Goal: Task Accomplishment & Management: Manage account settings

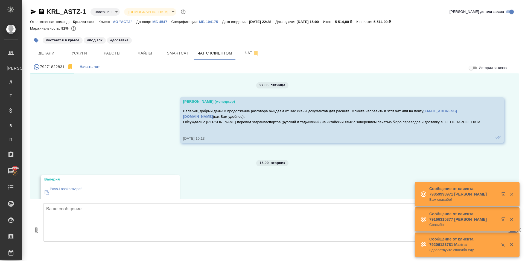
scroll to position [1877, 0]
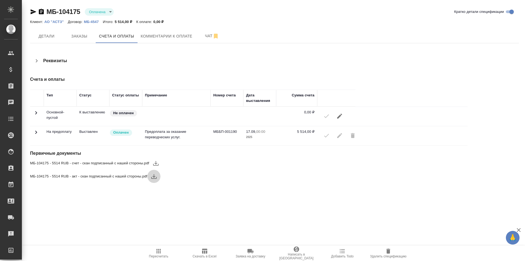
click at [155, 178] on icon "button" at bounding box center [153, 176] width 5 height 5
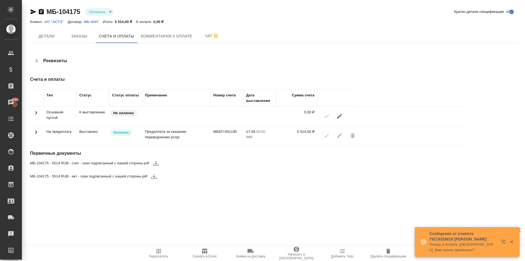
click at [176, 220] on div ".cls-1 fill:#fff; AWATERA Kasymov Timur Клиенты Спецификации Заказы 4995 Чаты T…" at bounding box center [262, 130] width 525 height 261
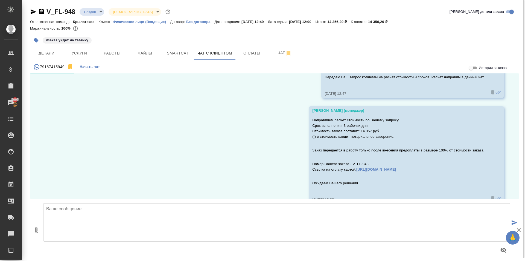
scroll to position [396, 0]
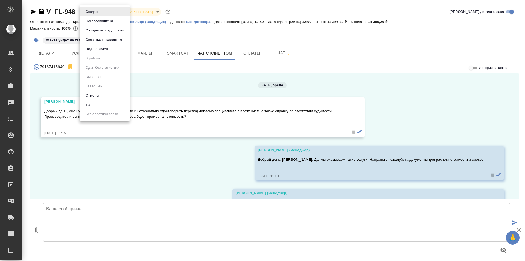
click at [96, 14] on body "🙏 .cls-1 fill:#fff; AWATERA [PERSON_NAME] Спецификации Заказы Чаты Todo Проекты…" at bounding box center [262, 130] width 525 height 261
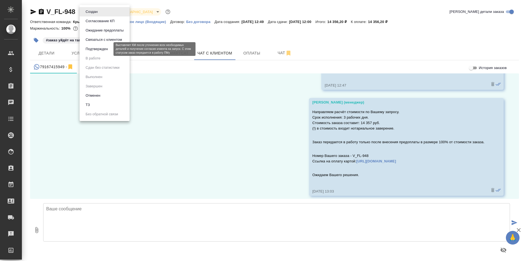
scroll to position [396, 0]
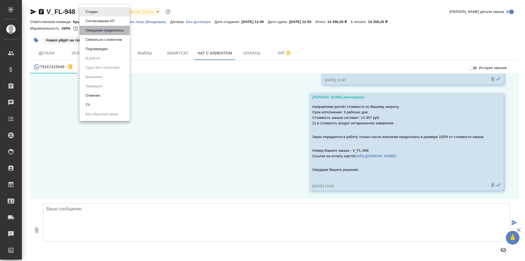
drag, startPoint x: 101, startPoint y: 29, endPoint x: 166, endPoint y: 54, distance: 69.5
click at [101, 29] on button "Ожидание предоплаты" at bounding box center [104, 30] width 41 height 6
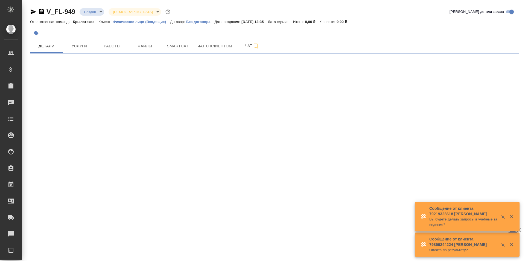
select select "RU"
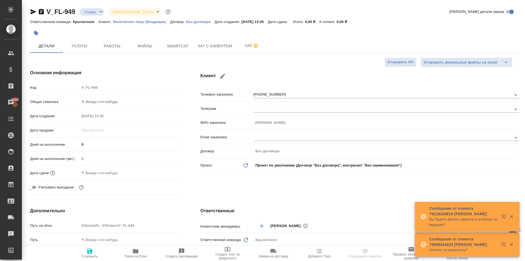
select select "RU"
type textarea "x"
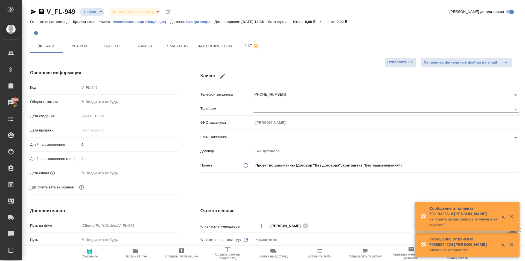
type textarea "x"
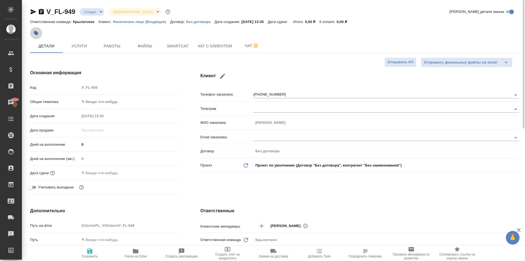
click at [36, 31] on icon "button" at bounding box center [35, 32] width 5 height 5
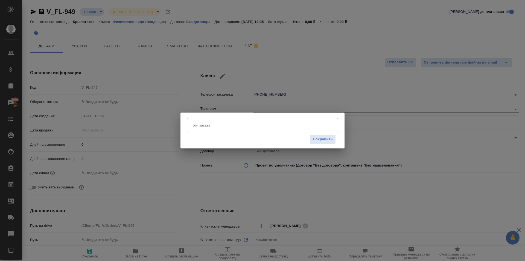
click at [237, 127] on input "Тэги заказа" at bounding box center [257, 124] width 136 height 9
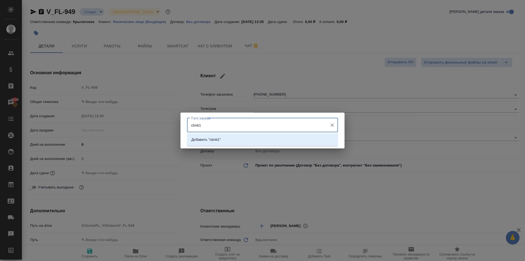
drag, startPoint x: 224, startPoint y: 125, endPoint x: 157, endPoint y: 127, distance: 67.6
click at [157, 127] on div "Тэги заказа cbnb1 Тэги заказа Сохранить" at bounding box center [262, 130] width 525 height 261
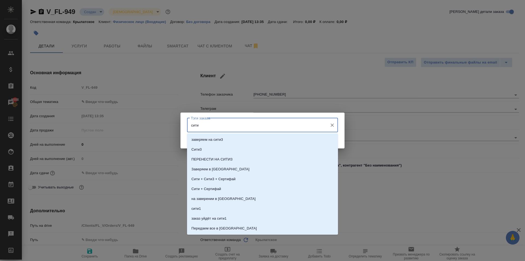
type input "сити1"
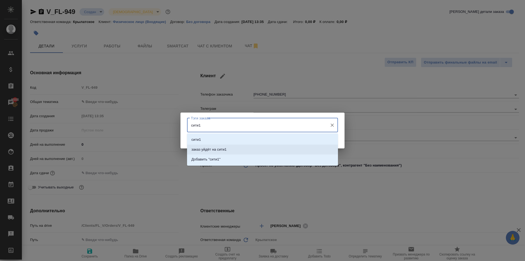
click at [234, 148] on li "заказ уйдёт на сити1" at bounding box center [262, 149] width 151 height 10
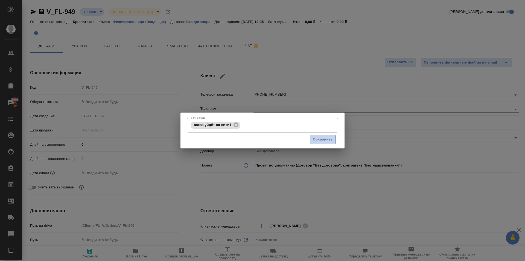
click at [313, 137] on span "Сохранить" at bounding box center [323, 139] width 20 height 6
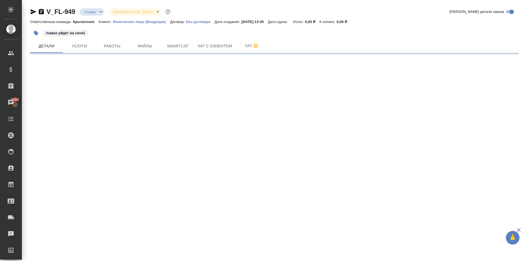
select select "RU"
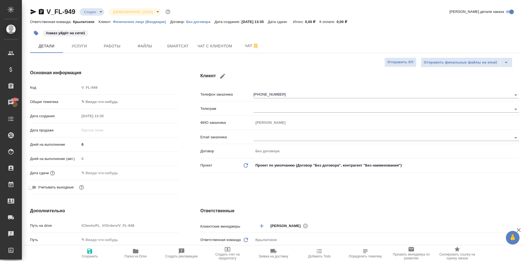
type textarea "x"
click at [133, 46] on span "Файлы" at bounding box center [145, 46] width 26 height 7
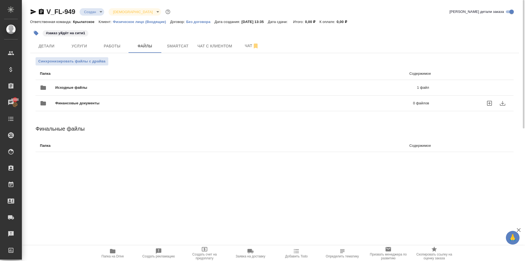
click at [80, 91] on div "Исходные файлы 1 файл" at bounding box center [234, 87] width 389 height 13
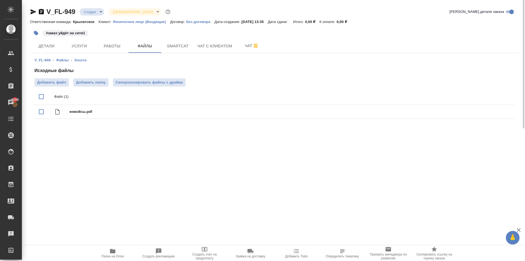
click at [104, 252] on span "Папка на Drive" at bounding box center [112, 252] width 39 height 10
drag, startPoint x: 69, startPoint y: 56, endPoint x: 66, endPoint y: 53, distance: 4.1
click at [68, 54] on div "V_FL-949 ‹ Файлы ‹ Source Исходные файлы Добавить файл Добавить папку Синхрониз…" at bounding box center [274, 89] width 489 height 72
click at [55, 40] on button "Детали" at bounding box center [46, 46] width 33 height 14
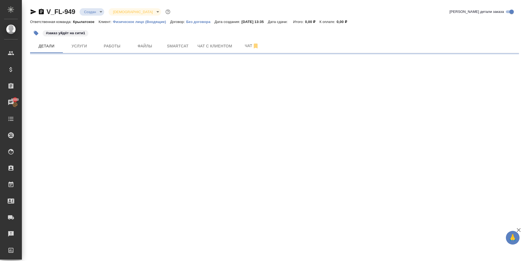
select select "RU"
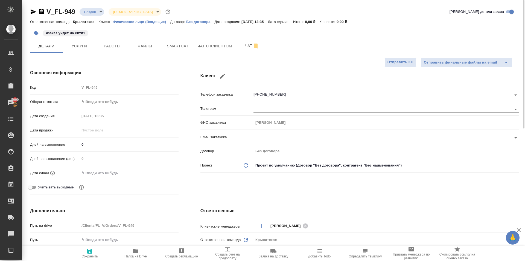
type textarea "x"
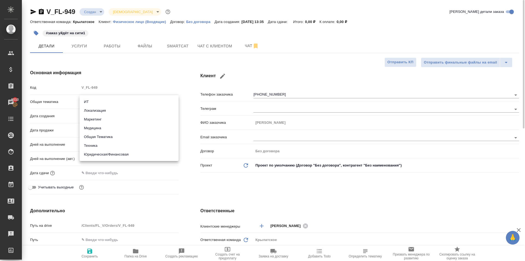
click at [109, 102] on body "🙏 .cls-1 fill:#fff; AWATERA Kasymov Timur Клиенты Спецификации Заказы 5010 Чаты…" at bounding box center [262, 130] width 525 height 261
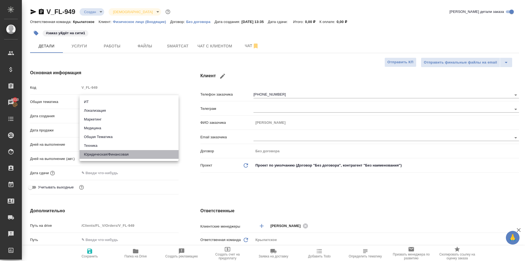
click at [124, 153] on li "Юридическая/Финансовая" at bounding box center [129, 154] width 99 height 9
type input "yr-fn"
type textarea "x"
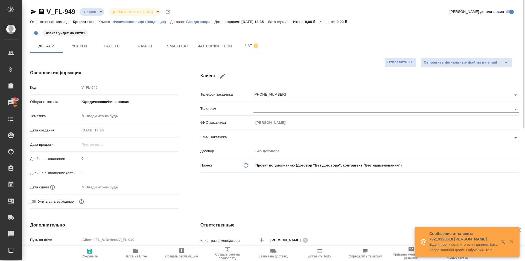
click at [111, 118] on body "🙏 .cls-1 fill:#fff; AWATERA Kasymov Timur Клиенты Спецификации Заказы 5010 Чаты…" at bounding box center [262, 130] width 525 height 261
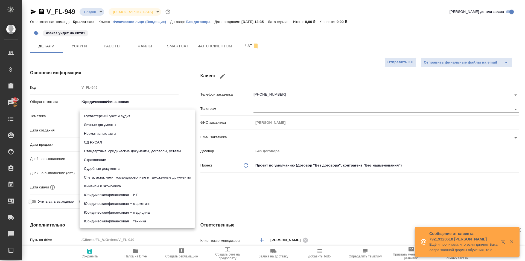
click at [109, 123] on li "Личные документы" at bounding box center [137, 124] width 115 height 9
type textarea "x"
type input "5a8b8b956a9677013d343cfe"
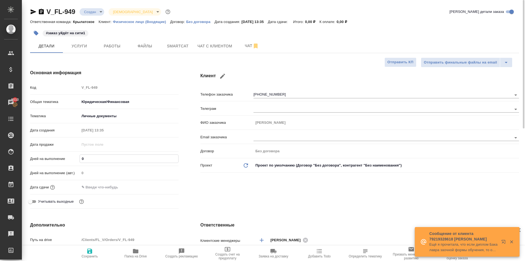
drag, startPoint x: 100, startPoint y: 156, endPoint x: 73, endPoint y: 152, distance: 27.2
click at [73, 152] on div "Код V_FL-949 Общая тематика Юридическая/Финансовая yr-fn Тематика Личные докуме…" at bounding box center [104, 147] width 148 height 128
type input "1"
type textarea "x"
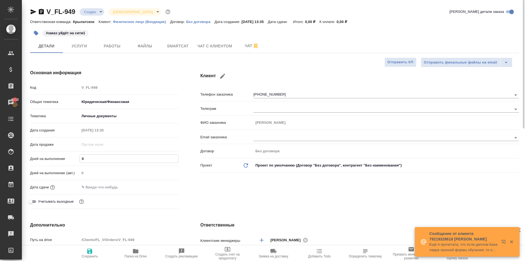
type textarea "x"
type input "1"
click at [88, 182] on div "Дата сдачи" at bounding box center [104, 187] width 148 height 10
click at [119, 184] on input "text" at bounding box center [104, 187] width 48 height 8
click at [162, 187] on icon "button" at bounding box center [162, 186] width 7 height 7
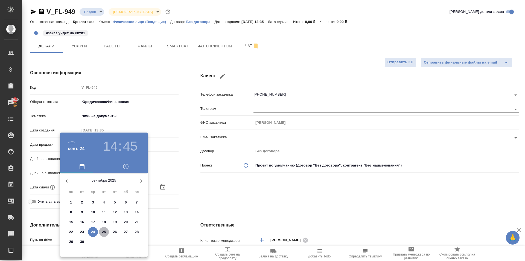
click at [104, 230] on p "25" at bounding box center [104, 231] width 4 height 5
type input "25.09.2025 14:45"
type textarea "x"
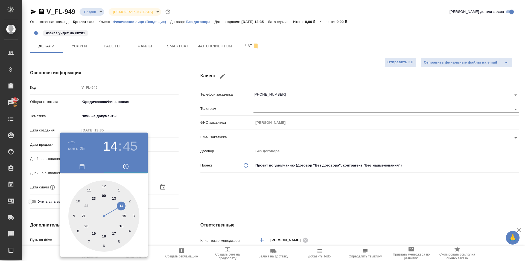
click at [104, 184] on div at bounding box center [103, 215] width 71 height 71
type input "25.09.2025 12:45"
type textarea "x"
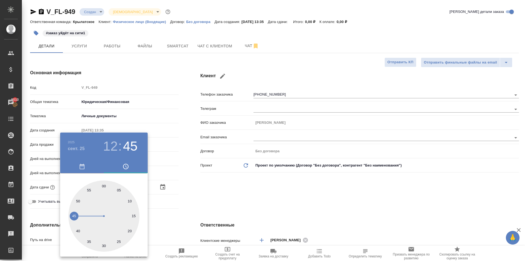
click at [104, 184] on div at bounding box center [103, 215] width 71 height 71
type input "25.09.2025 12:00"
type textarea "x"
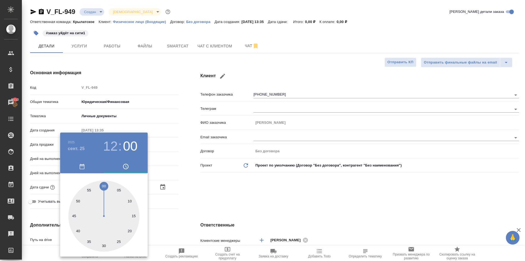
click at [104, 184] on div at bounding box center [103, 215] width 71 height 71
type textarea "x"
click at [250, 222] on div at bounding box center [262, 130] width 525 height 261
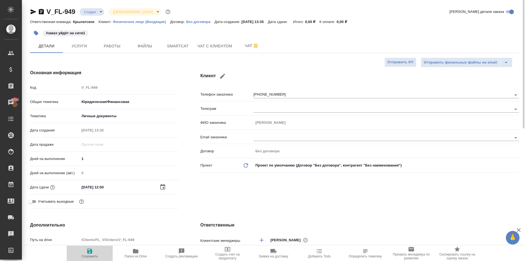
drag, startPoint x: 86, startPoint y: 256, endPoint x: 113, endPoint y: 247, distance: 27.8
click at [87, 256] on span "Сохранить" at bounding box center [89, 256] width 16 height 4
type textarea "x"
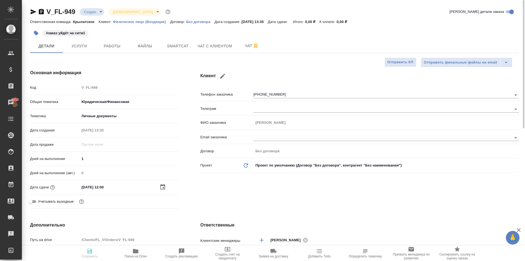
type textarea "x"
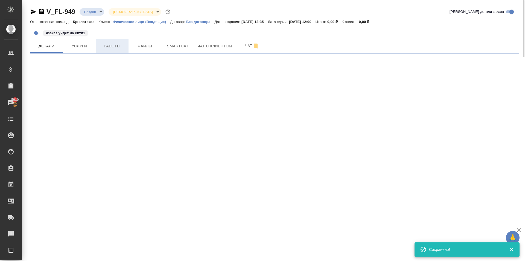
select select "RU"
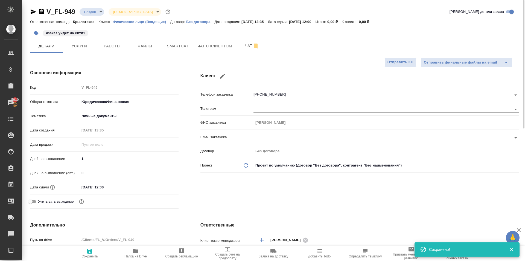
type textarea "x"
click at [80, 46] on span "Услуги" at bounding box center [79, 46] width 26 height 7
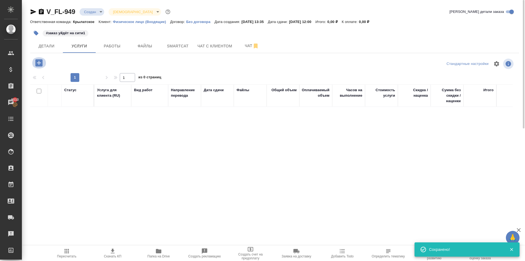
click at [39, 64] on icon "button" at bounding box center [39, 63] width 10 height 10
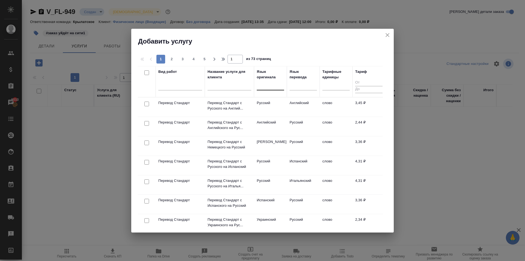
click at [275, 86] on div at bounding box center [270, 85] width 27 height 8
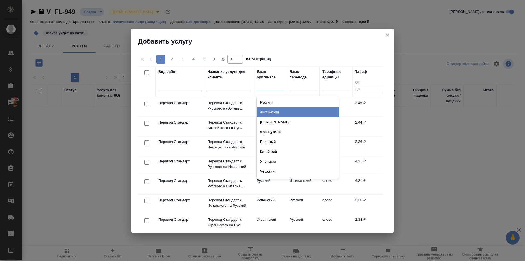
drag, startPoint x: 281, startPoint y: 108, endPoint x: 290, endPoint y: 105, distance: 9.1
click at [281, 108] on div "Английский" at bounding box center [298, 112] width 82 height 10
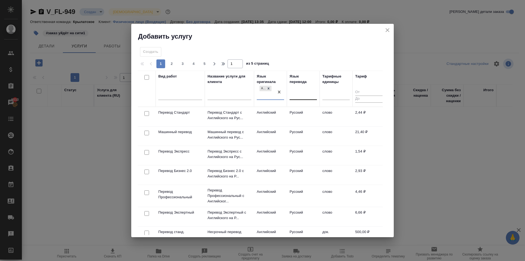
click at [296, 97] on div at bounding box center [303, 94] width 27 height 8
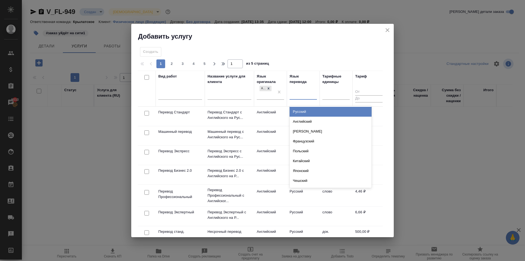
click at [302, 108] on div "Русский" at bounding box center [331, 112] width 82 height 10
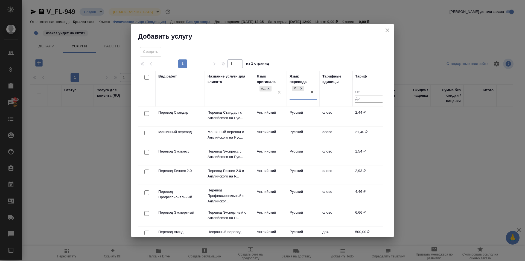
click at [268, 114] on td "Английский" at bounding box center [270, 116] width 33 height 19
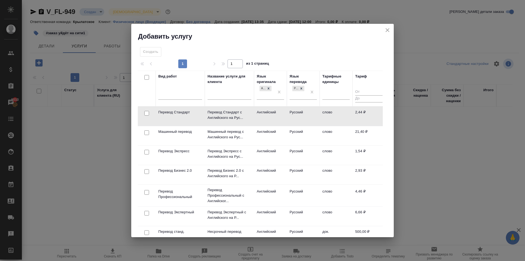
click at [268, 114] on td "Английский" at bounding box center [270, 116] width 33 height 19
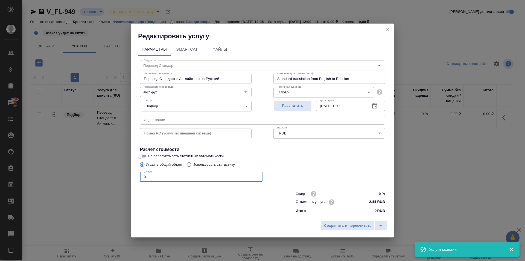
drag, startPoint x: 152, startPoint y: 177, endPoint x: 134, endPoint y: 174, distance: 18.5
click at [119, 173] on div "Редактировать услугу Параметры SmartCat Файлы Вид работ Перевод Стандарт Вид ра…" at bounding box center [262, 130] width 525 height 261
type input "1"
click at [339, 227] on span "Сохранить и пересчитать" at bounding box center [348, 225] width 48 height 6
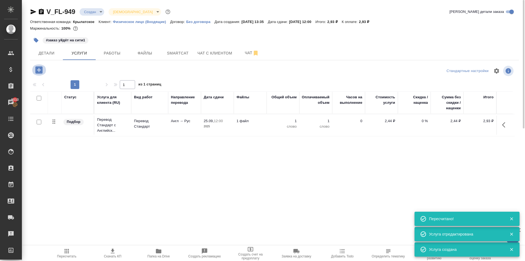
click at [40, 68] on icon "button" at bounding box center [38, 69] width 7 height 7
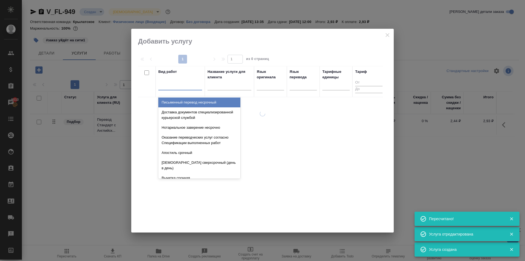
click at [179, 80] on div at bounding box center [180, 85] width 44 height 10
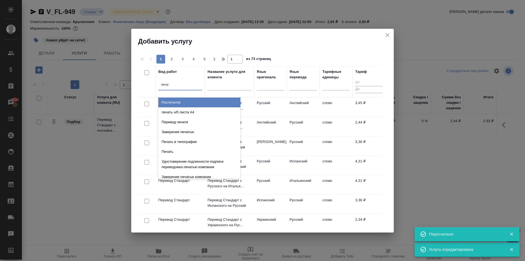
type input "печати"
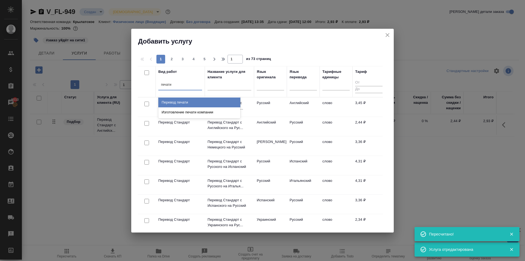
click at [203, 101] on div "Перевод печати" at bounding box center [199, 102] width 82 height 10
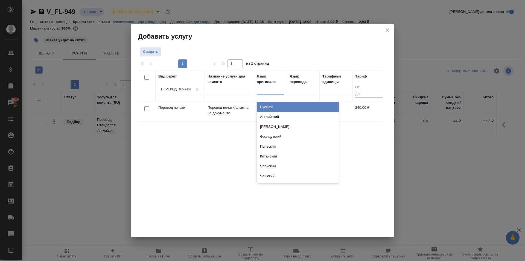
click at [275, 90] on div at bounding box center [270, 89] width 27 height 8
type input "кит"
click at [287, 104] on div "Китайский" at bounding box center [298, 107] width 82 height 10
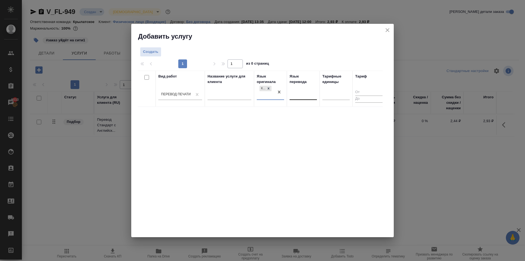
click at [303, 98] on div at bounding box center [303, 94] width 27 height 10
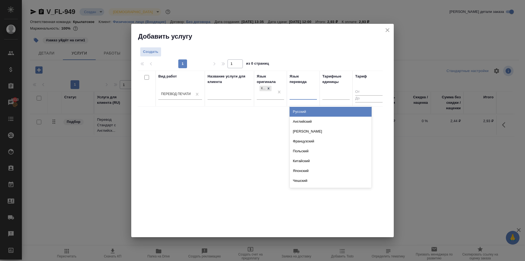
click at [305, 108] on div "Русский" at bounding box center [331, 112] width 82 height 10
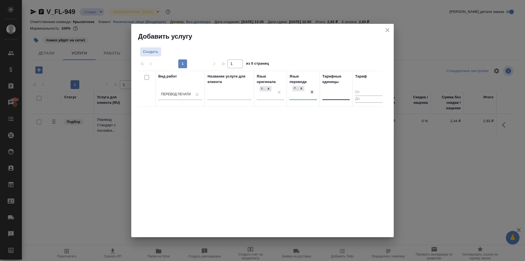
click at [339, 96] on div at bounding box center [335, 94] width 27 height 8
type input "шт"
click at [334, 112] on div "шт" at bounding box center [363, 112] width 82 height 10
click at [158, 56] on button "Создать" at bounding box center [150, 52] width 21 height 10
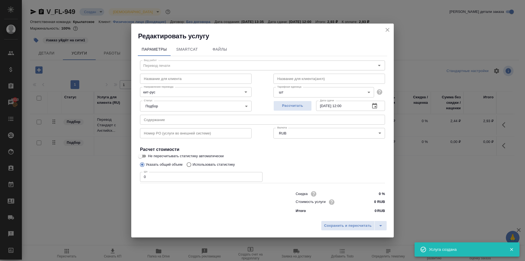
click at [369, 202] on input "0 RUB" at bounding box center [374, 202] width 21 height 8
type input "240 RUB"
drag, startPoint x: 191, startPoint y: 177, endPoint x: 121, endPoint y: 173, distance: 70.9
click at [121, 173] on div "Редактировать услугу Параметры SmartCat Файлы Вид работ Перевод печати Вид рабо…" at bounding box center [262, 130] width 525 height 261
type input "3"
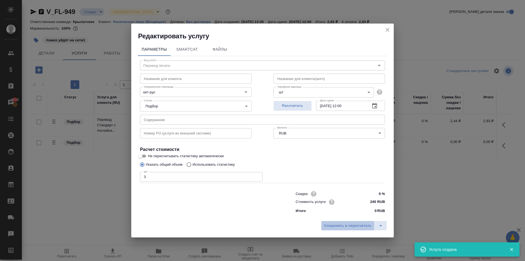
drag, startPoint x: 337, startPoint y: 221, endPoint x: 332, endPoint y: 219, distance: 5.1
click at [337, 221] on button "Сохранить и пересчитать" at bounding box center [348, 225] width 54 height 10
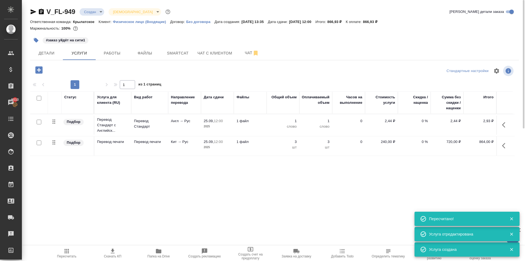
click at [38, 72] on icon "button" at bounding box center [38, 69] width 7 height 7
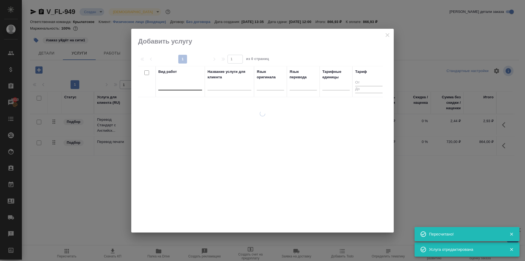
click at [171, 87] on div at bounding box center [180, 85] width 44 height 8
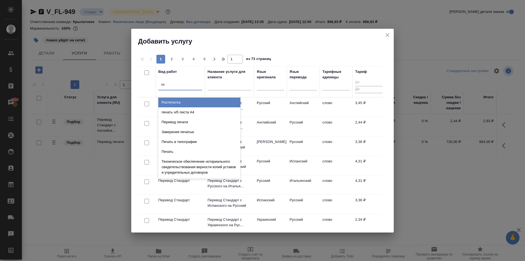
type input "п"
type input "печать"
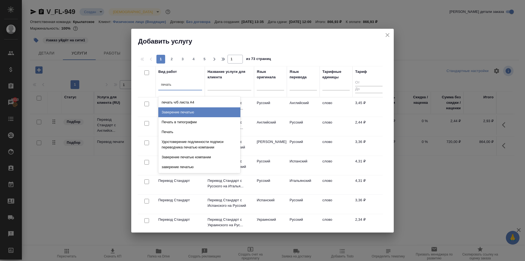
click at [195, 115] on div "Заверение печатью" at bounding box center [199, 112] width 82 height 10
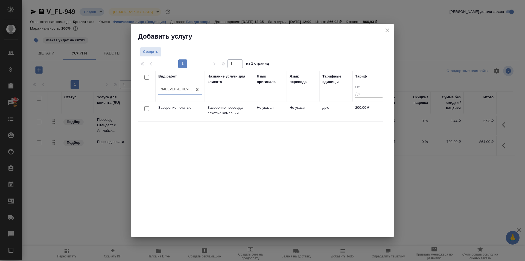
click at [204, 111] on td "Заверение печатью" at bounding box center [180, 111] width 49 height 19
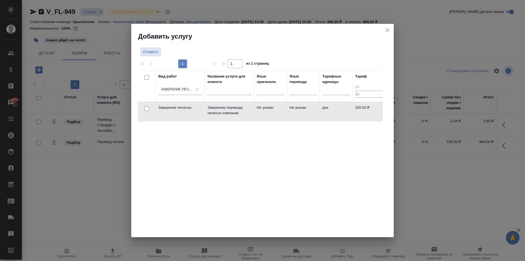
click at [204, 111] on td "Заверение печатью" at bounding box center [180, 111] width 49 height 19
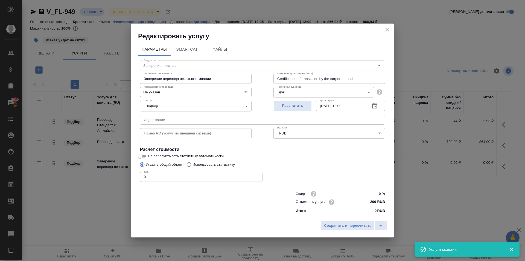
drag, startPoint x: 158, startPoint y: 175, endPoint x: 127, endPoint y: 171, distance: 31.5
click at [127, 171] on div "Редактировать услугу Параметры SmartCat Файлы Вид работ Заверение печатью Вид р…" at bounding box center [262, 130] width 525 height 261
type input "6"
click at [329, 226] on span "Сохранить и пересчитать" at bounding box center [348, 225] width 48 height 6
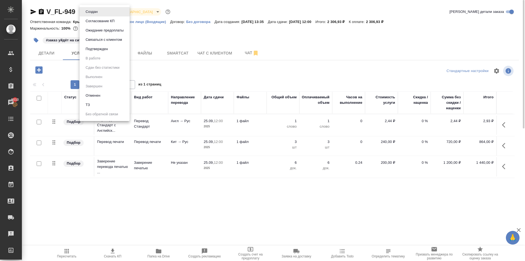
click at [91, 13] on body "🙏 .cls-1 fill:#fff; AWATERA Kasymov Timur Клиенты Спецификации Заказы 5010 Чаты…" at bounding box center [262, 130] width 525 height 261
click at [99, 100] on li "ТЗ" at bounding box center [105, 104] width 50 height 9
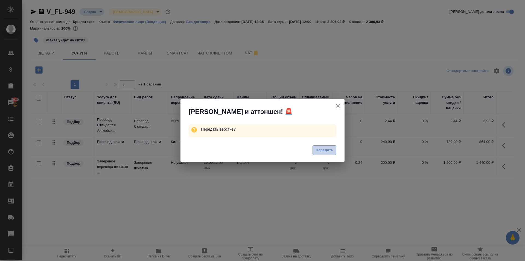
click at [315, 151] on button "Передать" at bounding box center [325, 150] width 24 height 10
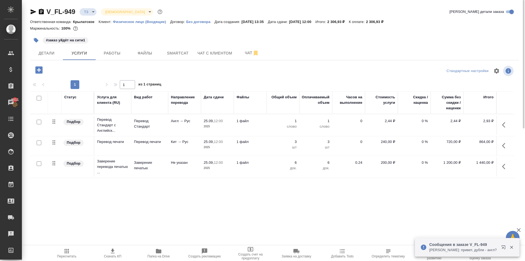
click at [249, 44] on div "#заказ уйдёт на сити1" at bounding box center [193, 40] width 326 height 12
click at [246, 50] on span "Чат" at bounding box center [252, 52] width 26 height 7
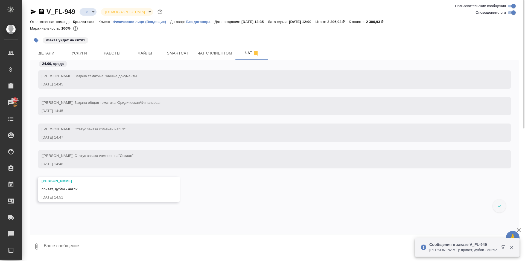
scroll to position [2, 0]
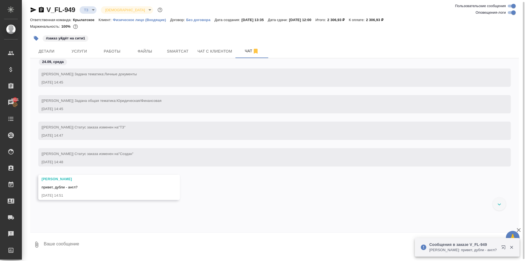
click at [65, 247] on textarea at bounding box center [281, 244] width 476 height 19
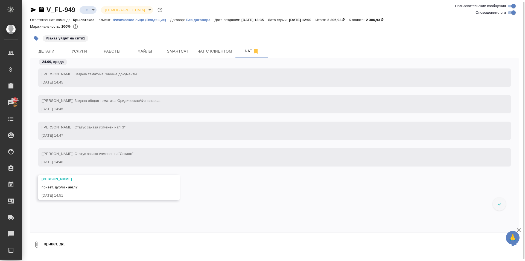
type textarea "привет, да"
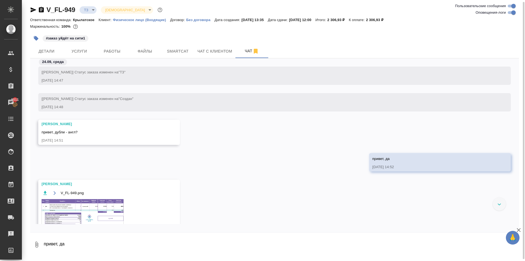
scroll to position [115, 0]
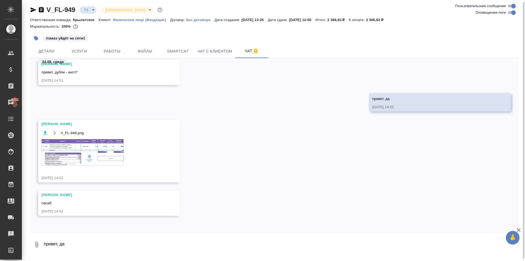
click at [69, 149] on img at bounding box center [83, 152] width 82 height 27
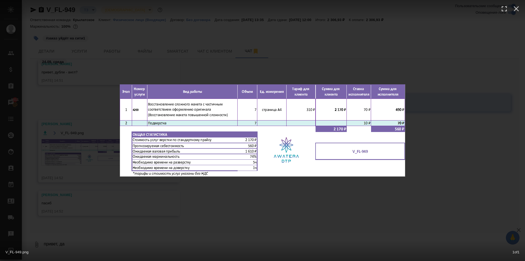
drag, startPoint x: 276, startPoint y: 235, endPoint x: 274, endPoint y: 233, distance: 3.3
click at [274, 234] on div "V_FL-949.png 1 of 1" at bounding box center [262, 130] width 525 height 261
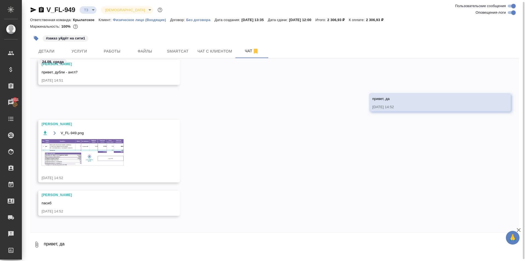
click at [86, 157] on img at bounding box center [83, 152] width 82 height 27
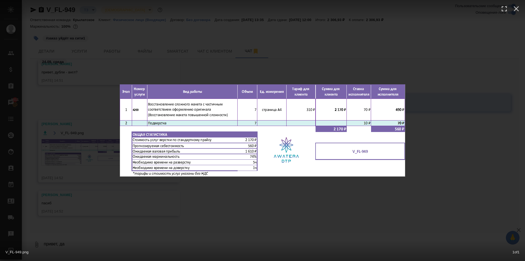
click at [305, 200] on div "V_FL-949.png 1 of 1" at bounding box center [262, 130] width 525 height 261
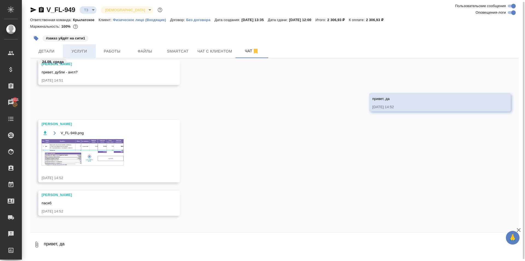
click at [77, 47] on button "Услуги" at bounding box center [79, 51] width 33 height 14
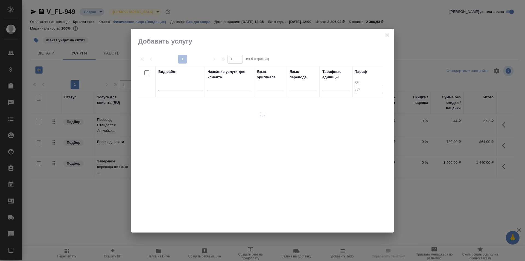
click at [180, 88] on div at bounding box center [180, 85] width 44 height 8
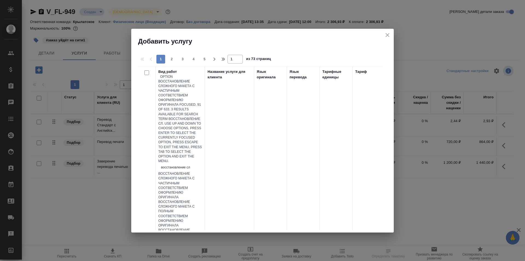
type input "восстановление сло"
click at [202, 171] on div "Восстановление сложного макета с частичным соответствием оформлению оригинала" at bounding box center [180, 185] width 44 height 28
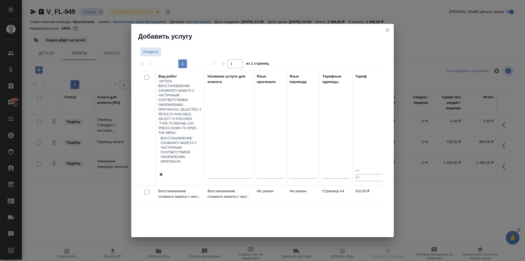
click at [232, 185] on td "Восстановление сложного макета с част..." at bounding box center [229, 194] width 49 height 19
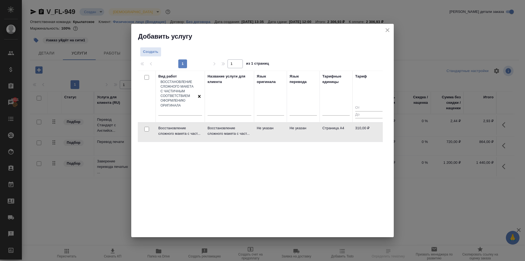
click at [232, 122] on td "Восстановление сложного макета с част..." at bounding box center [229, 131] width 49 height 19
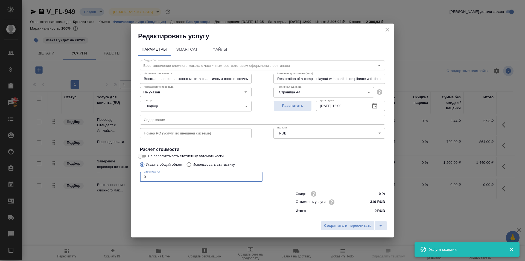
drag, startPoint x: 132, startPoint y: 179, endPoint x: 129, endPoint y: 179, distance: 2.8
click at [129, 179] on div "Редактировать услугу Параметры SmartCat Файлы Вид работ Восстановление сложного…" at bounding box center [262, 130] width 525 height 261
type input "7"
click at [330, 227] on span "Сохранить и пересчитать" at bounding box center [348, 225] width 48 height 6
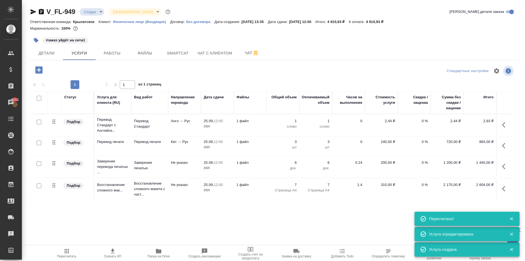
click at [505, 190] on icon "button" at bounding box center [505, 188] width 7 height 7
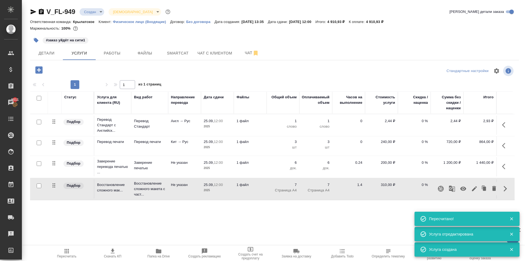
click at [475, 188] on icon "button" at bounding box center [474, 188] width 5 height 5
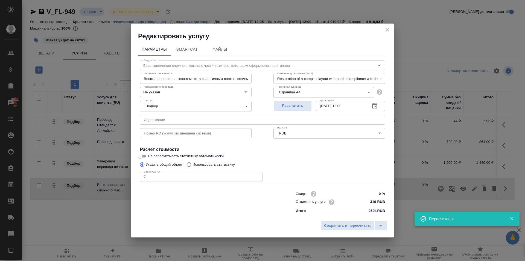
click at [369, 203] on input "310 RUB" at bounding box center [374, 202] width 21 height 8
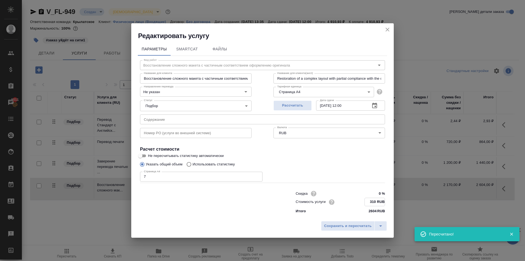
click at [369, 203] on input "310 RUB" at bounding box center [375, 202] width 20 height 8
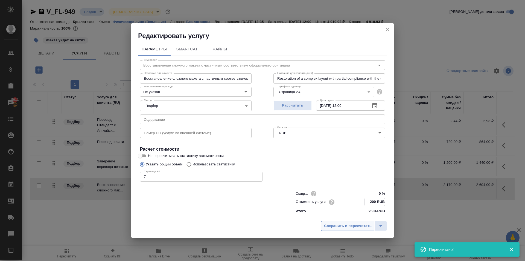
type input "200 RUB"
click at [352, 226] on span "Сохранить и пересчитать" at bounding box center [348, 225] width 48 height 6
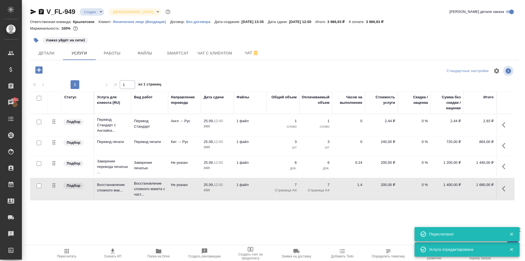
click at [63, 248] on span "Пересчитать" at bounding box center [66, 252] width 39 height 10
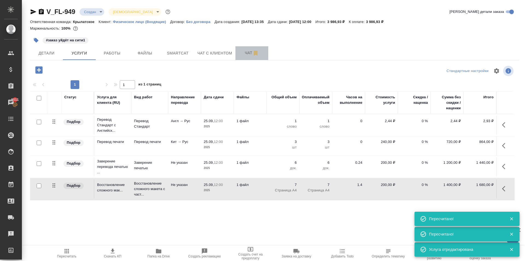
click at [240, 54] on span "Чат" at bounding box center [252, 52] width 26 height 7
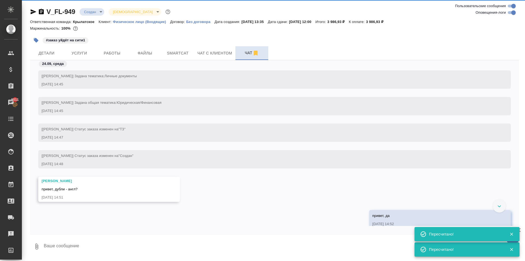
scroll to position [88, 0]
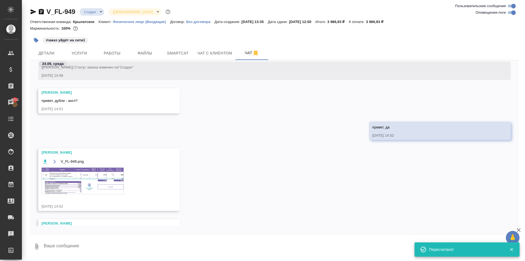
click at [65, 178] on img at bounding box center [83, 180] width 82 height 27
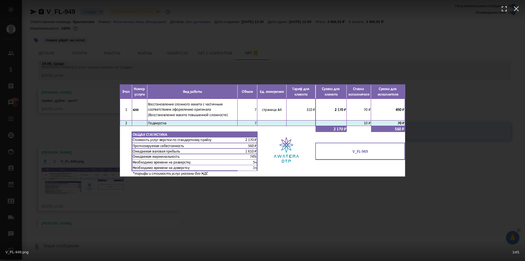
click at [359, 212] on div "V_FL-949.png 1 of 1" at bounding box center [262, 130] width 525 height 261
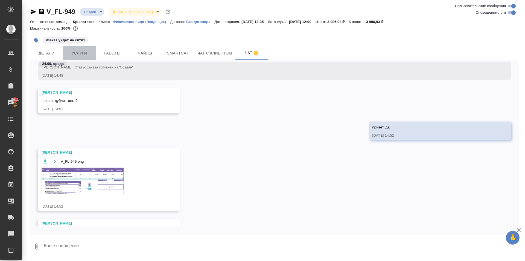
click at [68, 52] on span "Услуги" at bounding box center [79, 53] width 26 height 7
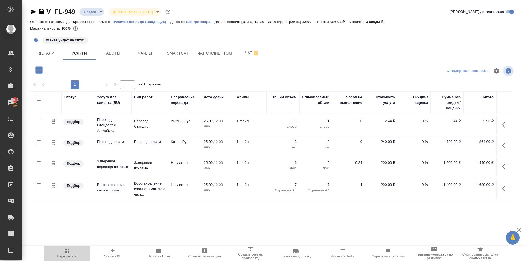
click at [71, 248] on span "Пересчитать" at bounding box center [66, 252] width 39 height 10
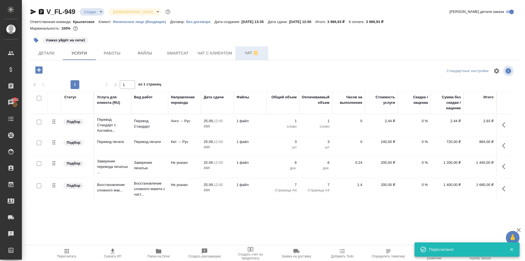
click at [243, 54] on span "Чат" at bounding box center [252, 52] width 26 height 7
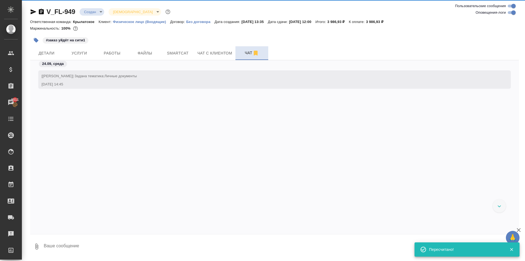
scroll to position [115, 0]
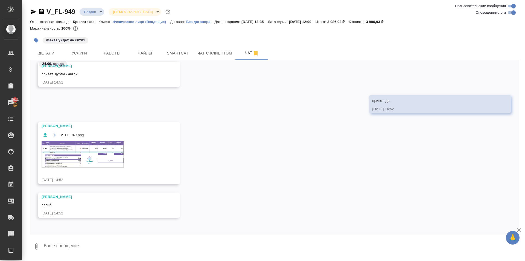
click at [223, 62] on div "24.09, среда" at bounding box center [274, 65] width 489 height 10
click at [223, 53] on span "Чат с клиентом" at bounding box center [214, 53] width 35 height 7
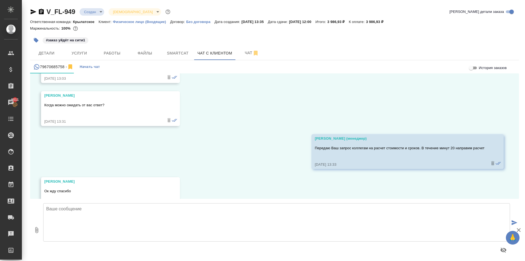
scroll to position [468, 0]
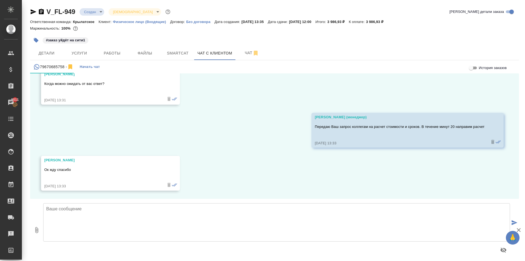
click at [119, 41] on div "#заказ уйдёт на сити1" at bounding box center [193, 40] width 326 height 12
click at [78, 51] on span "Услуги" at bounding box center [79, 53] width 26 height 7
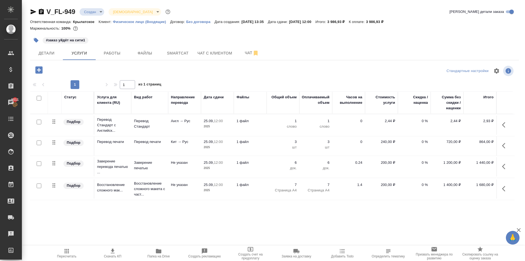
click at [39, 121] on input "checkbox" at bounding box center [39, 121] width 5 height 5
checkbox input "true"
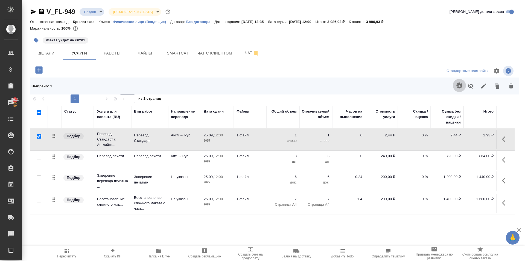
click at [460, 87] on icon "button" at bounding box center [459, 85] width 6 height 6
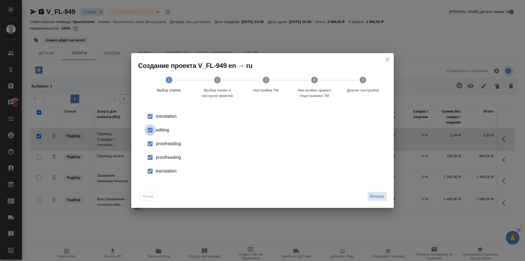
click at [151, 131] on input "checkbox" at bounding box center [149, 129] width 11 height 11
click at [151, 144] on input "checkbox" at bounding box center [149, 143] width 11 height 11
click at [149, 160] on input "checkbox" at bounding box center [149, 156] width 11 height 11
click at [148, 166] on input "checkbox" at bounding box center [149, 170] width 11 height 11
click at [385, 196] on button "Вперед" at bounding box center [377, 196] width 20 height 10
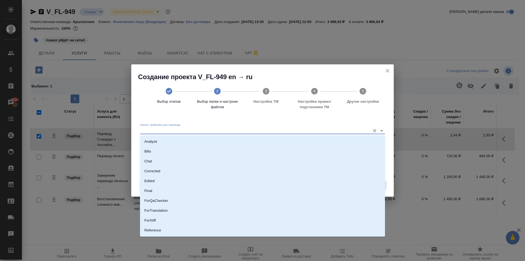
click at [240, 133] on input "Папка с файлами для перевода" at bounding box center [253, 130] width 227 height 7
click at [164, 207] on li "Source" at bounding box center [262, 211] width 245 height 10
type input "Source"
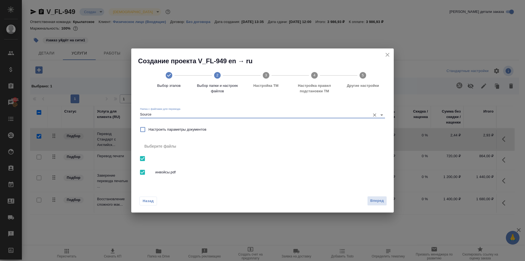
click at [377, 201] on span "Вперед" at bounding box center [377, 200] width 14 height 6
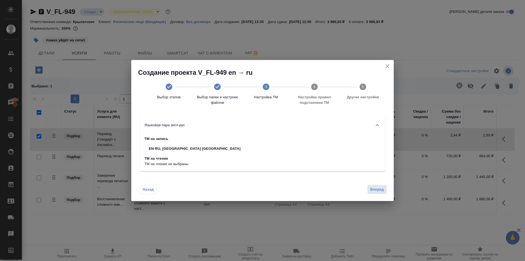
click at [378, 181] on div "Назад Вперед" at bounding box center [262, 188] width 262 height 26
click at [380, 186] on span "Вперед" at bounding box center [377, 189] width 14 height 6
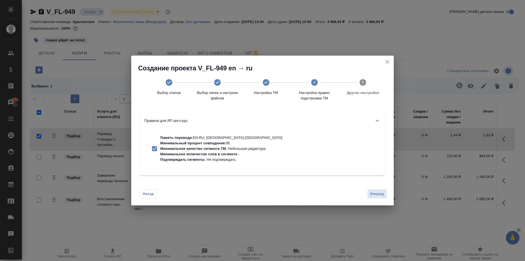
click at [390, 191] on div "Назад Вперед" at bounding box center [262, 193] width 262 height 26
click at [381, 193] on span "Вперед" at bounding box center [377, 194] width 14 height 6
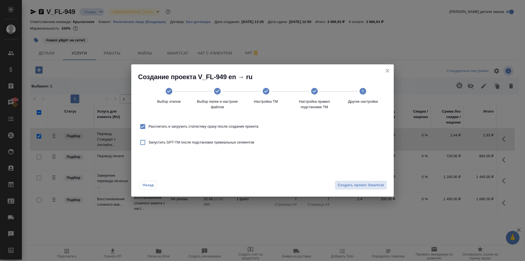
drag, startPoint x: 212, startPoint y: 125, endPoint x: 217, endPoint y: 129, distance: 6.8
click at [212, 125] on span "Рассчитать и загрузить статистику сразу после создания проекта" at bounding box center [203, 126] width 110 height 5
click at [249, 120] on div "Рассчитать и загрузить статистику сразу после создания проекта" at bounding box center [262, 126] width 249 height 16
click at [252, 127] on span "Рассчитать и загрузить статистику сразу после создания проекта" at bounding box center [203, 126] width 110 height 5
click at [253, 125] on span "Рассчитать и загрузить статистику сразу после создания проекта" at bounding box center [203, 126] width 110 height 5
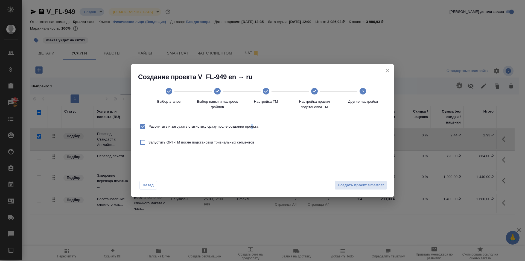
click at [148, 125] on input "Рассчитать и загрузить статистику сразу после создания проекта" at bounding box center [142, 126] width 11 height 11
checkbox input "false"
click at [351, 183] on span "Создать проект Smartcat" at bounding box center [361, 185] width 46 height 6
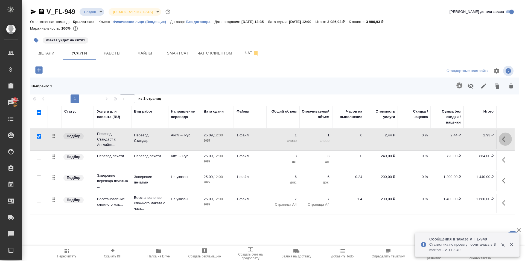
click at [504, 138] on icon "button" at bounding box center [505, 139] width 7 height 7
click at [473, 139] on icon "button" at bounding box center [474, 139] width 7 height 7
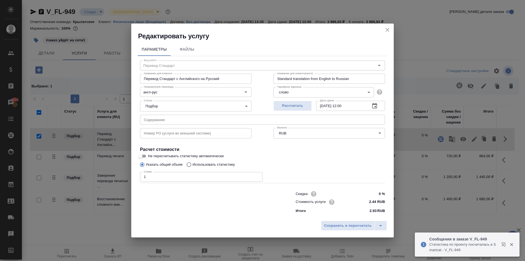
click at [175, 172] on input "1" at bounding box center [201, 177] width 122 height 10
drag, startPoint x: 173, startPoint y: 177, endPoint x: 139, endPoint y: 177, distance: 33.6
click at [139, 177] on div "Вид работ Перевод Стандарт Вид работ Название для клиента Перевод Стандарт с Ан…" at bounding box center [262, 135] width 249 height 159
type input "800"
click at [336, 223] on span "Сохранить и пересчитать" at bounding box center [348, 225] width 48 height 6
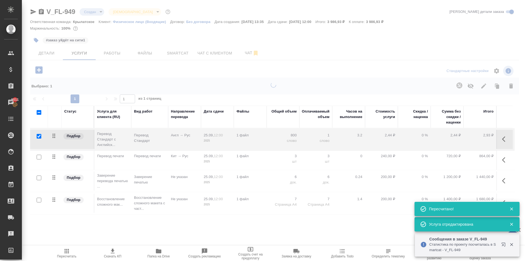
click at [67, 256] on span "Пересчитать" at bounding box center [66, 256] width 19 height 4
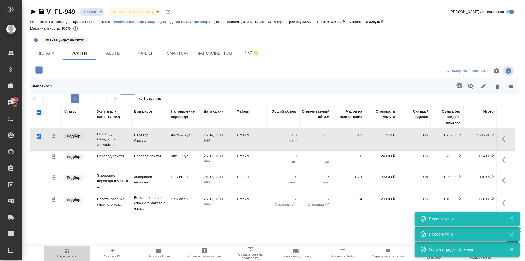
click at [61, 248] on span "Пересчитать" at bounding box center [66, 252] width 39 height 10
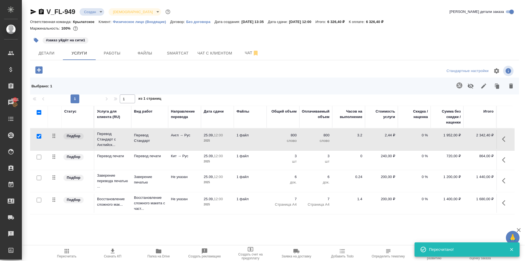
click at [503, 136] on icon "button" at bounding box center [505, 139] width 7 height 7
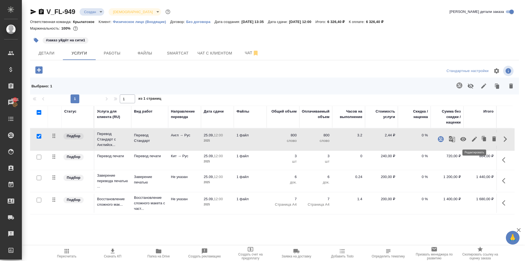
click at [472, 142] on button "button" at bounding box center [474, 138] width 9 height 13
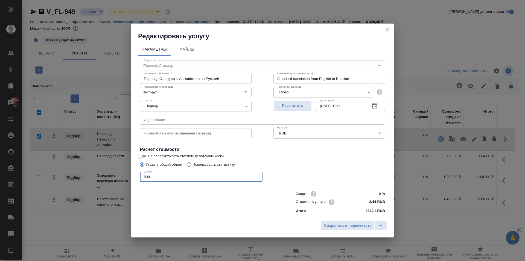
drag, startPoint x: 151, startPoint y: 180, endPoint x: 120, endPoint y: 185, distance: 31.9
click at [120, 185] on div "Редактировать услугу Параметры Файлы Вид работ Перевод Стандарт Вид работ Назва…" at bounding box center [262, 130] width 525 height 261
type input "780"
click at [331, 234] on div "Сохранить и пересчитать" at bounding box center [262, 227] width 262 height 19
click at [329, 230] on button "Сохранить и пересчитать" at bounding box center [348, 225] width 54 height 10
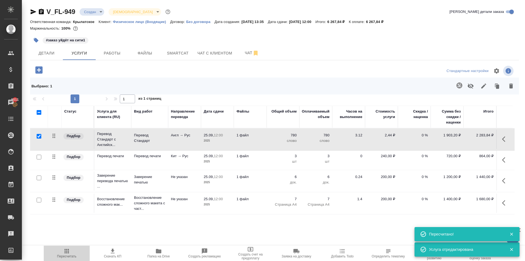
click at [78, 248] on span "Пересчитать" at bounding box center [66, 252] width 39 height 10
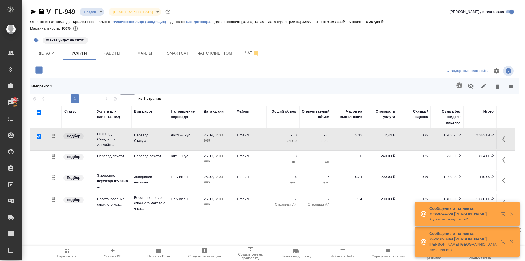
click at [67, 249] on icon "button" at bounding box center [67, 251] width 4 height 4
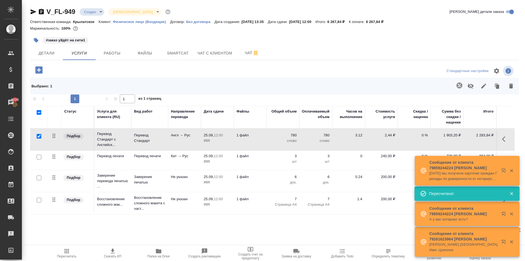
click at [68, 253] on icon "button" at bounding box center [66, 250] width 7 height 7
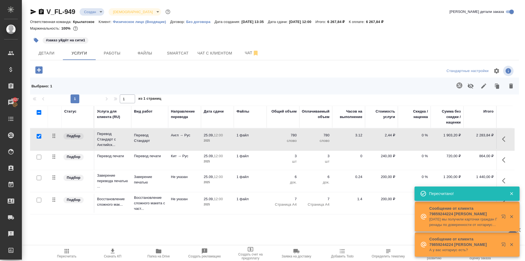
click at [173, 30] on div "Маржинальность: 100%" at bounding box center [274, 28] width 489 height 7
click at [206, 53] on span "Чат с клиентом" at bounding box center [214, 53] width 35 height 7
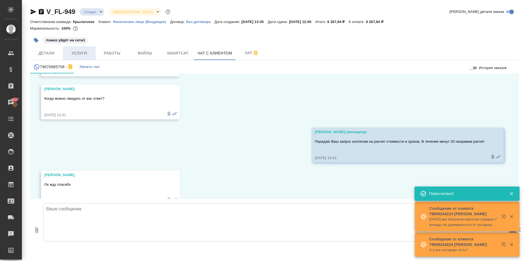
scroll to position [468, 0]
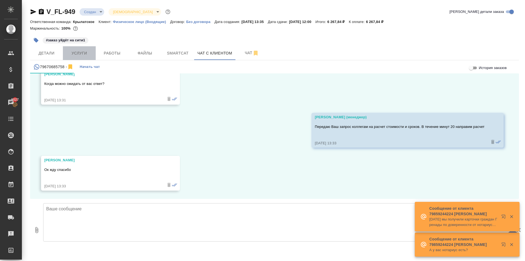
click at [88, 52] on span "Услуги" at bounding box center [79, 53] width 26 height 7
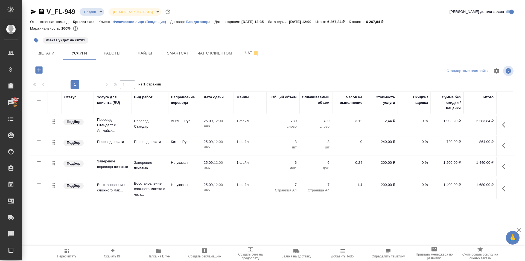
drag, startPoint x: 421, startPoint y: 41, endPoint x: 270, endPoint y: 57, distance: 151.5
click at [420, 41] on div "#заказ уйдёт на сити1" at bounding box center [274, 40] width 489 height 12
click at [216, 49] on button "Чат с клиентом" at bounding box center [214, 53] width 41 height 14
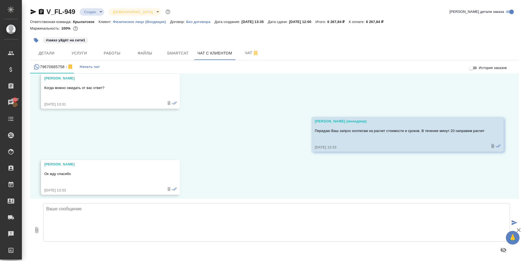
scroll to position [468, 0]
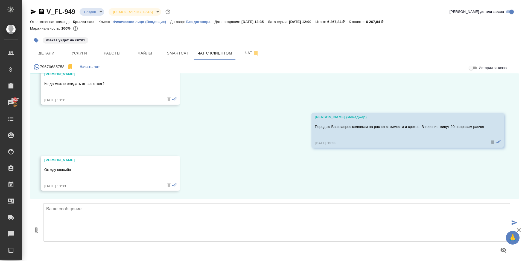
click at [95, 227] on textarea at bounding box center [276, 222] width 467 height 38
paste textarea "Направляем расчёт стоимости по Вашему запросу. Срок исполнения: 2-3 рабочих дня…"
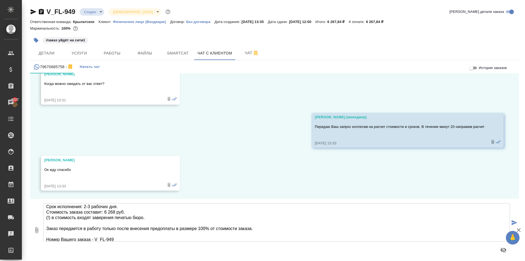
scroll to position [0, 0]
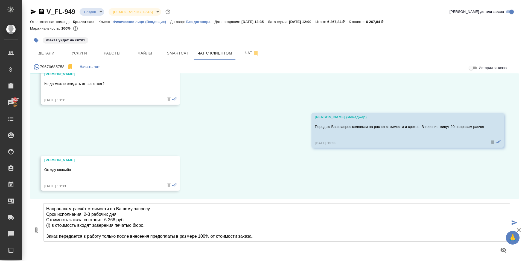
type textarea "Направляем расчёт стоимости по Вашему запросу. Срок исполнения: 2-3 рабочих дня…"
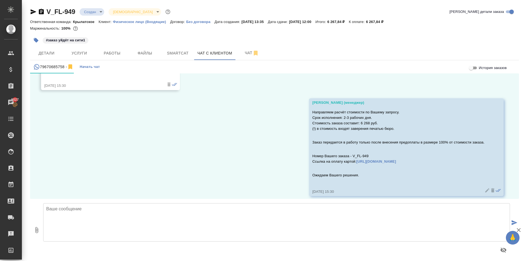
scroll to position [616, 0]
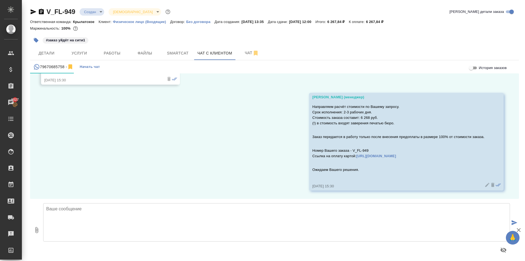
click at [97, 13] on body "🙏 .cls-1 fill:#fff; AWATERA Kasymov Timur Клиенты Спецификации Заказы 5027 Чаты…" at bounding box center [262, 130] width 525 height 261
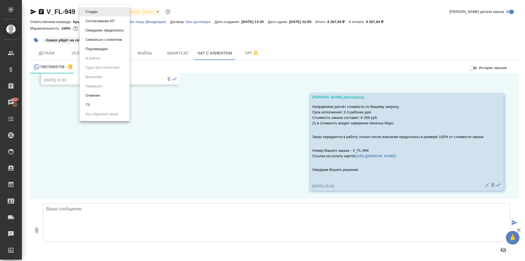
click at [97, 31] on button "Ожидание предоплаты" at bounding box center [104, 30] width 41 height 6
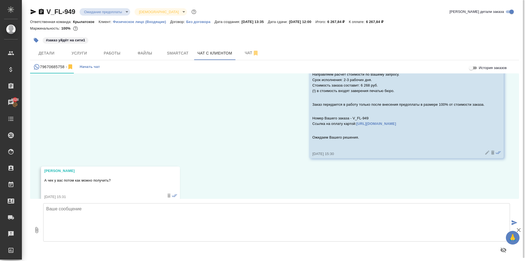
scroll to position [659, 0]
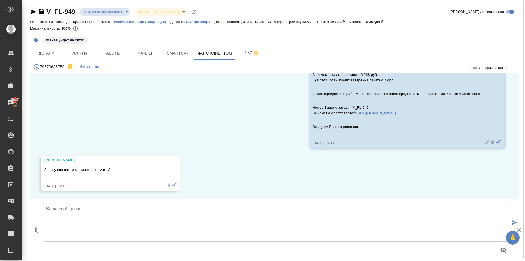
click at [112, 215] on textarea at bounding box center [276, 222] width 467 height 38
click at [218, 209] on textarea "Чтобы получить чек на бумажном носителе - нужно произвести оплату наличными. Пр…" at bounding box center [276, 222] width 467 height 38
click at [224, 214] on textarea "Чтобы получить чек на бумажном носителе - нужно произвести оплату наличными. Пр…" at bounding box center [276, 222] width 467 height 38
type textarea "Чтобы получить чек на бумажном носителе - нужно произвести оплату наличными. Пр…"
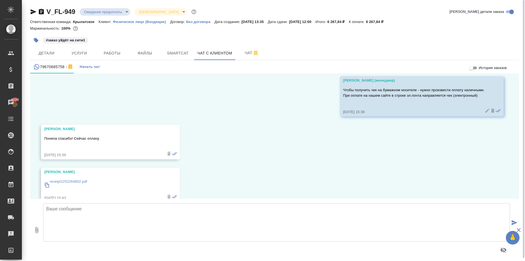
scroll to position [836, 0]
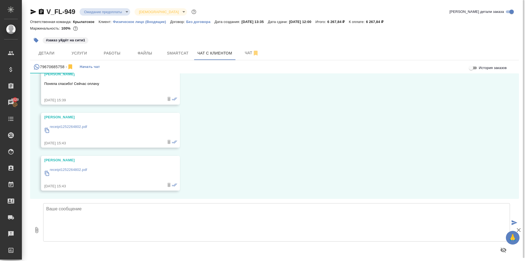
click at [86, 126] on p "receipt1252264802.pdf" at bounding box center [68, 126] width 37 height 5
click at [81, 171] on p "receipt1252264802.pdf" at bounding box center [68, 169] width 37 height 5
click at [95, 216] on textarea at bounding box center [276, 222] width 467 height 38
type textarea "Оплату получили, запускаем заказ в работу."
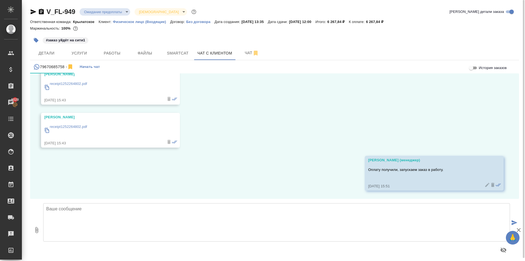
click at [116, 11] on body "🙏 .cls-1 fill:#fff; AWATERA Kasymov Timur Клиенты Спецификации Заказы 5029 Чаты…" at bounding box center [262, 130] width 525 height 261
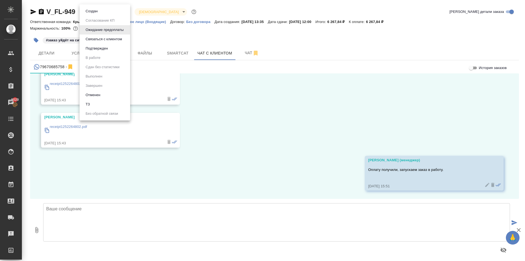
click at [107, 6] on ul "Создан Согласование КП Ожидание предоплаты Связаться с клиентом Подтвержден В р…" at bounding box center [105, 62] width 51 height 116
click at [109, 9] on li "Создан" at bounding box center [105, 11] width 51 height 9
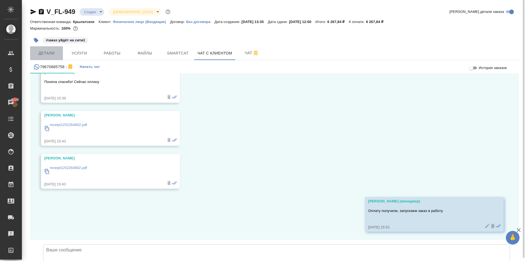
click at [51, 50] on span "Детали" at bounding box center [46, 53] width 26 height 7
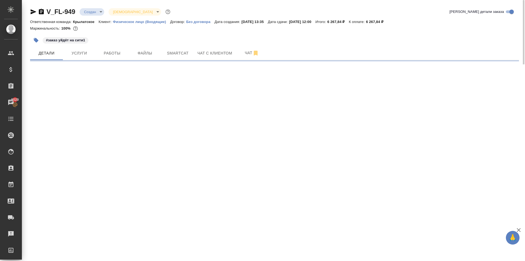
select select "RU"
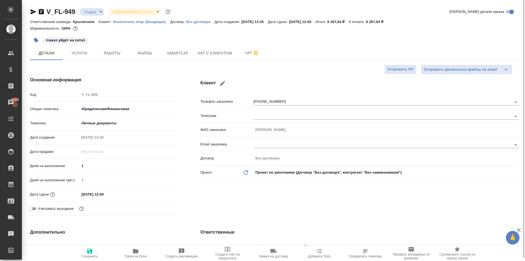
type textarea "x"
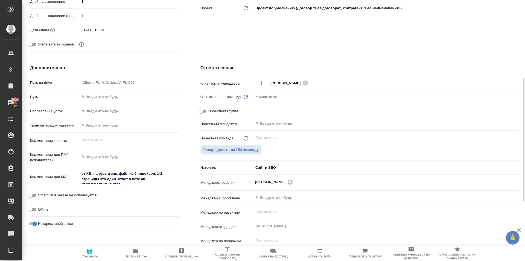
click at [99, 106] on div "Путь" at bounding box center [104, 99] width 148 height 14
click at [101, 107] on body "🙏 .cls-1 fill:#fff; AWATERA Kasymov Timur Клиенты Спецификации Заказы 5029 Чаты…" at bounding box center [262, 130] width 525 height 261
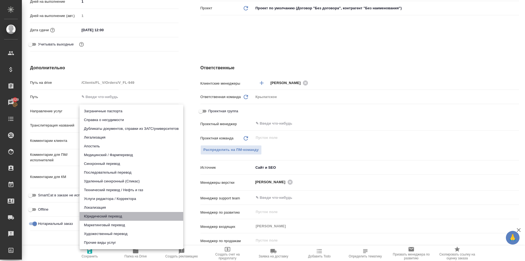
click at [101, 213] on li "Юридический перевод" at bounding box center [132, 216] width 104 height 9
type input "legalTranslation"
type textarea "x"
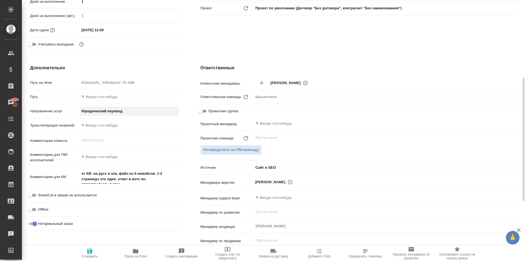
scroll to position [290, 0]
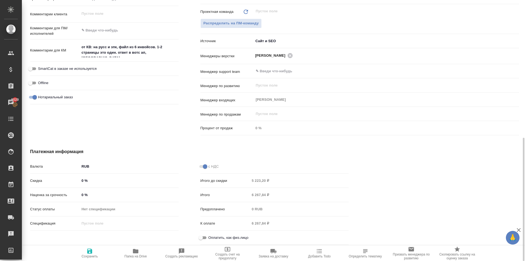
click at [207, 239] on input "Оплатить, как физ.лицо" at bounding box center [201, 237] width 20 height 7
checkbox input "true"
type textarea "x"
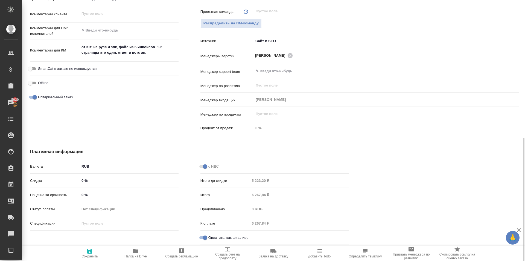
click at [86, 254] on span "Сохранить" at bounding box center [89, 256] width 16 height 4
type textarea "x"
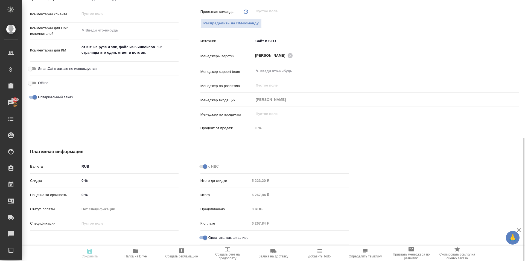
type textarea "x"
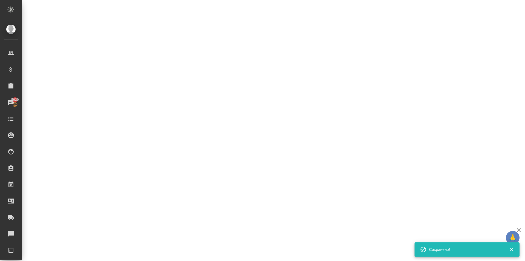
select select "RU"
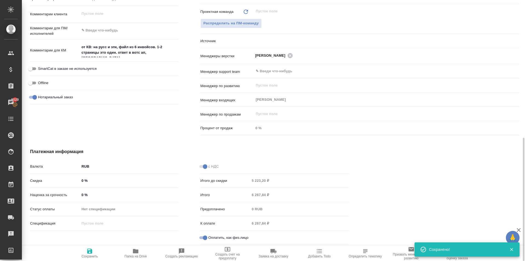
type textarea "x"
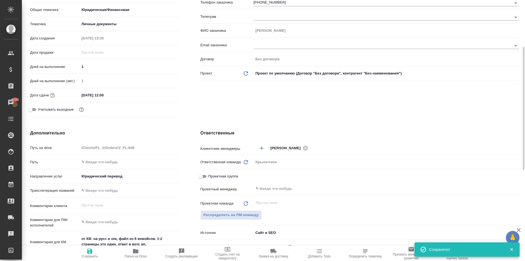
scroll to position [0, 0]
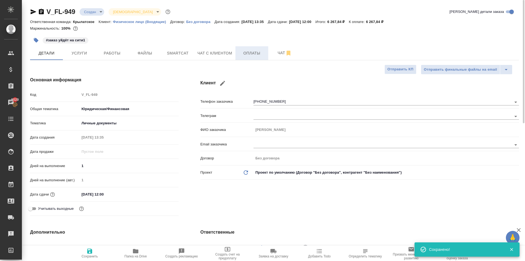
click at [261, 55] on span "Оплаты" at bounding box center [252, 53] width 26 height 7
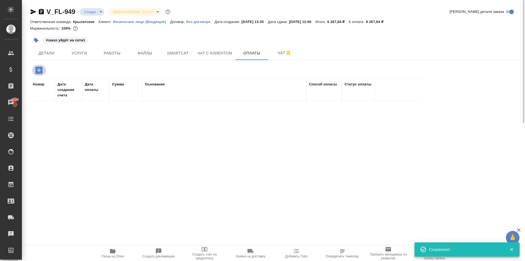
click at [35, 73] on icon "button" at bounding box center [39, 70] width 10 height 10
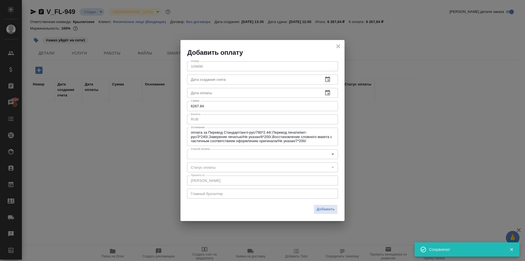
click at [232, 157] on body "🙏 .cls-1 fill:#fff; AWATERA Kasymov Timur Клиенты Спецификации Заказы 5029 Чаты…" at bounding box center [262, 130] width 525 height 261
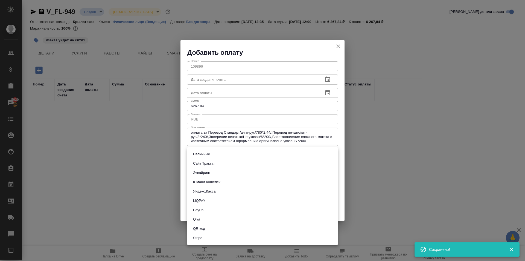
click at [216, 165] on button "Сайт Трактат" at bounding box center [203, 163] width 25 height 6
type input "site-traktat"
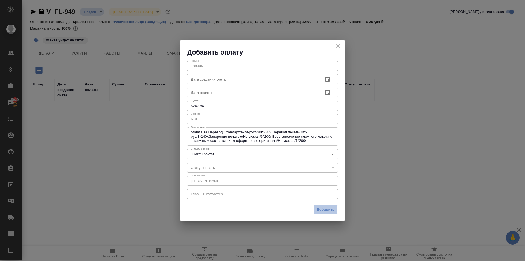
drag, startPoint x: 321, startPoint y: 207, endPoint x: 310, endPoint y: 196, distance: 16.1
click at [321, 207] on span "Добавить" at bounding box center [326, 209] width 18 height 6
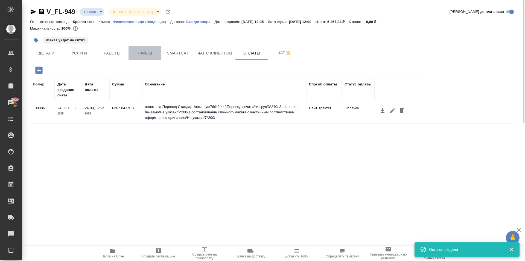
click at [152, 51] on span "Файлы" at bounding box center [145, 53] width 26 height 7
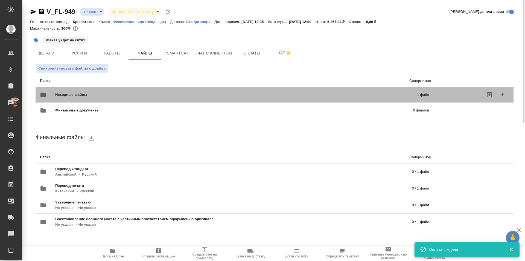
click at [111, 84] on div "Исходные файлы 1 файл" at bounding box center [234, 95] width 400 height 24
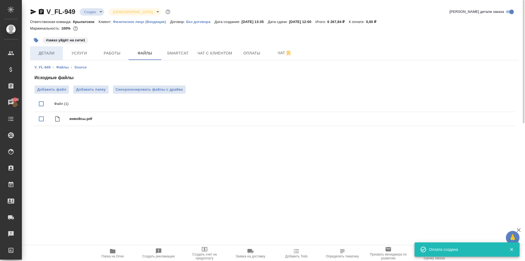
click at [49, 59] on button "Детали" at bounding box center [46, 53] width 33 height 14
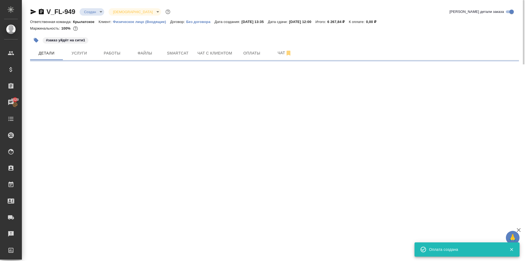
select select "RU"
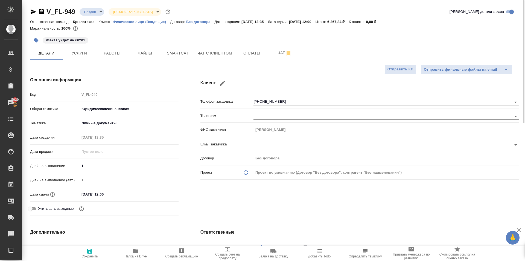
type textarea "x"
click at [34, 13] on icon "button" at bounding box center [34, 11] width 6 height 5
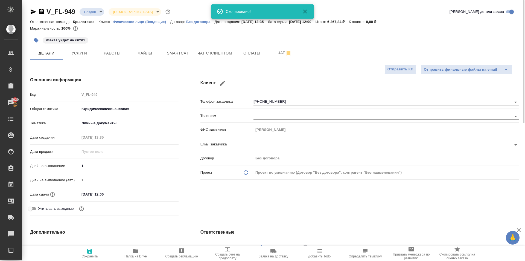
click at [42, 13] on icon "button" at bounding box center [41, 11] width 7 height 7
type textarea "x"
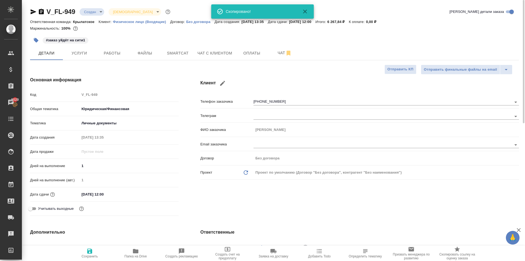
type textarea "x"
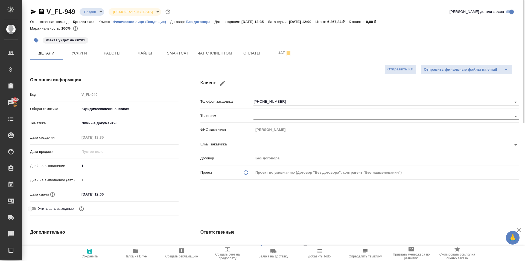
type textarea "x"
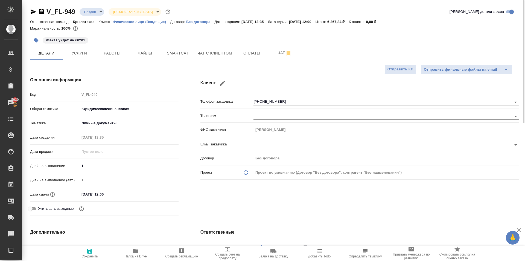
type textarea "x"
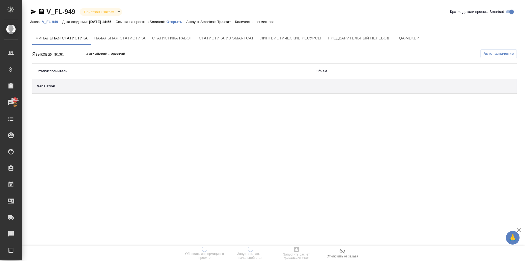
click at [183, 20] on p "Открыть" at bounding box center [177, 22] width 20 height 4
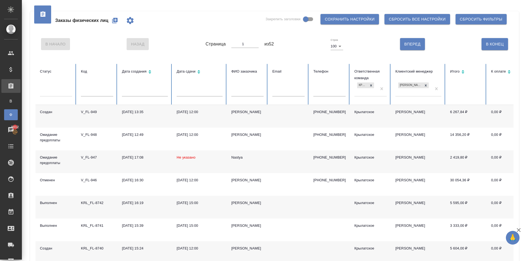
click at [117, 24] on icon "button" at bounding box center [115, 20] width 7 height 7
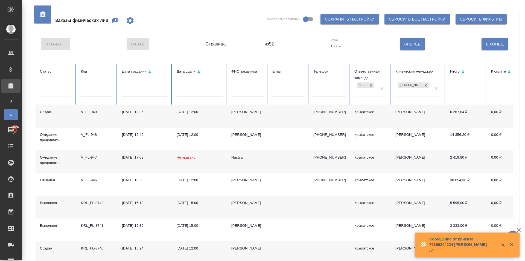
click at [222, 28] on div "Заказы физических лиц Закрепить заголовки Сохранить настройки Сбросить все наст…" at bounding box center [275, 20] width 478 height 19
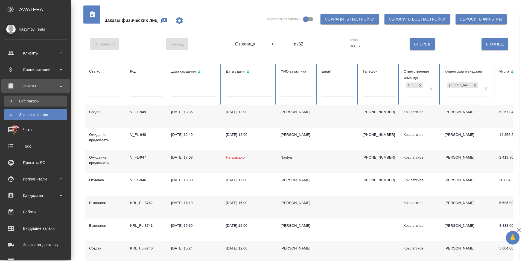
click at [17, 102] on div "Все заказы" at bounding box center [35, 100] width 57 height 5
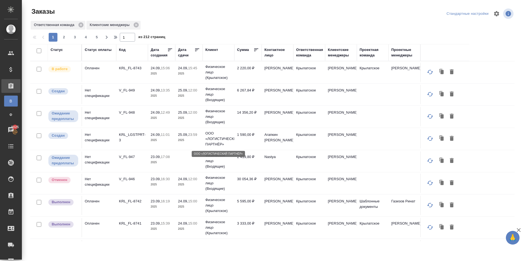
click at [210, 136] on p "ООО «ЛОГИСТИЧЕСКИЙ ПАРТНЁР»" at bounding box center [218, 138] width 26 height 16
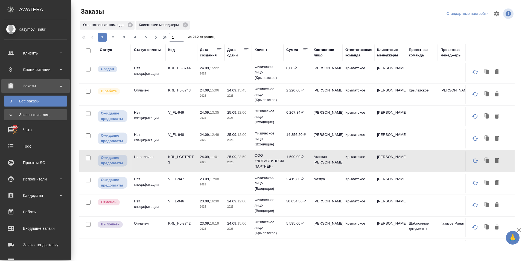
click at [13, 114] on div "Заказы физ. лиц" at bounding box center [35, 114] width 57 height 5
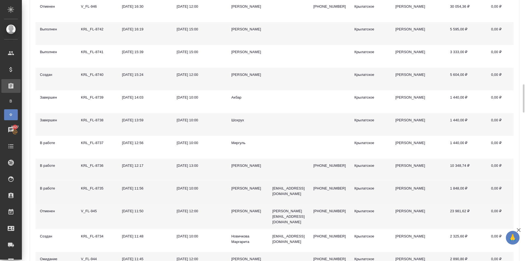
scroll to position [273, 0]
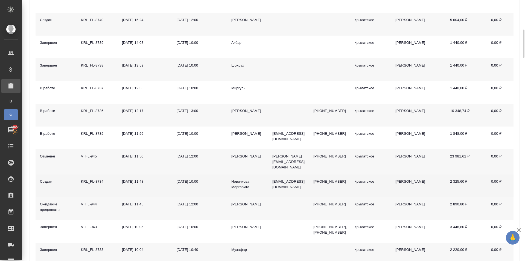
click at [245, 179] on div "Новичкова Маргарита" at bounding box center [247, 184] width 32 height 11
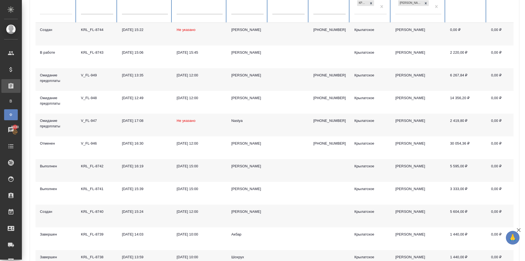
scroll to position [0, 0]
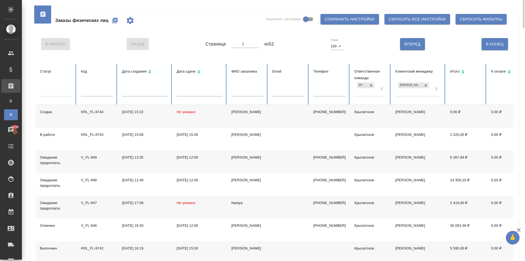
click at [235, 112] on div "Олег" at bounding box center [247, 111] width 32 height 5
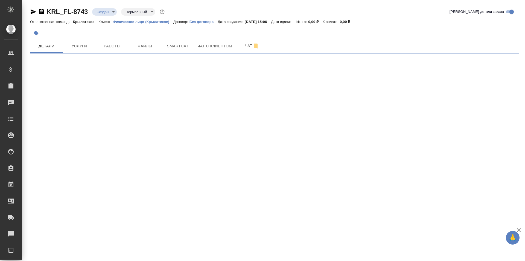
select select "RU"
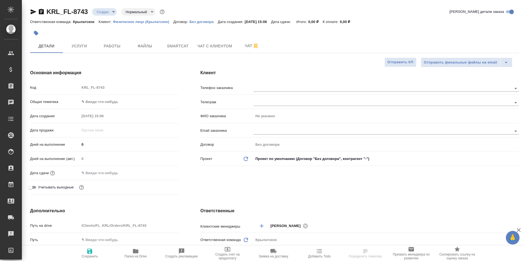
type textarea "x"
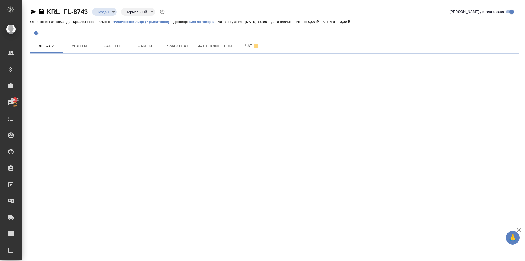
select select "RU"
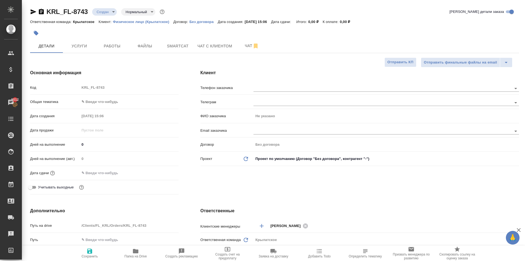
type textarea "x"
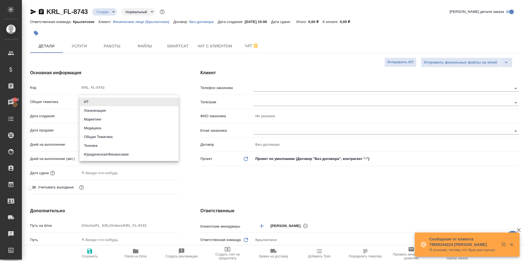
click at [103, 106] on body "🙏 .cls-1 fill:#fff; AWATERA [PERSON_NAME] Клиенты Спецификации Заказы 5014 Чаты…" at bounding box center [262, 130] width 525 height 261
click at [114, 156] on li "Юридическая/Финансовая" at bounding box center [129, 154] width 99 height 9
type input "yr-fn"
type textarea "x"
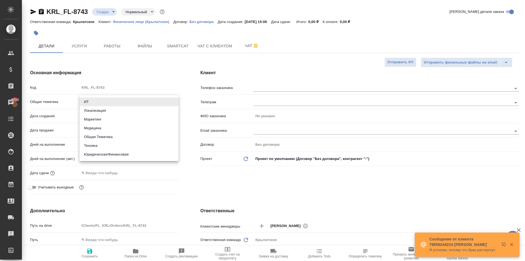
type textarea "x"
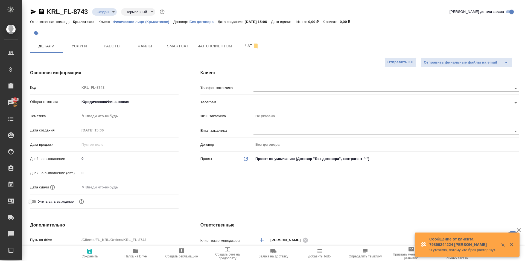
click at [95, 119] on body "🙏 .cls-1 fill:#fff; AWATERA [PERSON_NAME] Клиенты Спецификации Заказы 5015 Чаты…" at bounding box center [262, 130] width 525 height 261
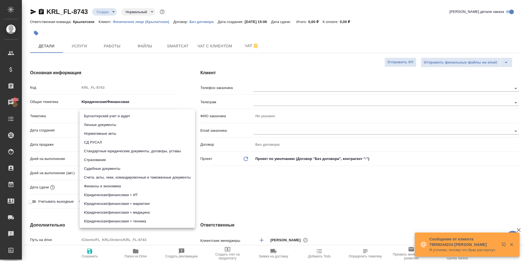
click at [97, 124] on li "Личные документы" at bounding box center [137, 124] width 115 height 9
type textarea "x"
type input "5a8b8b956a9677013d343cfe"
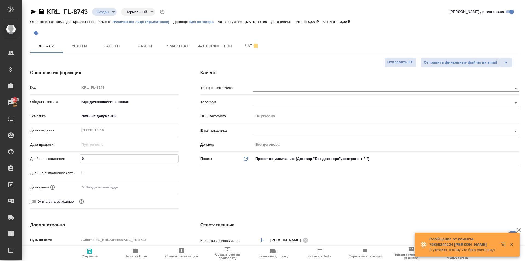
drag, startPoint x: 89, startPoint y: 155, endPoint x: 49, endPoint y: 159, distance: 39.8
click at [49, 159] on div "Дней на выполнение 0" at bounding box center [104, 159] width 148 height 10
type input "1"
type textarea "x"
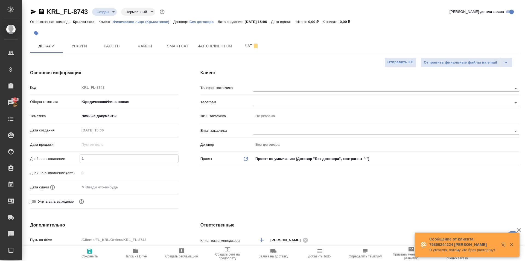
type textarea "x"
type input "1"
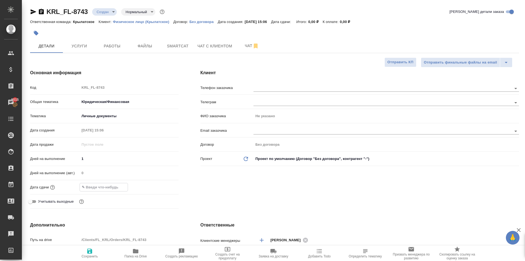
click at [84, 188] on input "text" at bounding box center [104, 187] width 48 height 8
click at [162, 187] on icon "button" at bounding box center [162, 186] width 7 height 7
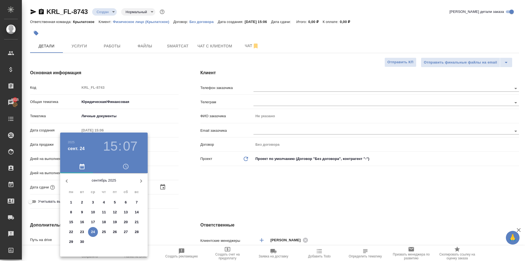
click at [95, 230] on span "24" at bounding box center [93, 231] width 10 height 5
type input "[DATE] 15:07"
type textarea "x"
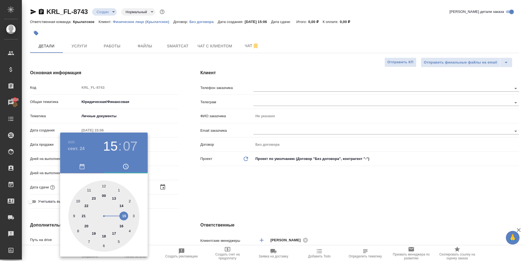
click at [123, 146] on div "15 : 07" at bounding box center [120, 145] width 39 height 15
drag, startPoint x: 131, startPoint y: 146, endPoint x: 126, endPoint y: 160, distance: 14.4
click at [131, 147] on h3 "07" at bounding box center [130, 145] width 14 height 15
click at [74, 214] on div at bounding box center [103, 215] width 71 height 71
type input "24.09.2025 15:45"
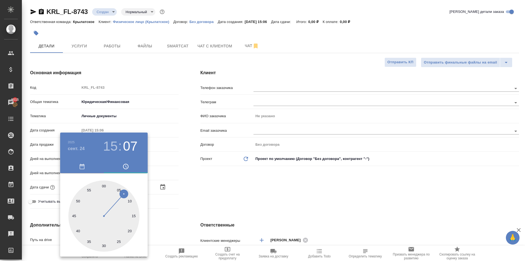
type textarea "x"
drag, startPoint x: 218, startPoint y: 182, endPoint x: 128, endPoint y: 194, distance: 90.3
click at [218, 182] on div at bounding box center [262, 130] width 525 height 261
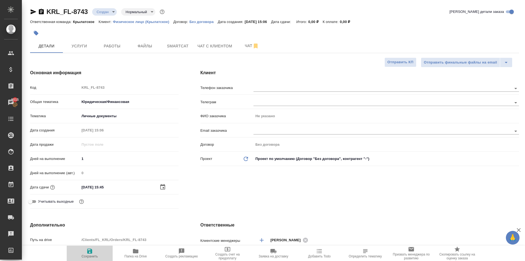
click at [87, 254] on icon "button" at bounding box center [89, 250] width 7 height 7
type textarea "x"
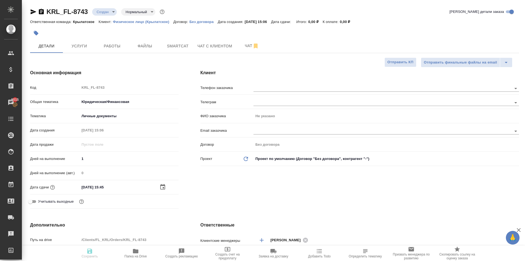
type textarea "x"
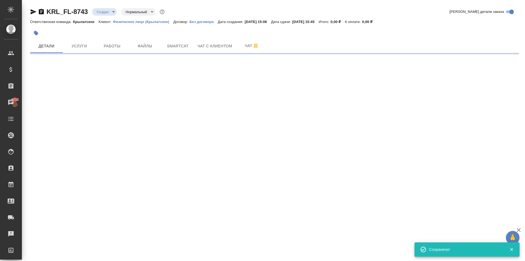
select select "RU"
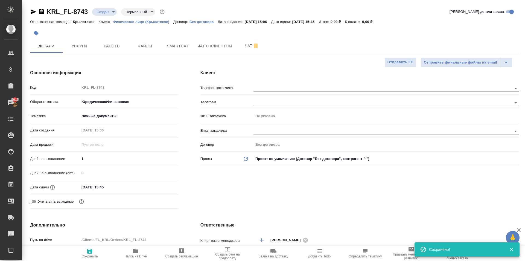
type textarea "x"
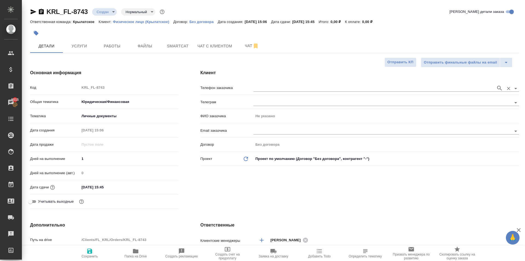
click at [343, 93] on div at bounding box center [385, 88] width 265 height 10
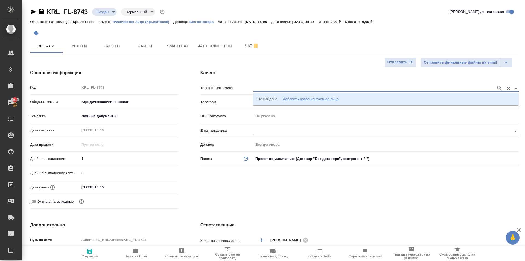
drag, startPoint x: 346, startPoint y: 87, endPoint x: 353, endPoint y: 97, distance: 12.1
click at [346, 88] on input "text" at bounding box center [373, 88] width 240 height 7
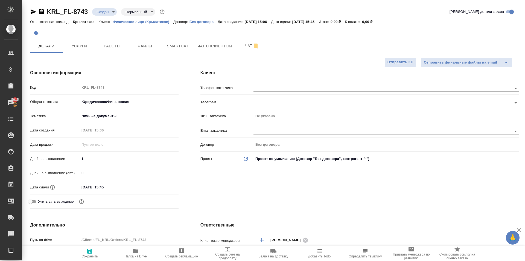
click at [210, 172] on div "Клиент Телефон заказчика Телеграм ФИО заказчика Не указано Email заказчика Дого…" at bounding box center [359, 140] width 340 height 163
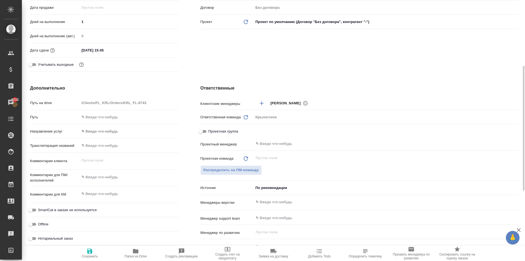
click at [120, 133] on body "🙏 .cls-1 fill:#fff; AWATERA Kasymov Timur Клиенты Спецификации Заказы 5015 Чаты…" at bounding box center [262, 130] width 525 height 261
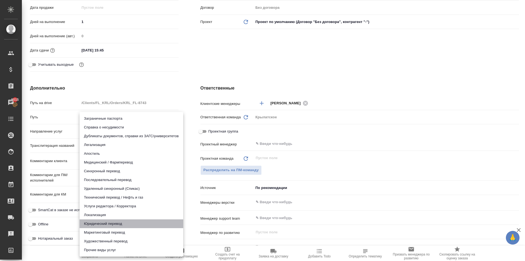
click at [103, 223] on li "Юридический перевод" at bounding box center [132, 223] width 104 height 9
type input "legalTranslation"
type textarea "x"
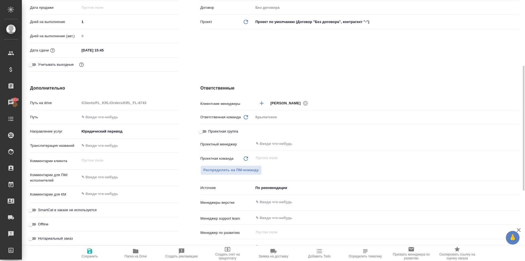
type textarea "x"
click at [99, 179] on textarea at bounding box center [129, 176] width 99 height 9
type textarea "x"
type textarea "Y"
type textarea "x"
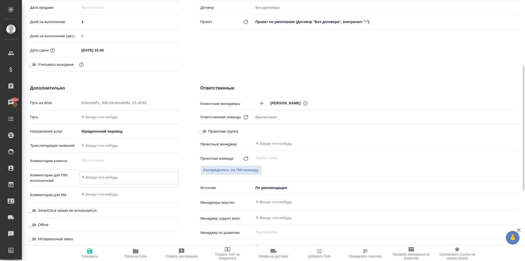
type textarea "x"
type textarea "YJ"
type textarea "x"
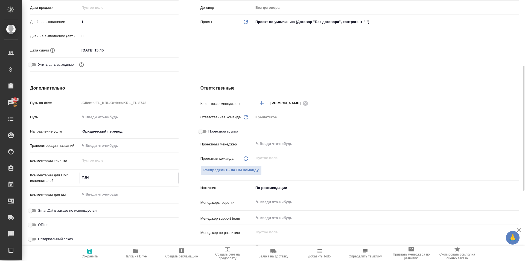
type textarea "YJN"
type textarea "x"
type textarea "YJN"
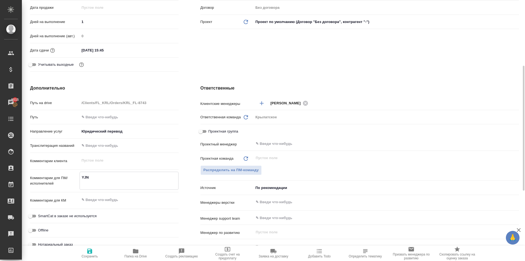
type textarea "x"
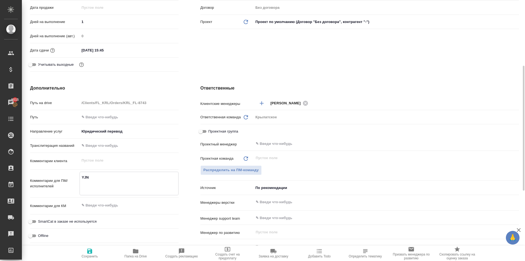
type textarea "YJN"
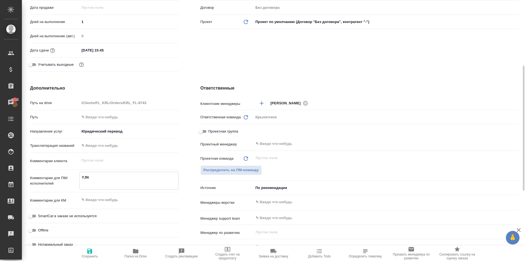
type textarea "x"
type textarea "YJN"
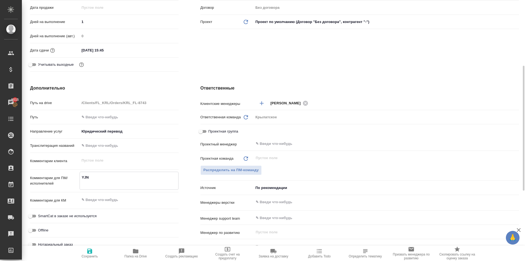
type textarea "x"
type textarea "YJ"
type textarea "x"
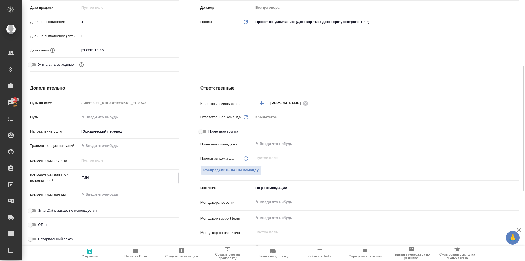
type textarea "x"
type textarea "Y"
type textarea "x"
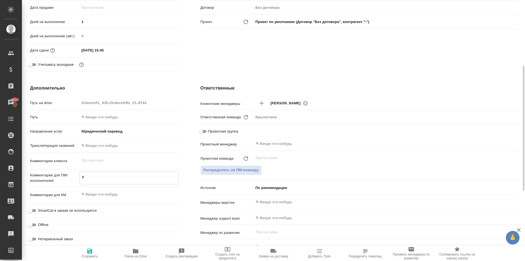
type textarea "x"
type textarea "Y"
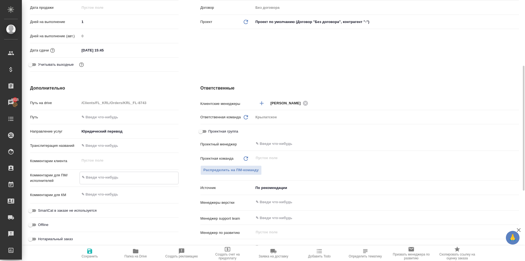
type textarea "x"
type textarea "YJ"
type textarea "x"
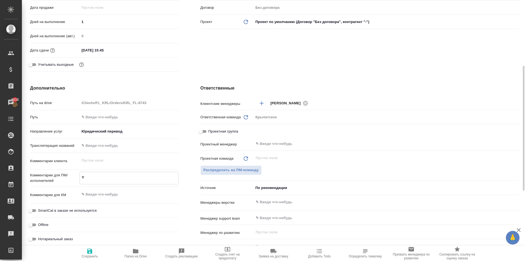
type textarea "x"
type textarea "YJN"
type textarea "x"
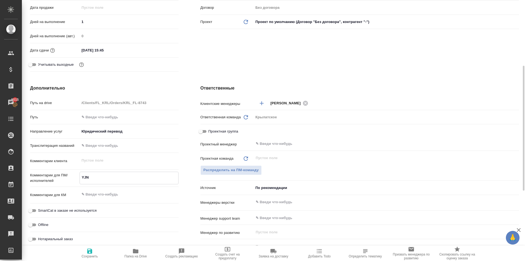
type textarea "YJN"
type textarea "x"
type textarea "YJN"
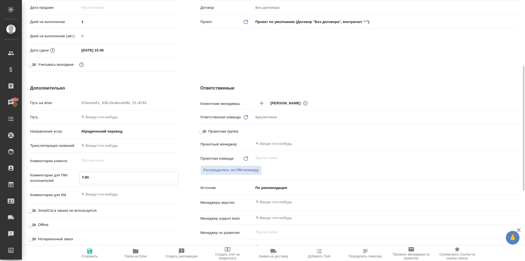
type textarea "x"
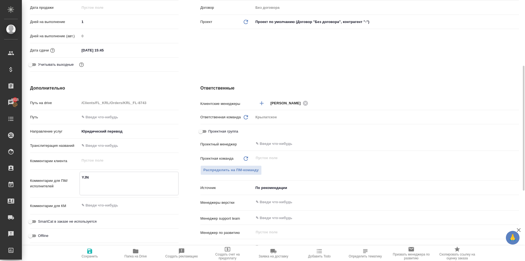
type textarea "YJN"
type textarea "x"
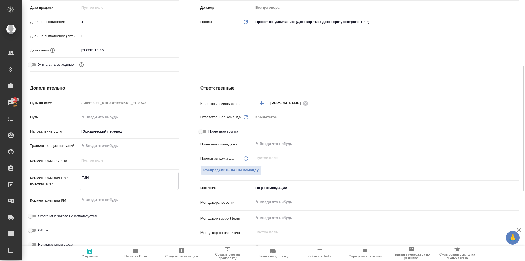
type textarea "x"
type textarea "YJN"
type textarea "x"
type textarea "YJ"
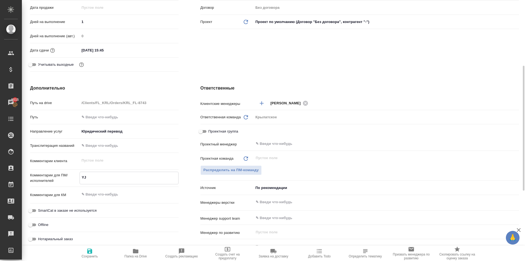
type textarea "x"
type textarea "Y"
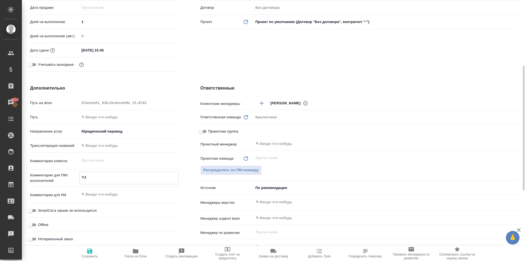
type textarea "x"
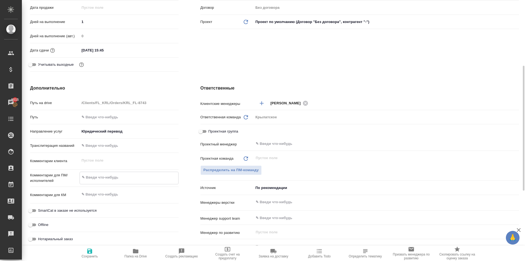
type textarea "x"
type textarea "Н"
type textarea "x"
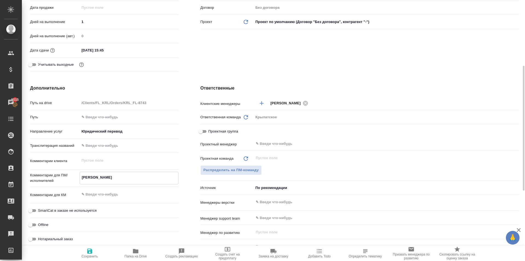
type textarea "НО"
type textarea "x"
type textarea "НОТ"
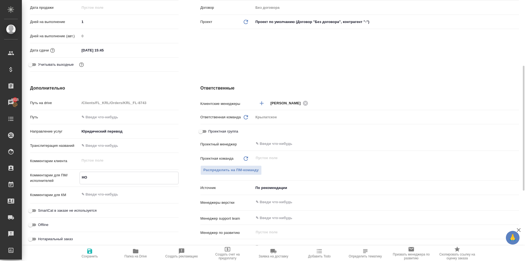
type textarea "x"
type textarea "НОТ"
type textarea "x"
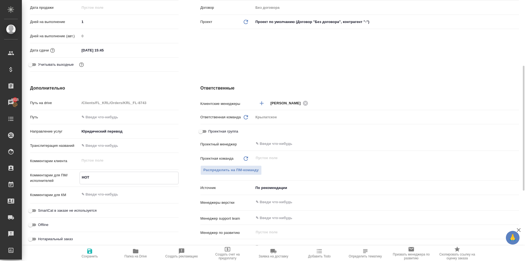
type textarea "x"
type textarea "НОТ"
type textarea "x"
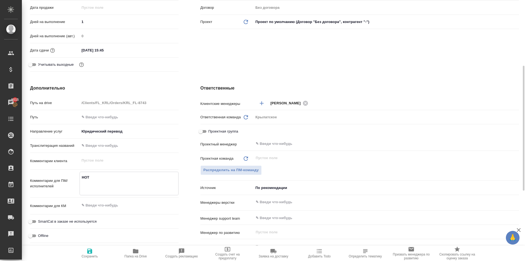
type textarea "x"
type textarea "НОТ К"
type textarea "x"
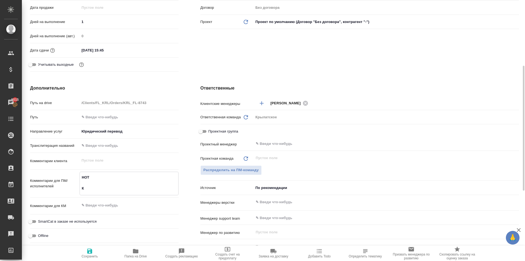
type textarea "НОТ Кы"
type textarea "x"
type textarea "НОТ Кыр"
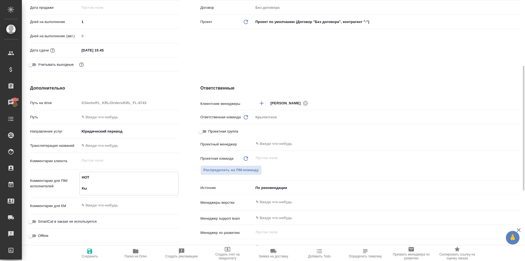
type textarea "x"
type textarea "НОТ Кырг"
type textarea "x"
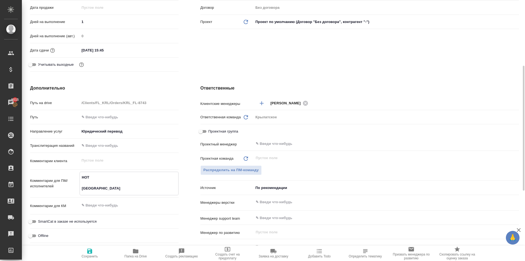
type textarea "x"
type textarea "НОТ Кыргы"
type textarea "x"
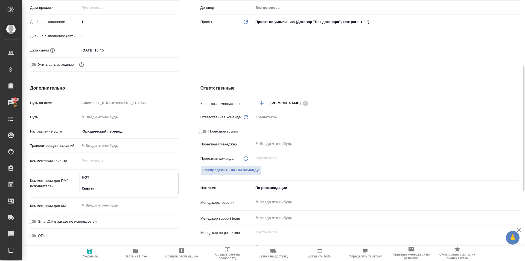
type textarea "x"
type textarea "НОТ Кыргыз"
type textarea "x"
type textarea "НОТ Кыргыз."
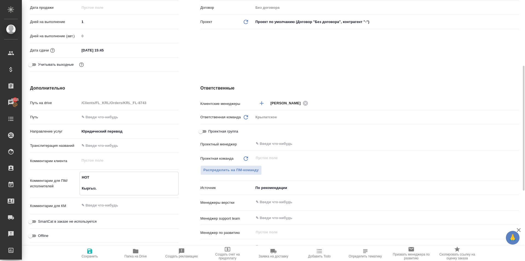
type textarea "x"
type textarea "НОТ Кыргыз."
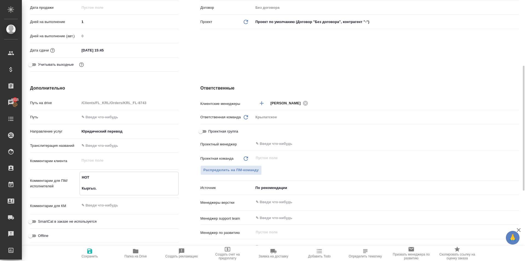
type textarea "x"
type textarea "НОТ Кыргыз. О"
type textarea "x"
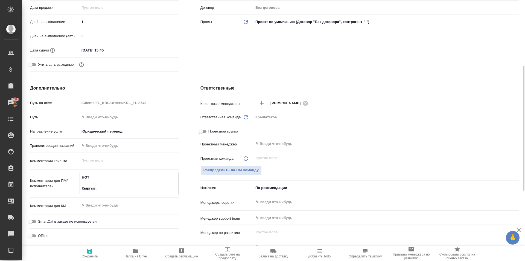
type textarea "x"
type textarea "НОТ Кыргыз. ОР"
type textarea "x"
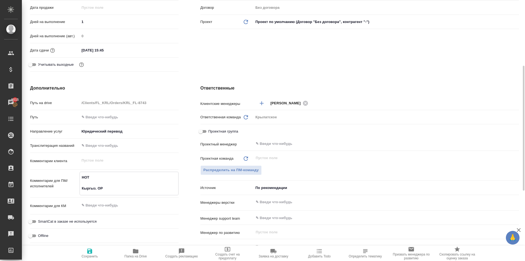
type textarea "x"
type textarea "НОТ Кыргыз. О"
type textarea "x"
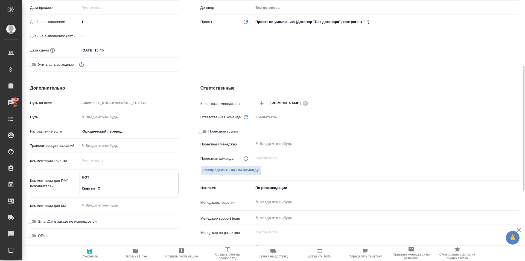
type textarea "НОТ Кыргыз."
type textarea "x"
type textarea "НОТ Кыргыз. Р"
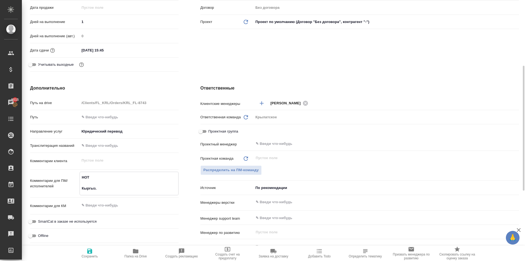
type textarea "x"
type textarea "НОТ Кыргыз. Ре"
type textarea "x"
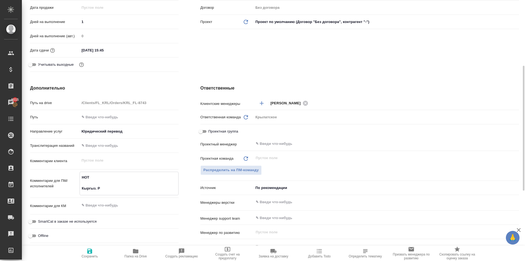
type textarea "x"
type textarea "НОТ Кыргыз. Рес"
type textarea "x"
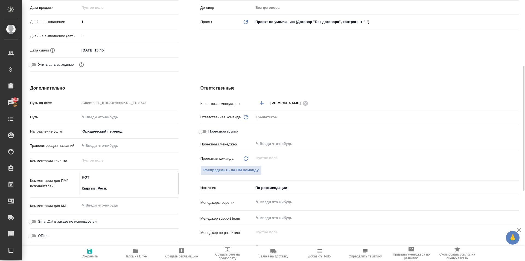
scroll to position [246, 0]
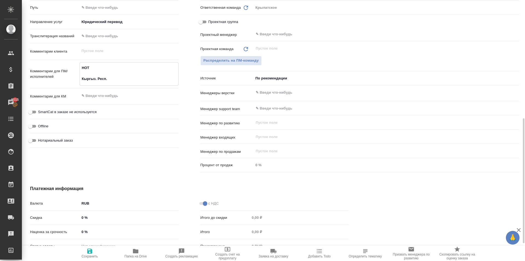
drag, startPoint x: 56, startPoint y: 138, endPoint x: 62, endPoint y: 126, distance: 13.0
click at [57, 138] on span "Нотариальный заказ" at bounding box center [55, 140] width 35 height 5
click at [40, 137] on input "Нотариальный заказ" at bounding box center [31, 140] width 20 height 7
click at [66, 111] on span "SmartCat в заказе не используется" at bounding box center [67, 111] width 59 height 5
click at [40, 111] on input "SmartCat в заказе не используется" at bounding box center [31, 111] width 20 height 7
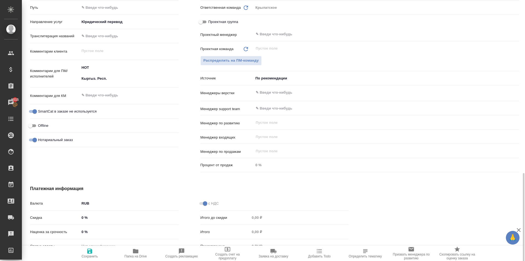
scroll to position [283, 0]
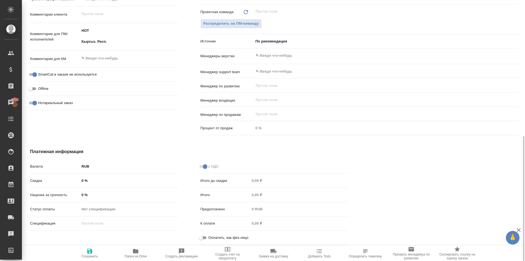
click at [201, 235] on input "Оплатить, как физ.лицо" at bounding box center [201, 237] width 20 height 7
click at [93, 246] on button "Сохранить" at bounding box center [90, 252] width 46 height 15
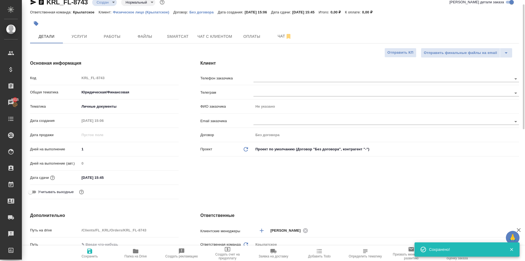
scroll to position [0, 0]
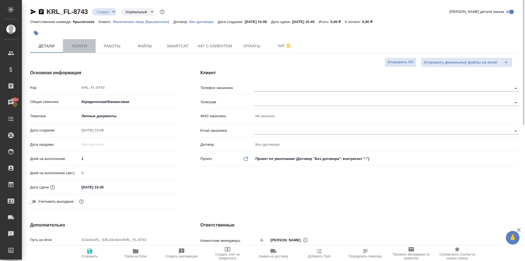
click at [78, 43] on span "Услуги" at bounding box center [79, 46] width 26 height 7
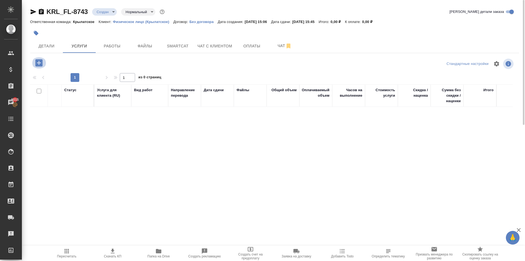
click at [38, 63] on icon "button" at bounding box center [38, 62] width 7 height 7
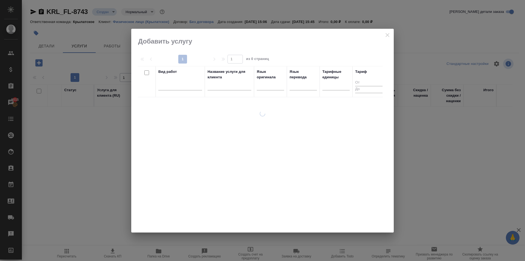
drag, startPoint x: 167, startPoint y: 78, endPoint x: 171, endPoint y: 76, distance: 4.6
click at [171, 77] on div "Вид работ" at bounding box center [180, 81] width 44 height 25
click at [182, 92] on div at bounding box center [180, 87] width 44 height 14
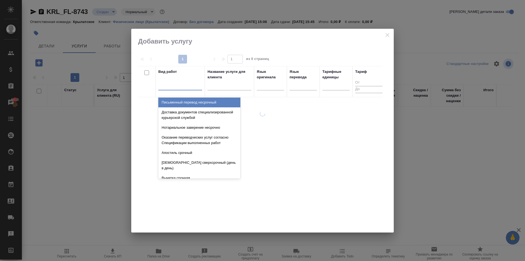
click at [183, 89] on div at bounding box center [180, 85] width 44 height 10
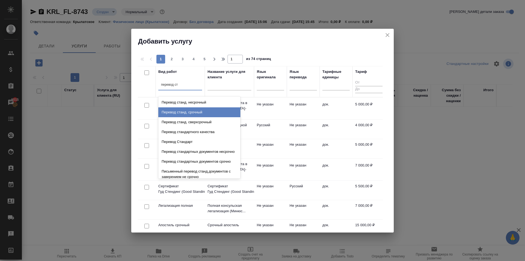
drag, startPoint x: 220, startPoint y: 110, endPoint x: 246, endPoint y: 101, distance: 27.2
click at [220, 110] on div "Перевод станд. срочный" at bounding box center [199, 112] width 82 height 10
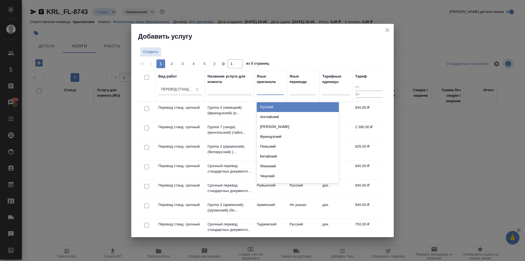
click at [270, 89] on div at bounding box center [270, 89] width 27 height 8
click at [270, 103] on div "Киргизский" at bounding box center [298, 107] width 82 height 10
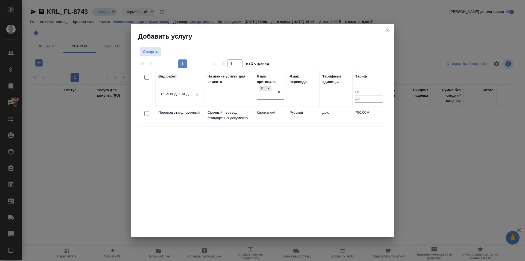
click at [300, 117] on td "Русский" at bounding box center [303, 116] width 33 height 19
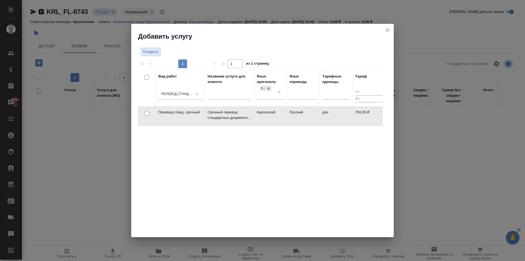
click at [300, 117] on td "Русский" at bounding box center [303, 116] width 33 height 19
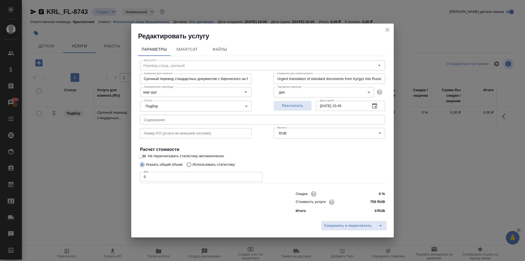
drag, startPoint x: 229, startPoint y: 216, endPoint x: 208, endPoint y: 208, distance: 22.8
click at [229, 216] on div "Параметры SmartCat Файлы Вид работ Перевод станд. срочный Вид работ Название дл…" at bounding box center [262, 128] width 262 height 177
drag, startPoint x: 143, startPoint y: 175, endPoint x: 119, endPoint y: 175, distance: 23.5
click at [119, 175] on div "Редактировать услугу Параметры SmartCat Файлы Вид работ Перевод станд. срочный …" at bounding box center [262, 130] width 525 height 261
click at [334, 223] on span "Сохранить и пересчитать" at bounding box center [348, 225] width 48 height 6
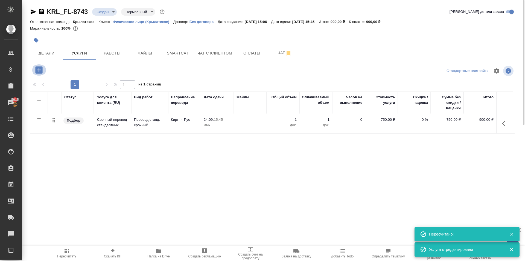
click at [38, 67] on icon "button" at bounding box center [38, 69] width 7 height 7
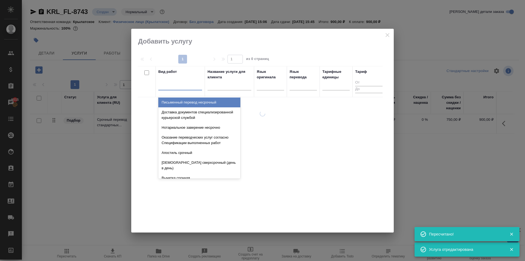
click at [180, 86] on div at bounding box center [180, 85] width 44 height 8
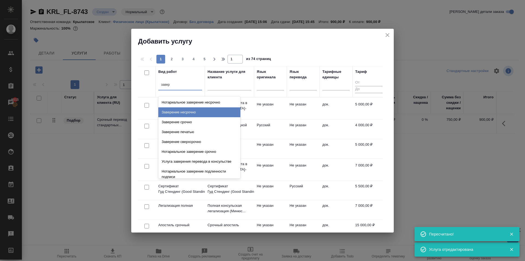
click at [204, 122] on div "Заверение срочно" at bounding box center [199, 122] width 82 height 10
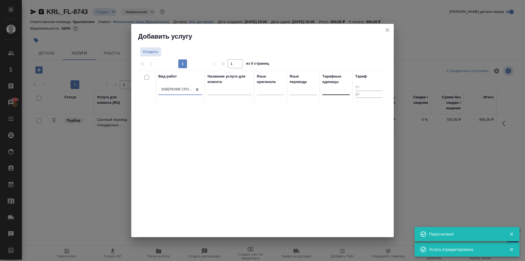
drag, startPoint x: 342, startPoint y: 97, endPoint x: 337, endPoint y: 92, distance: 6.6
click at [340, 97] on div at bounding box center [335, 91] width 27 height 14
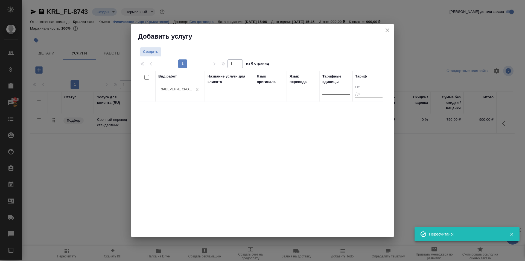
click at [337, 92] on div at bounding box center [335, 89] width 27 height 8
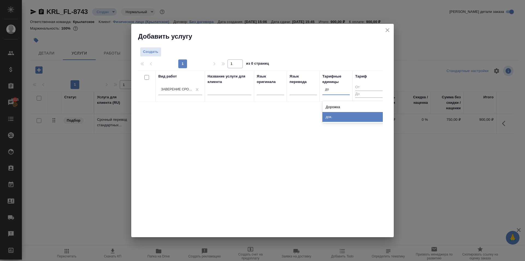
click at [336, 114] on div "док." at bounding box center [363, 117] width 82 height 10
click at [157, 54] on span "Создать" at bounding box center [150, 52] width 15 height 6
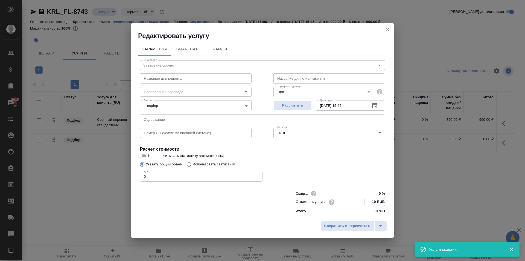
click at [369, 201] on input "10 RUB" at bounding box center [375, 202] width 20 height 8
drag, startPoint x: 183, startPoint y: 172, endPoint x: 110, endPoint y: 167, distance: 73.7
click at [110, 167] on div "Редактировать услугу Параметры SmartCat Файлы Вид работ Заверение срочно Вид ра…" at bounding box center [262, 130] width 525 height 261
click at [332, 220] on button "Сохранить и пересчитать" at bounding box center [348, 225] width 54 height 10
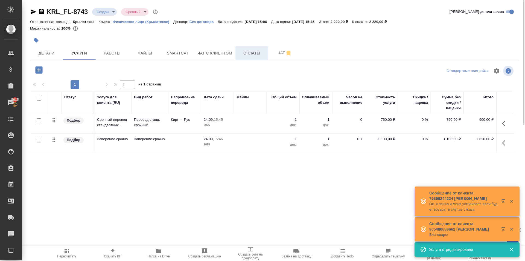
click at [250, 57] on button "Оплаты" at bounding box center [251, 53] width 33 height 14
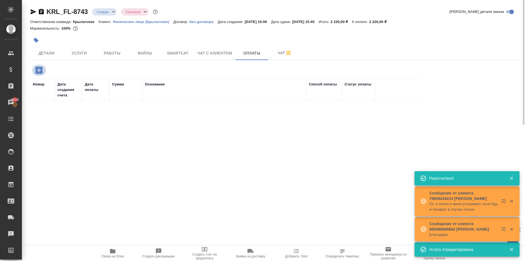
click at [37, 71] on icon "button" at bounding box center [38, 69] width 7 height 7
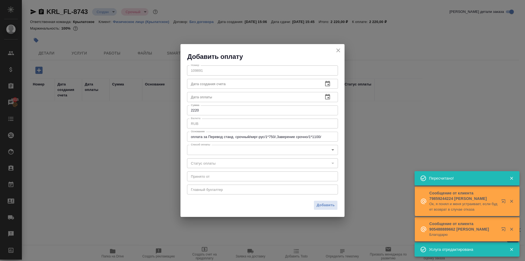
click at [192, 150] on body "🙏 .cls-1 fill:#fff; AWATERA Kasymov Timur Клиенты Спецификации Заказы 5015 Чаты…" at bounding box center [262, 130] width 525 height 261
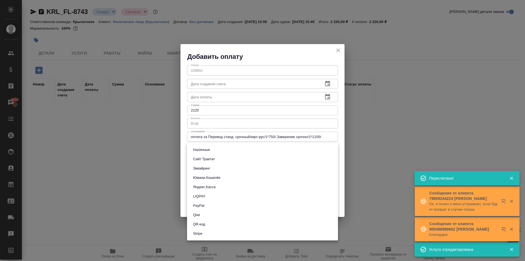
click at [195, 178] on button "Юмани.Кошелёк" at bounding box center [206, 177] width 31 height 6
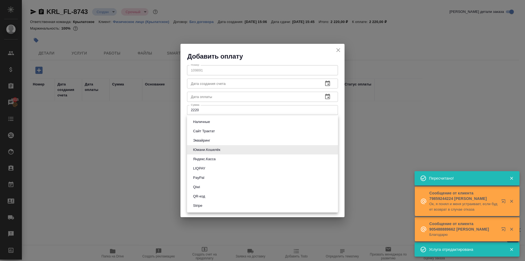
click at [211, 147] on body "🙏 .cls-1 fill:#fff; AWATERA Kasymov Timur Клиенты Спецификации Заказы 5015 Чаты…" at bounding box center [262, 130] width 525 height 261
click at [206, 138] on button "Эквайринг" at bounding box center [201, 140] width 21 height 6
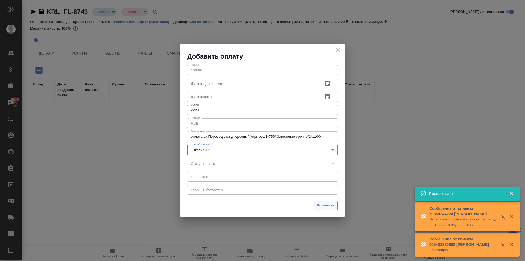
click at [322, 205] on span "Добавить" at bounding box center [326, 205] width 18 height 6
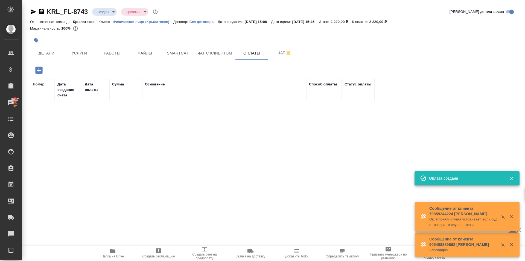
click at [140, 50] on span "Файлы" at bounding box center [145, 53] width 26 height 7
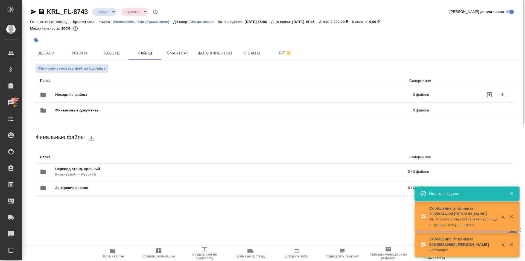
click at [75, 92] on div "Исходные файлы 0 файлов" at bounding box center [234, 94] width 389 height 13
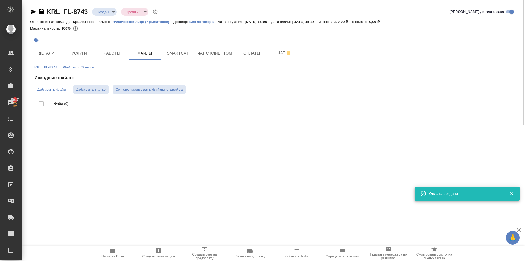
click at [66, 89] on span "Добавить файл" at bounding box center [51, 89] width 29 height 5
click at [0, 0] on input "Добавить файл" at bounding box center [0, 0] width 0 height 0
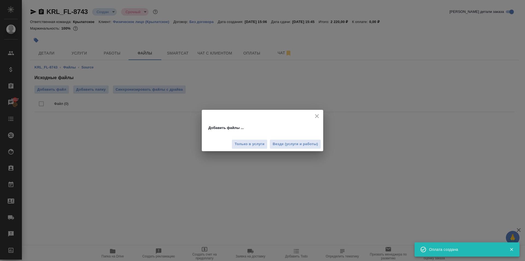
drag, startPoint x: 311, startPoint y: 147, endPoint x: 313, endPoint y: 143, distance: 3.8
click at [311, 146] on button "Везде (услуги и работы)" at bounding box center [295, 144] width 51 height 10
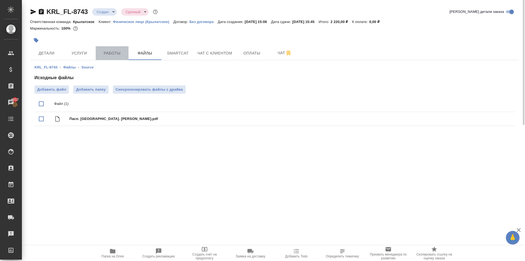
drag, startPoint x: 112, startPoint y: 49, endPoint x: 116, endPoint y: 53, distance: 5.2
click at [113, 50] on span "Работы" at bounding box center [112, 53] width 26 height 7
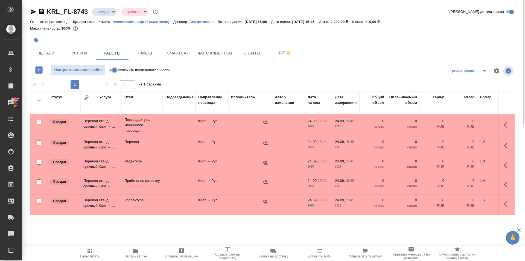
click at [114, 69] on input "Включить последовательность" at bounding box center [115, 70] width 20 height 7
click at [40, 122] on input "checkbox" at bounding box center [39, 121] width 5 height 5
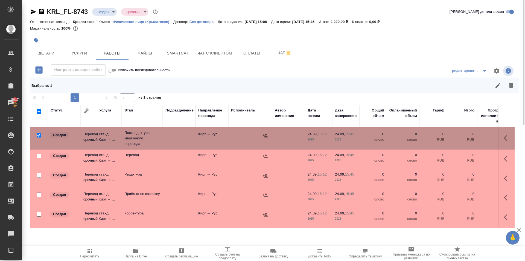
click at [39, 110] on input "checkbox" at bounding box center [39, 111] width 5 height 5
click at [39, 157] on input "checkbox" at bounding box center [39, 155] width 5 height 5
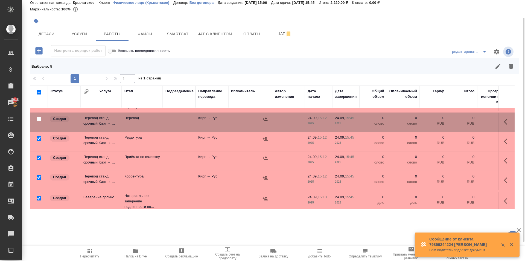
scroll to position [26, 0]
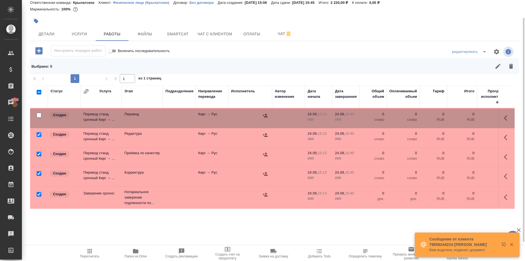
click at [39, 192] on input "checkbox" at bounding box center [39, 194] width 5 height 5
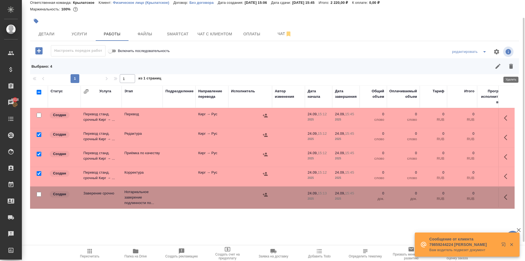
click at [514, 71] on button "button" at bounding box center [510, 66] width 13 height 13
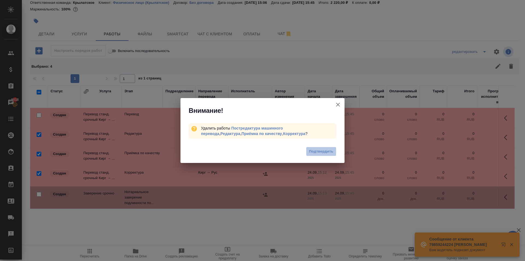
drag, startPoint x: 306, startPoint y: 149, endPoint x: 320, endPoint y: 148, distance: 14.2
click at [306, 149] on button "Подтвердить" at bounding box center [321, 152] width 30 height 10
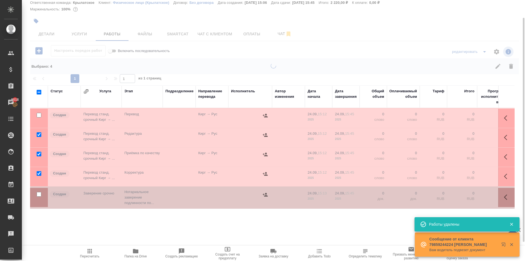
scroll to position [0, 0]
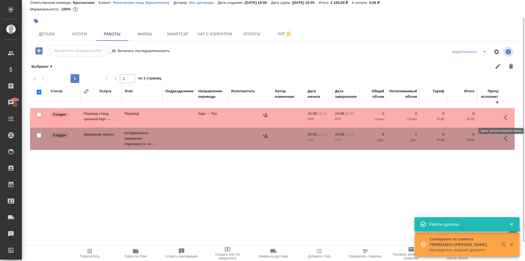
click at [506, 116] on icon "button" at bounding box center [507, 117] width 7 height 7
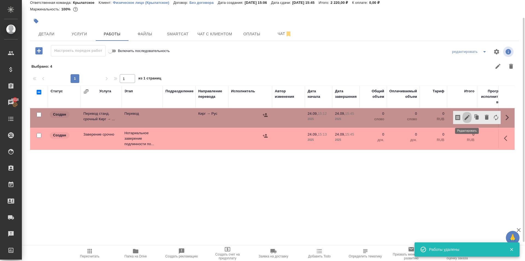
click at [470, 121] on button "button" at bounding box center [466, 117] width 9 height 13
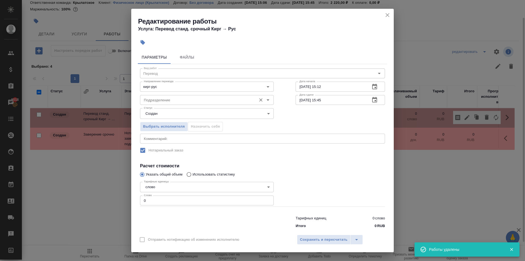
click at [195, 99] on input "Подразделение" at bounding box center [198, 100] width 112 height 7
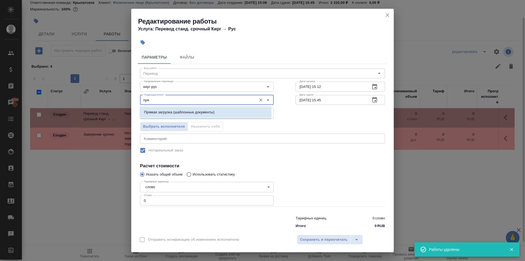
click at [195, 111] on p "Прямая загрузка (шаблонные документы)" at bounding box center [179, 111] width 70 height 5
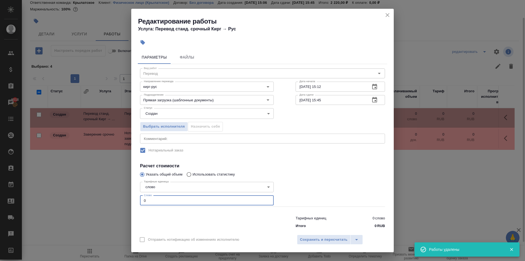
drag, startPoint x: 150, startPoint y: 195, endPoint x: 122, endPoint y: 192, distance: 27.5
click at [122, 192] on div "Редактирование работы Услуга: Перевод станд. срочный Кирг → Рус Параметры Файлы…" at bounding box center [262, 130] width 525 height 261
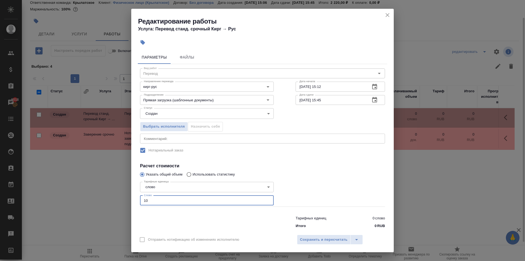
click at [159, 113] on body "🙏 .cls-1 fill:#fff; AWATERA Kasymov Timur Клиенты Спецификации Заказы 5018 Чаты…" at bounding box center [262, 130] width 525 height 261
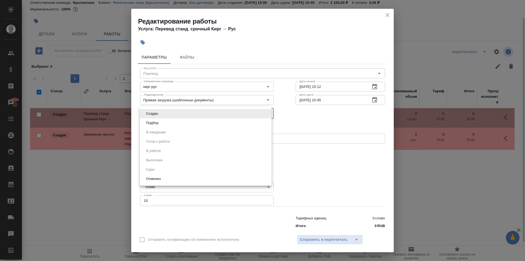
click at [152, 124] on button "Подбор" at bounding box center [152, 123] width 16 height 6
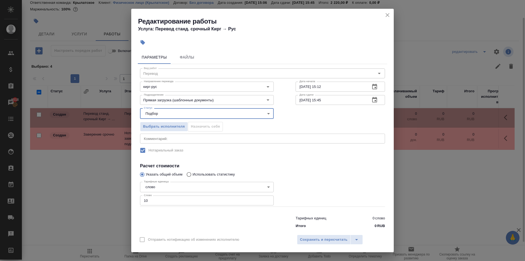
click at [334, 234] on div "Отправить нотификацию об изменениях исполнителю Сохранить и пересчитать" at bounding box center [262, 241] width 262 height 21
click at [335, 240] on span "Сохранить и пересчитать" at bounding box center [324, 239] width 48 height 6
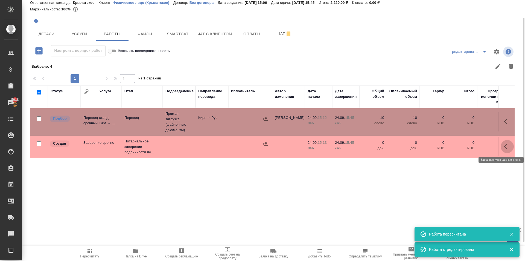
drag, startPoint x: 508, startPoint y: 146, endPoint x: 502, endPoint y: 145, distance: 5.8
click at [508, 146] on icon "button" at bounding box center [507, 146] width 7 height 7
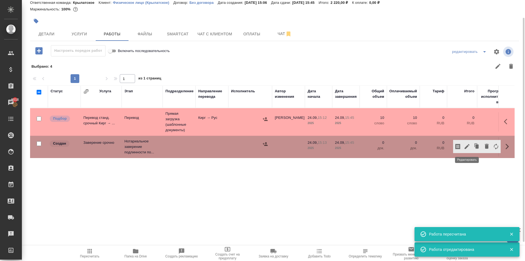
click at [465, 145] on icon "button" at bounding box center [467, 146] width 7 height 7
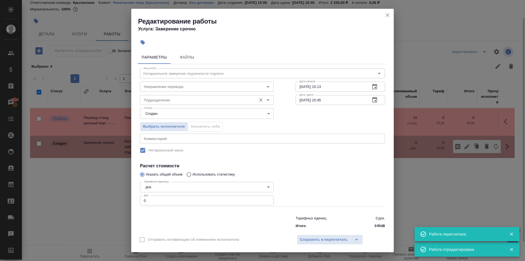
click at [160, 96] on div "Подразделение" at bounding box center [207, 100] width 134 height 10
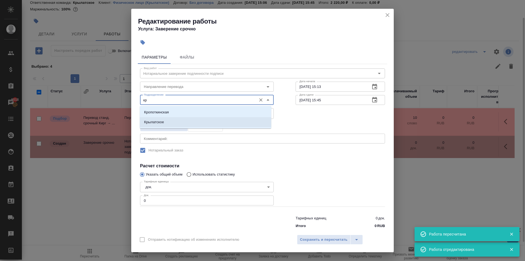
click at [160, 124] on p "Крылатское" at bounding box center [154, 121] width 20 height 5
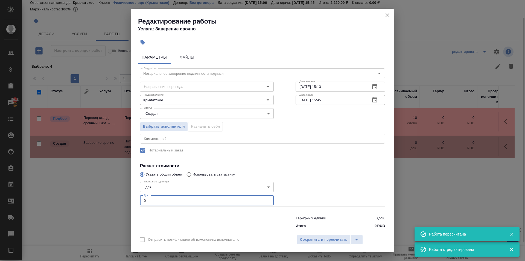
drag, startPoint x: 150, startPoint y: 202, endPoint x: 135, endPoint y: 197, distance: 15.1
click at [135, 197] on div "Параметры Файлы Вид работ Нотариальное заверение подлинности подписи Вид работ …" at bounding box center [262, 139] width 262 height 182
click at [308, 241] on span "Сохранить и пересчитать" at bounding box center [324, 239] width 48 height 6
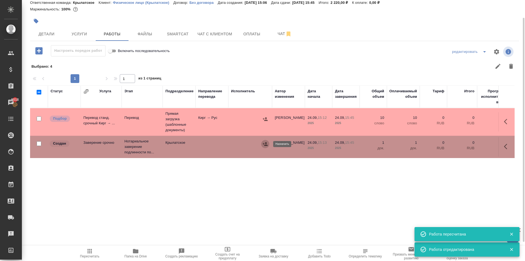
click at [262, 144] on icon "button" at bounding box center [264, 143] width 5 height 5
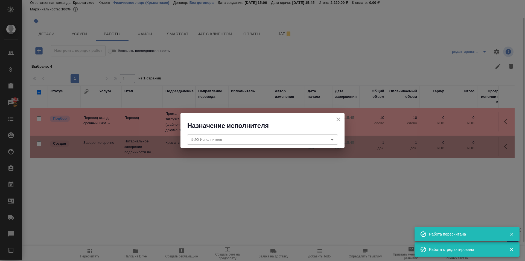
click at [262, 144] on div "ФИО Исполнителя" at bounding box center [262, 139] width 151 height 10
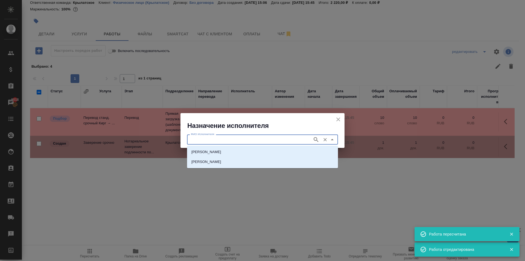
click at [253, 147] on div "НОТАРИУС Мацуленко Юлия Юрьевна Мацук Диана" at bounding box center [262, 156] width 151 height 22
click at [253, 149] on li "НОТАРИУС Мацуленко Юлия Юрьевна" at bounding box center [262, 152] width 151 height 10
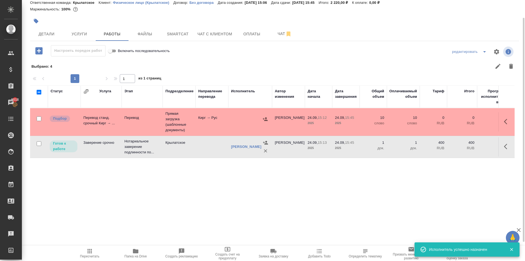
click at [100, 253] on span "Пересчитать" at bounding box center [89, 252] width 39 height 10
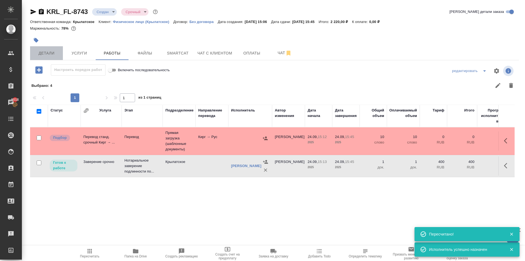
drag, startPoint x: 48, startPoint y: 55, endPoint x: 55, endPoint y: 57, distance: 7.6
click at [48, 55] on span "Детали" at bounding box center [46, 53] width 26 height 7
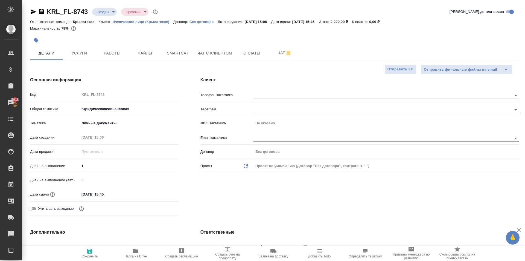
scroll to position [109, 0]
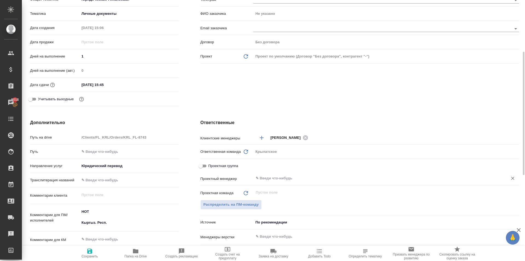
click at [270, 180] on input "text" at bounding box center [377, 178] width 244 height 7
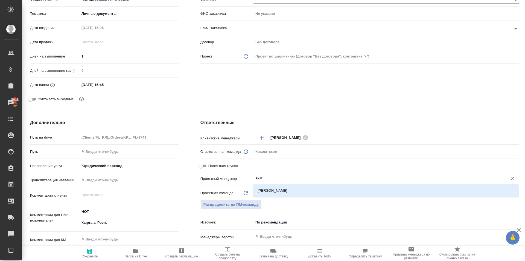
click at [273, 185] on div "[PERSON_NAME]" at bounding box center [385, 190] width 265 height 13
click at [274, 188] on li "[PERSON_NAME]" at bounding box center [385, 190] width 265 height 10
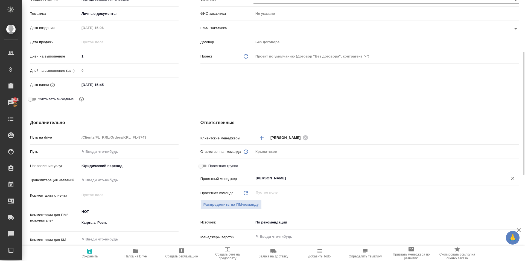
click at [97, 252] on span "Сохранить" at bounding box center [89, 252] width 39 height 10
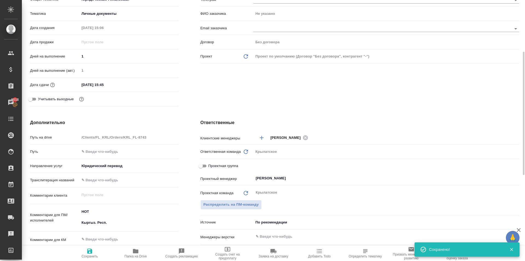
scroll to position [0, 0]
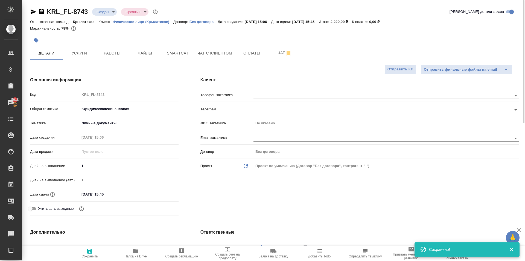
click at [269, 88] on div "Клиент Телефон заказчика Телеграм ФИО заказчика Не указано Email заказчика Дого…" at bounding box center [359, 147] width 340 height 163
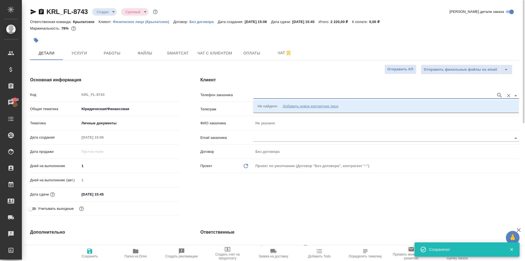
click at [271, 94] on input "text" at bounding box center [373, 95] width 240 height 7
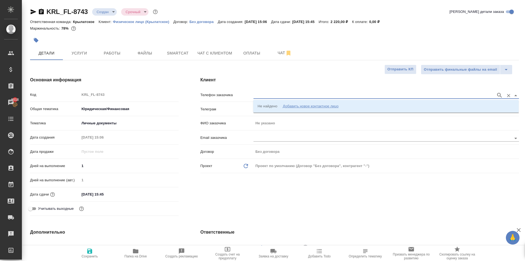
click at [271, 105] on div "Не найдено" at bounding box center [268, 105] width 20 height 5
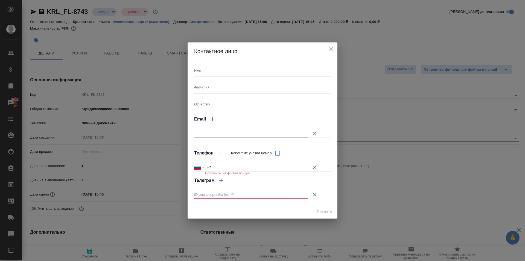
click at [221, 70] on input "Имя" at bounding box center [251, 70] width 114 height 8
click at [230, 86] on input "Фамилия" at bounding box center [251, 87] width 114 height 8
drag, startPoint x: 317, startPoint y: 169, endPoint x: 317, endPoint y: 176, distance: 6.9
click at [317, 169] on icon "button" at bounding box center [314, 167] width 7 height 7
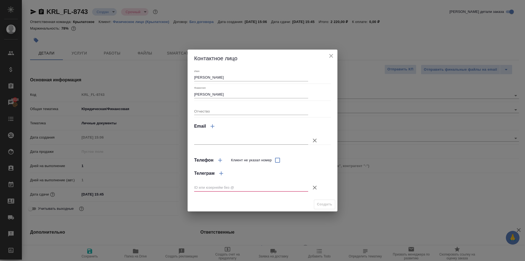
click at [315, 185] on icon "button" at bounding box center [314, 187] width 7 height 7
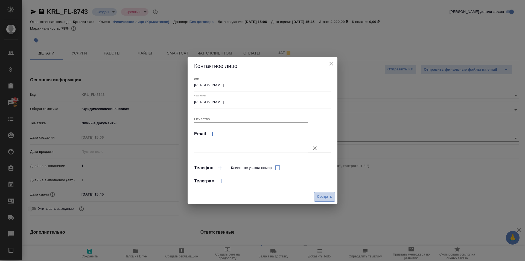
click at [320, 192] on button "Создать" at bounding box center [324, 197] width 21 height 10
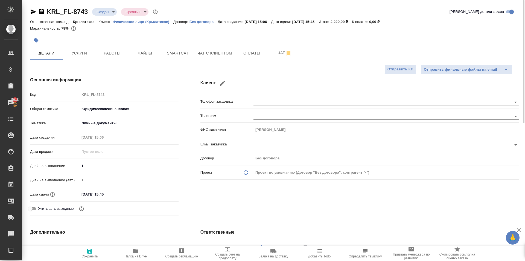
click at [97, 252] on span "Сохранить" at bounding box center [89, 252] width 39 height 10
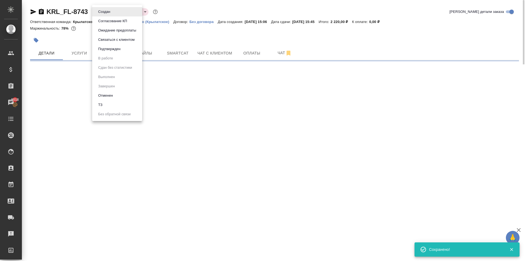
click at [110, 8] on body "🙏 .cls-1 fill:#fff; AWATERA Kasymov Timur Клиенты Спецификации Заказы 5018 Чаты…" at bounding box center [262, 130] width 525 height 261
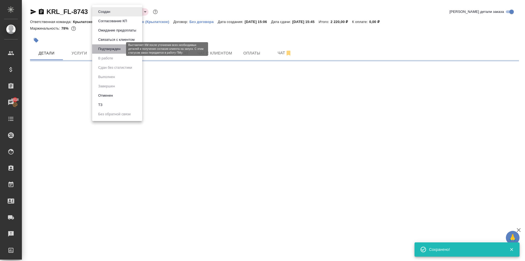
click at [110, 47] on button "Подтвержден" at bounding box center [110, 49] width 26 height 6
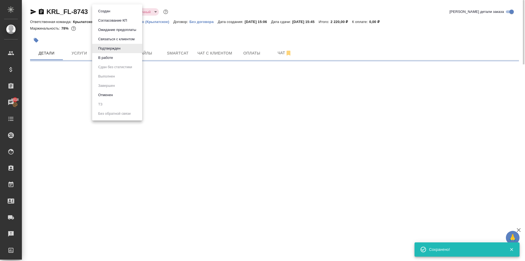
click at [126, 11] on body "🙏 .cls-1 fill:#fff; AWATERA Kasymov Timur Клиенты Спецификации Заказы 5018 Чаты…" at bounding box center [262, 130] width 525 height 261
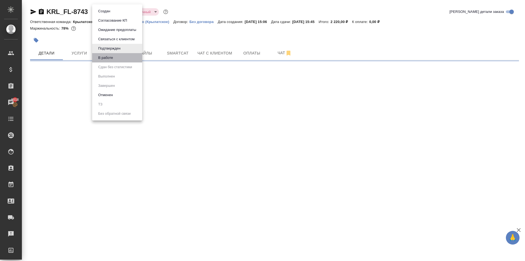
click at [123, 56] on li "В работе" at bounding box center [117, 57] width 50 height 9
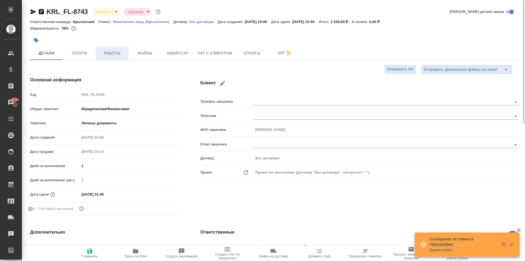
click at [108, 48] on button "Работы" at bounding box center [112, 53] width 33 height 14
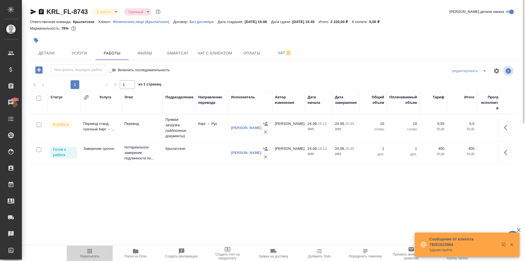
click at [101, 253] on span "Пересчитать" at bounding box center [89, 252] width 39 height 10
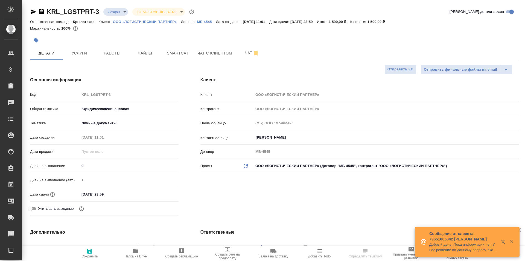
select select "RU"
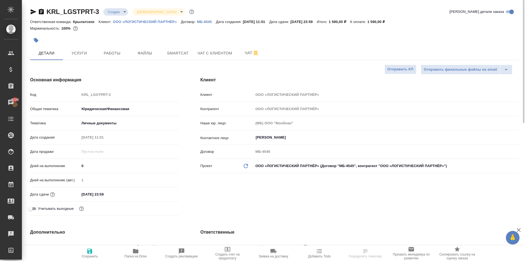
click at [118, 194] on input "[DATE] 23:59" at bounding box center [104, 194] width 48 height 8
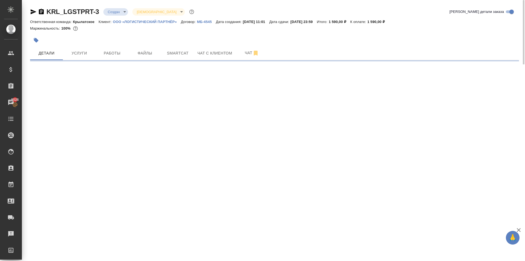
select select "RU"
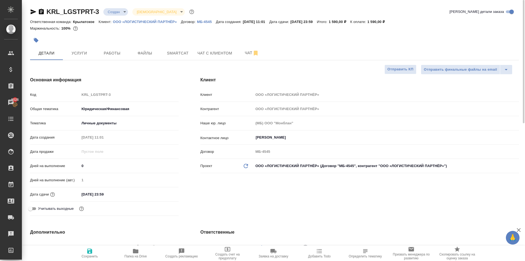
type textarea "x"
click at [83, 50] on span "Услуги" at bounding box center [79, 53] width 26 height 7
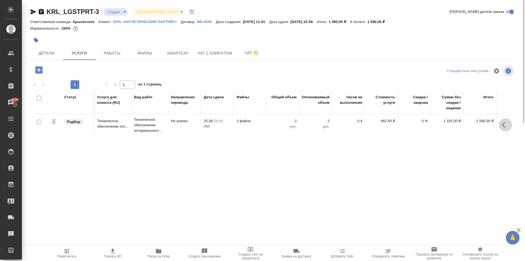
click at [509, 126] on button "button" at bounding box center [505, 124] width 13 height 13
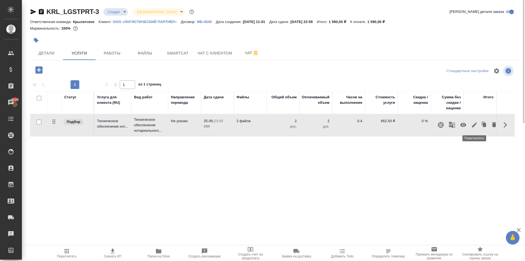
click at [477, 122] on icon "button" at bounding box center [474, 124] width 7 height 7
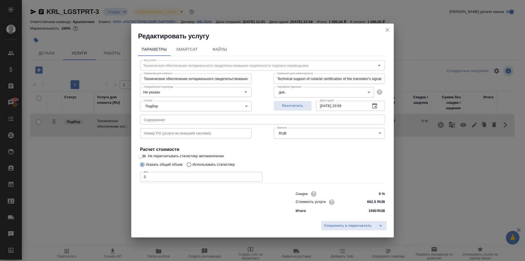
click at [311, 173] on div "Док. 2 Док." at bounding box center [262, 176] width 245 height 13
click at [385, 29] on icon "close" at bounding box center [387, 30] width 7 height 7
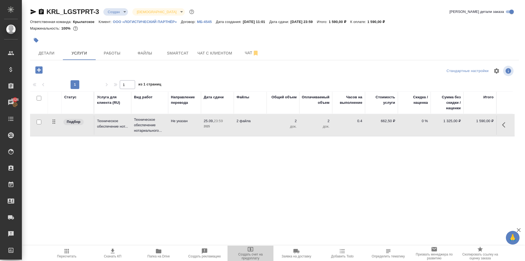
click at [261, 251] on span "Создать счет на предоплату" at bounding box center [250, 253] width 39 height 14
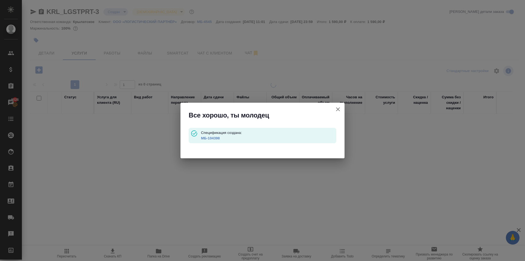
type input "waitingForPrepayment"
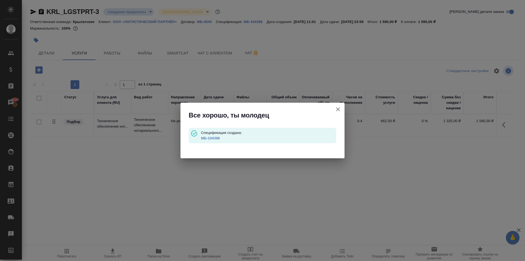
click at [206, 140] on link "МБ-104398" at bounding box center [210, 138] width 19 height 4
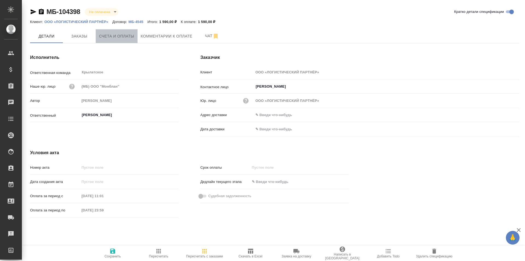
click at [130, 36] on span "Счета и оплаты" at bounding box center [116, 36] width 35 height 7
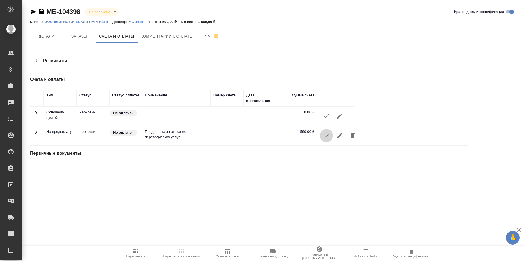
click at [326, 138] on icon "button" at bounding box center [326, 135] width 7 height 7
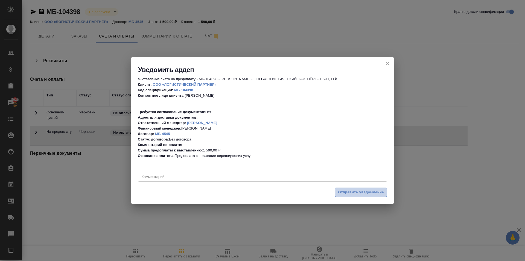
click at [372, 194] on span "Отправить уведомление" at bounding box center [361, 192] width 46 height 6
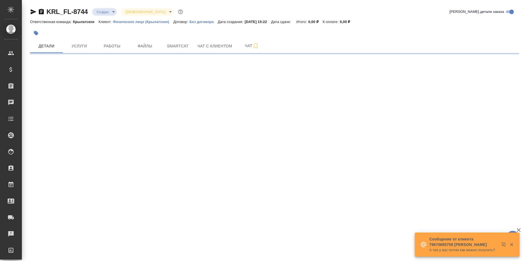
select select "RU"
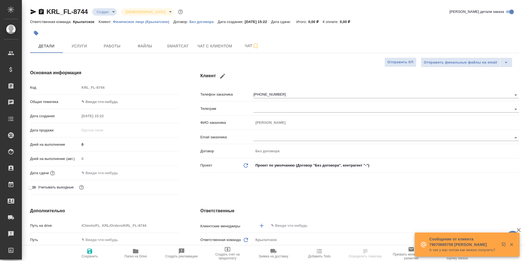
type textarea "x"
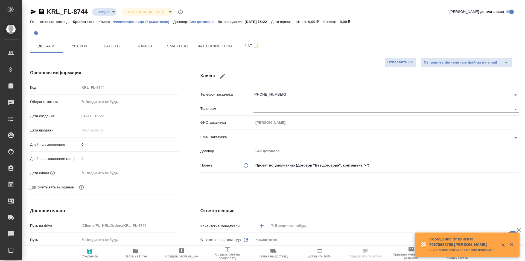
type textarea "x"
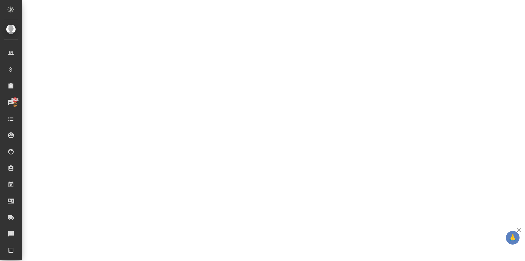
select select "RU"
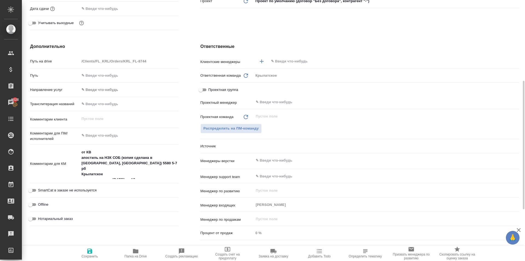
type textarea "x"
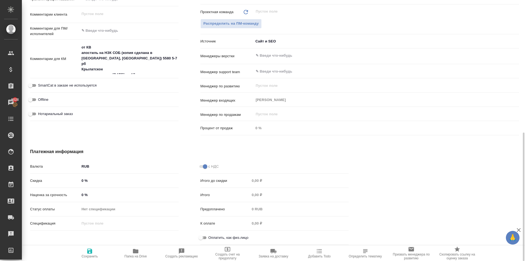
click at [198, 237] on input "Оплатить, как физ.лицо" at bounding box center [201, 237] width 20 height 7
checkbox input "true"
type textarea "x"
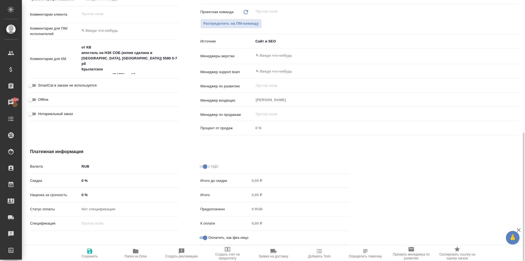
click at [86, 85] on span "SmartCat в заказе не используется" at bounding box center [67, 85] width 59 height 5
click at [40, 85] on input "SmartCat в заказе не используется" at bounding box center [31, 85] width 20 height 7
checkbox input "true"
type textarea "x"
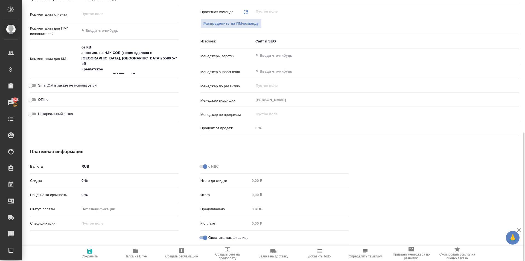
type textarea "x"
click at [91, 251] on icon "button" at bounding box center [89, 250] width 5 height 5
type textarea "x"
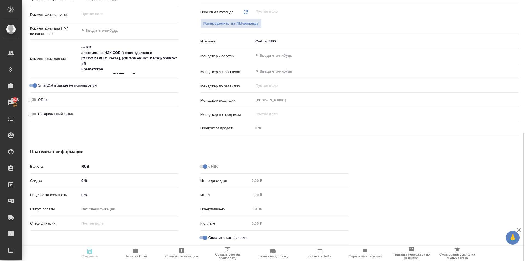
type textarea "x"
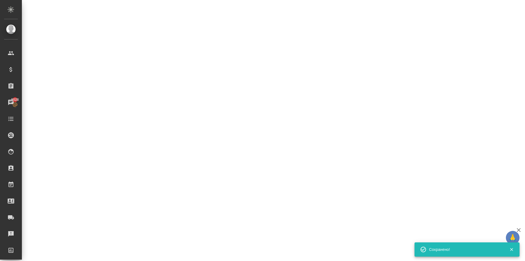
select select "RU"
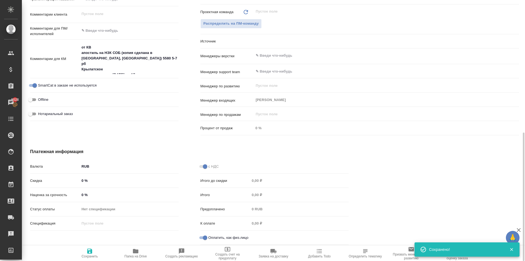
type textarea "x"
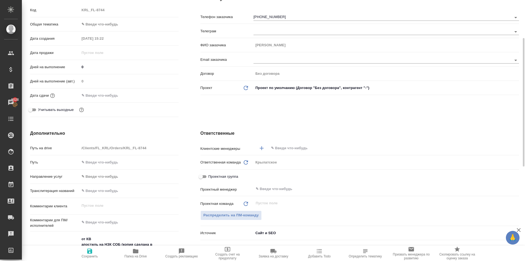
scroll to position [0, 0]
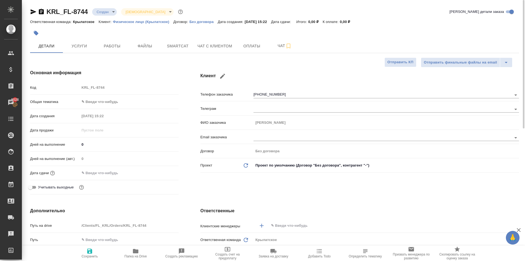
type textarea "x"
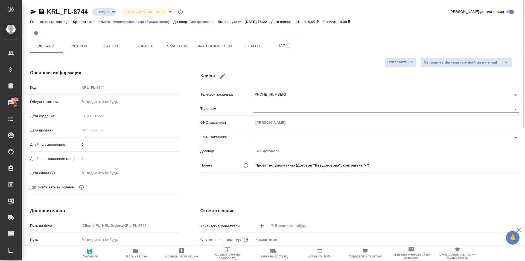
type textarea "x"
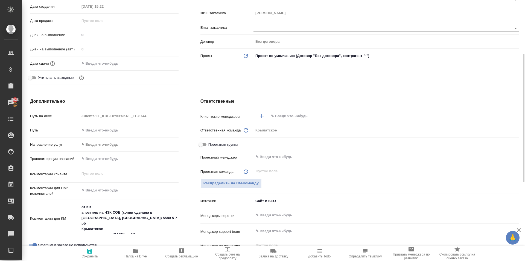
click at [306, 113] on input "text" at bounding box center [384, 116] width 229 height 7
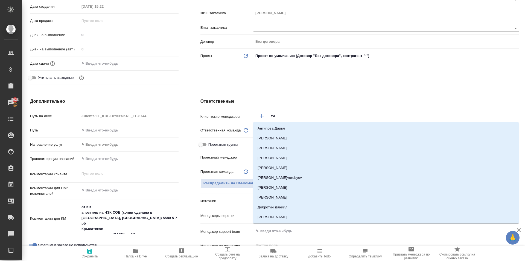
type input "тим"
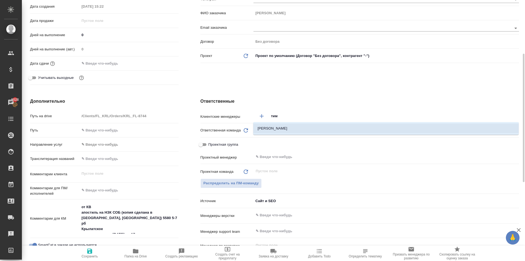
drag, startPoint x: 308, startPoint y: 127, endPoint x: 268, endPoint y: 143, distance: 42.9
click at [307, 127] on li "[PERSON_NAME]" at bounding box center [385, 128] width 265 height 10
type textarea "x"
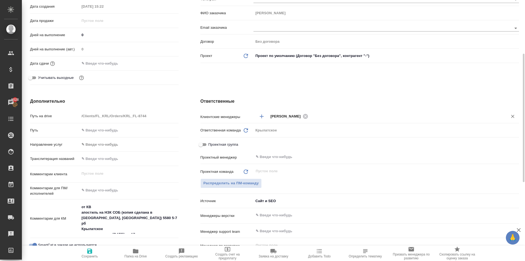
click at [94, 250] on span "Сохранить" at bounding box center [89, 252] width 39 height 10
type textarea "x"
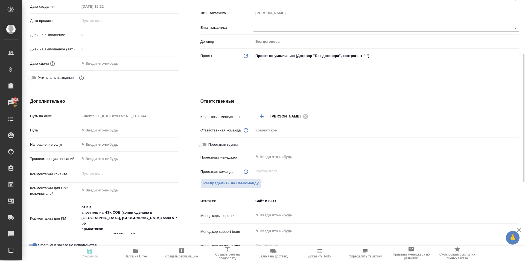
type textarea "x"
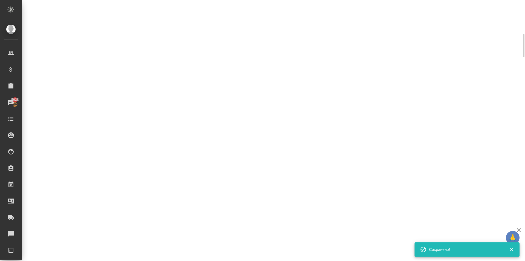
scroll to position [0, 0]
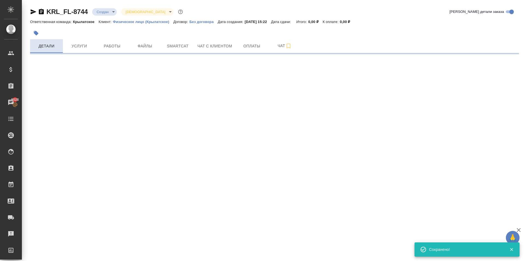
select select "RU"
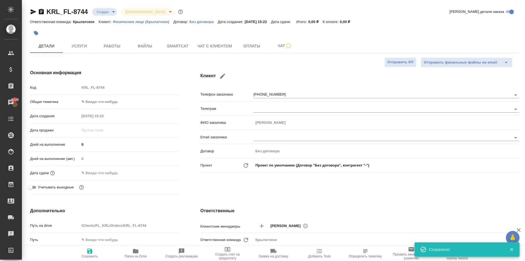
type textarea "x"
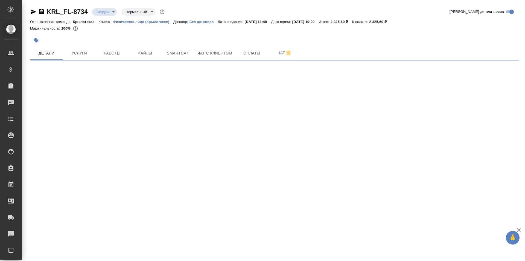
select select "RU"
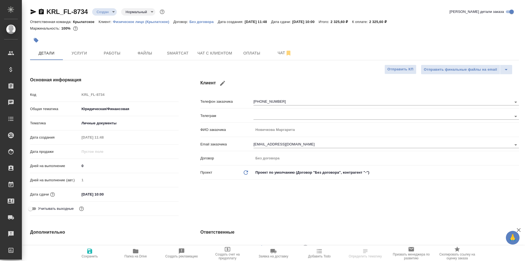
type textarea "x"
click at [97, 195] on input "24.09.2025 10:00" at bounding box center [104, 194] width 48 height 8
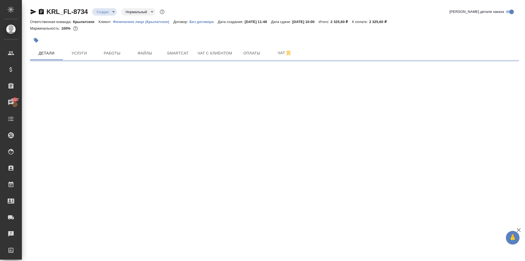
click at [163, 192] on div ".cls-1 fill:#fff; AWATERA Kasymov Timur Клиенты Спецификации Заказы 5027 Чаты T…" at bounding box center [262, 130] width 525 height 261
select select "RU"
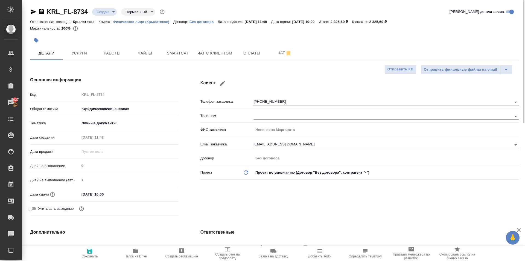
type textarea "x"
click at [112, 195] on input "24.09.2025 10:00" at bounding box center [104, 194] width 48 height 8
click at [162, 194] on icon "button" at bounding box center [162, 193] width 7 height 7
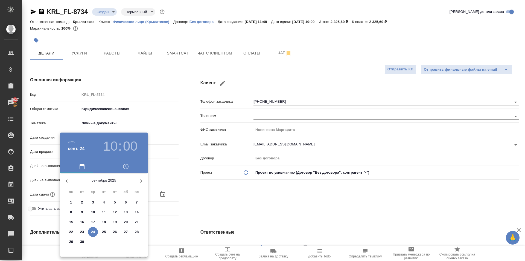
click at [99, 228] on div "25" at bounding box center [103, 232] width 11 height 10
type input "25.09.2025 10:00"
type textarea "x"
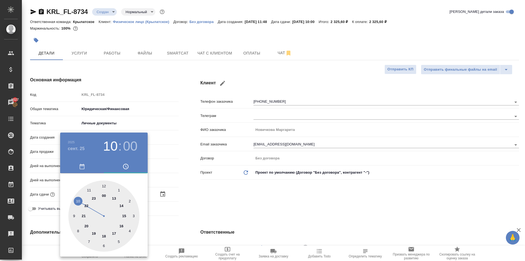
click at [105, 232] on div at bounding box center [103, 215] width 71 height 71
type input "25.09.2025 18:00"
type textarea "x"
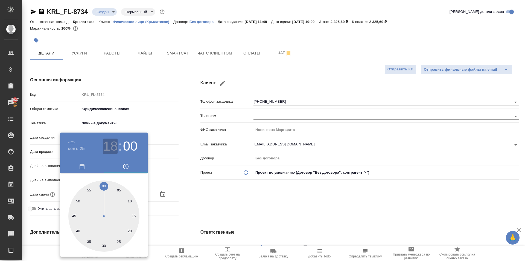
click at [112, 145] on h3 "18" at bounding box center [110, 145] width 14 height 15
drag, startPoint x: 76, startPoint y: 199, endPoint x: 105, endPoint y: 197, distance: 29.0
click at [76, 200] on div at bounding box center [103, 215] width 71 height 71
type input "25.09.2025 10:00"
type textarea "x"
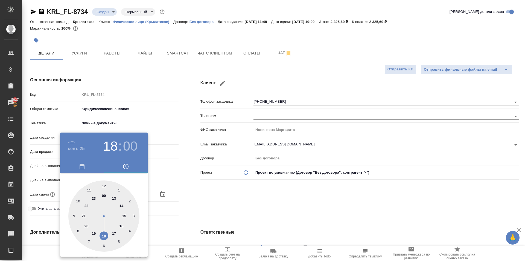
type textarea "x"
click at [189, 189] on div at bounding box center [262, 130] width 525 height 261
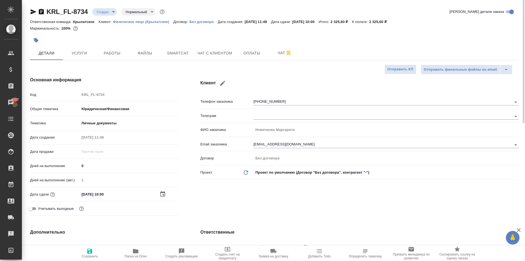
click at [86, 249] on icon "button" at bounding box center [89, 250] width 7 height 7
type textarea "x"
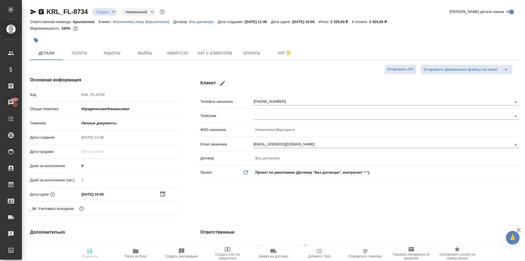
type textarea "x"
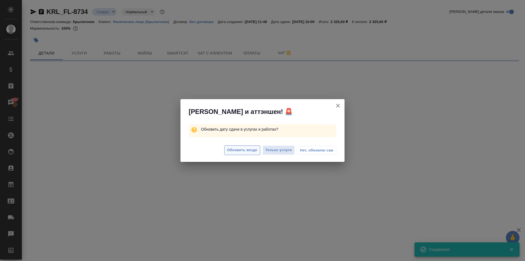
click at [243, 151] on span "Обновить везде" at bounding box center [242, 150] width 30 height 6
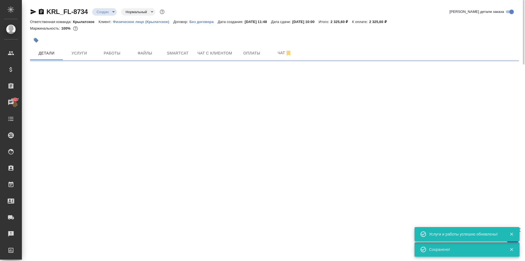
select select "RU"
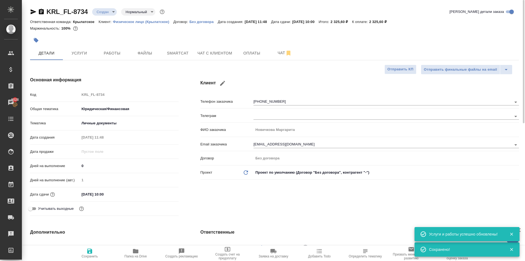
type textarea "x"
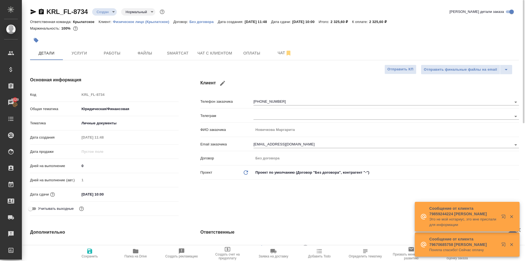
type textarea "x"
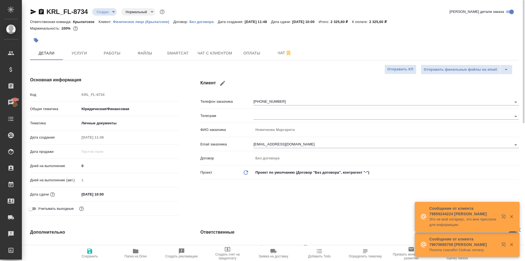
type textarea "x"
drag, startPoint x: 246, startPoint y: 52, endPoint x: 243, endPoint y: 57, distance: 6.5
click at [246, 52] on span "Оплаты" at bounding box center [252, 53] width 26 height 7
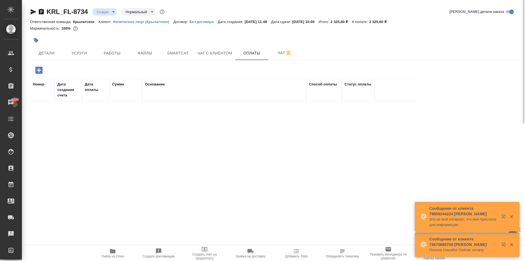
click at [37, 68] on icon "button" at bounding box center [38, 69] width 7 height 7
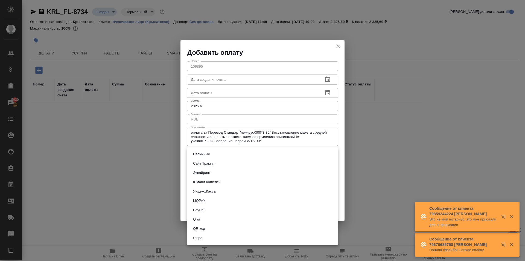
click at [202, 153] on body "🙏 .cls-1 fill:#fff; AWATERA Kasymov Timur Клиенты Спецификации Заказы 5029 Чаты…" at bounding box center [262, 130] width 525 height 261
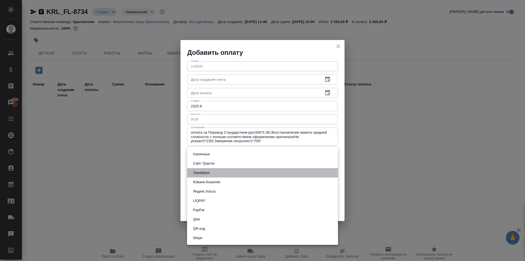
drag, startPoint x: 203, startPoint y: 171, endPoint x: 201, endPoint y: 163, distance: 8.4
click at [201, 163] on ul "Наличные Сайт Трактат Эквайринг Юмани.Кошелёк Яндекс.Касса LIQPAY PayPal Qiwi Q…" at bounding box center [262, 195] width 151 height 97
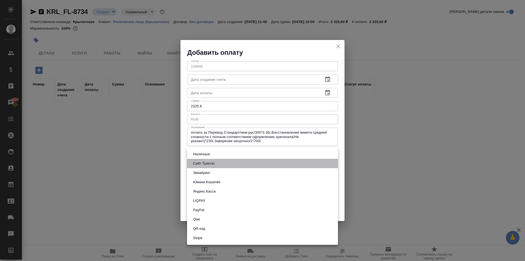
drag, startPoint x: 201, startPoint y: 163, endPoint x: 228, endPoint y: 173, distance: 29.1
click at [202, 163] on button "Сайт Трактат" at bounding box center [203, 163] width 25 height 6
type input "site-traktat"
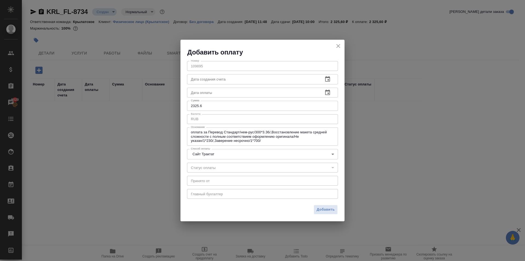
click at [313, 212] on div "Добавить" at bounding box center [262, 211] width 164 height 19
click at [323, 210] on span "Добавить" at bounding box center [326, 209] width 18 height 6
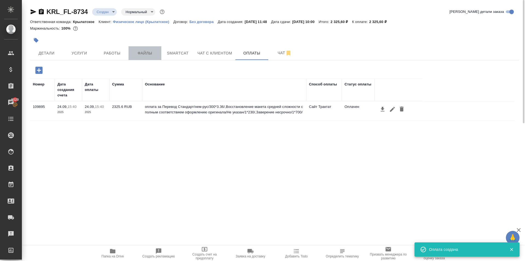
click at [142, 48] on button "Файлы" at bounding box center [145, 53] width 33 height 14
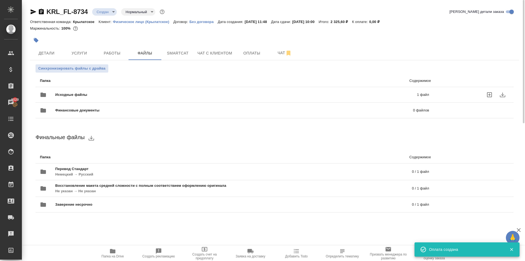
click at [136, 85] on div "Исходные файлы 1 файл" at bounding box center [234, 95] width 400 height 24
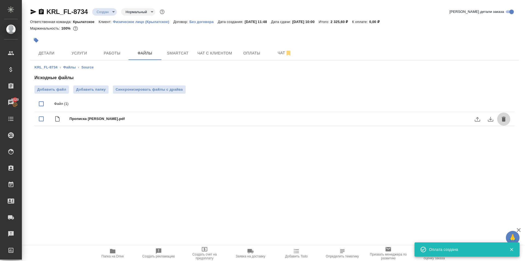
drag, startPoint x: 506, startPoint y: 118, endPoint x: 482, endPoint y: 133, distance: 27.8
click at [504, 119] on icon "delete" at bounding box center [503, 119] width 7 height 7
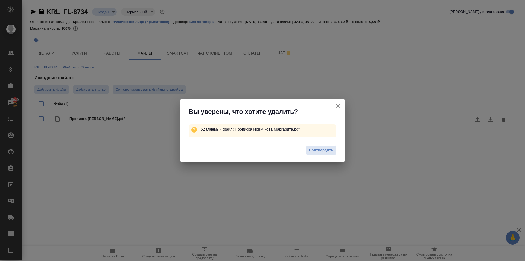
drag, startPoint x: 328, startPoint y: 152, endPoint x: 315, endPoint y: 170, distance: 21.3
click at [315, 170] on div "Вы уверены, что хотите удалить? Удаляемый файл: Прописка Новичкова Маргарита.pd…" at bounding box center [262, 130] width 525 height 261
drag, startPoint x: 339, startPoint y: 105, endPoint x: 241, endPoint y: 154, distance: 110.3
click at [339, 105] on icon "button" at bounding box center [338, 105] width 7 height 7
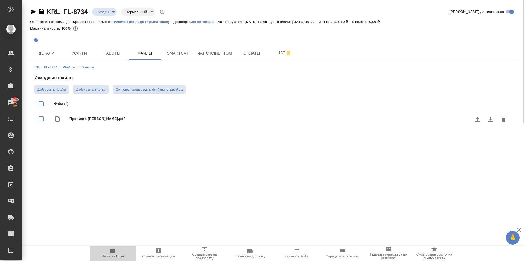
click at [121, 254] on span "Папка на Drive" at bounding box center [112, 256] width 22 height 4
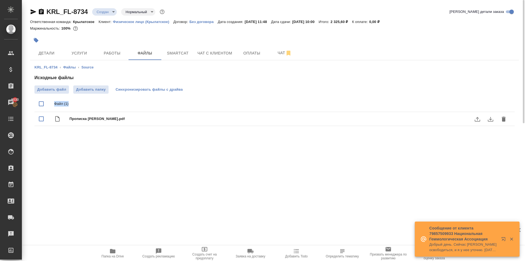
click at [174, 93] on div "Исходные файлы Добавить файл Добавить папку Синхронизировать файлы с драйва Фай…" at bounding box center [274, 101] width 480 height 54
click at [175, 86] on button "Синхронизировать файлы с драйва" at bounding box center [149, 89] width 73 height 8
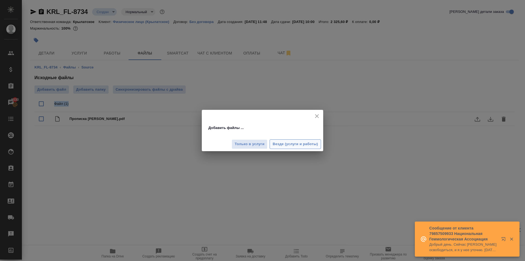
click at [304, 140] on button "Везде (услуги и работы)" at bounding box center [295, 144] width 51 height 10
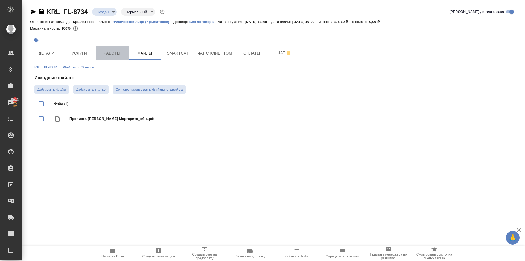
click at [111, 49] on button "Работы" at bounding box center [112, 53] width 33 height 14
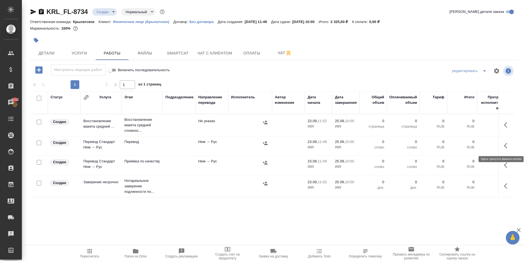
click at [505, 147] on icon "button" at bounding box center [505, 145] width 3 height 5
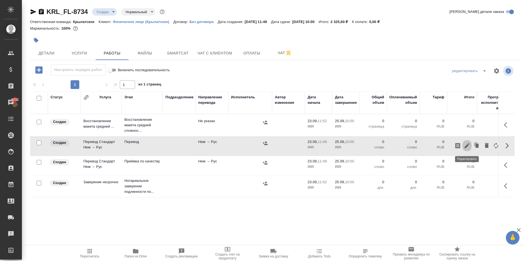
click at [468, 145] on icon "button" at bounding box center [467, 145] width 7 height 7
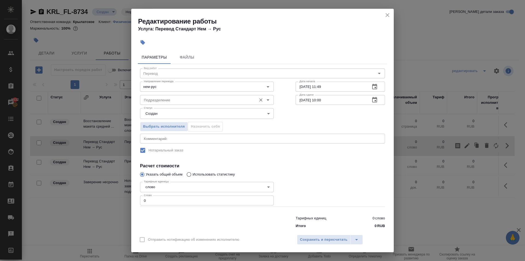
click at [166, 101] on input "Подразделение" at bounding box center [198, 100] width 112 height 7
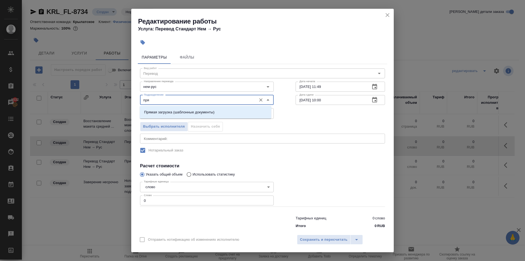
drag, startPoint x: 170, startPoint y: 107, endPoint x: 174, endPoint y: 111, distance: 5.6
click at [170, 107] on div "Прямая загрузка (шаблонные документы)" at bounding box center [206, 112] width 132 height 13
click at [174, 111] on p "Прямая загрузка (шаблонные документы)" at bounding box center [179, 111] width 70 height 5
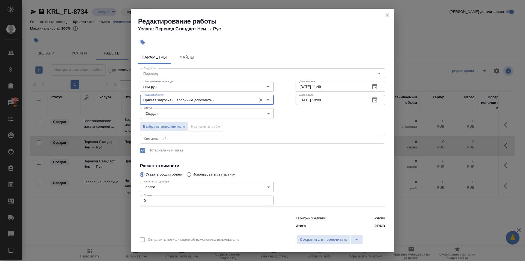
type input "Прямая загрузка (шаблонные документы)"
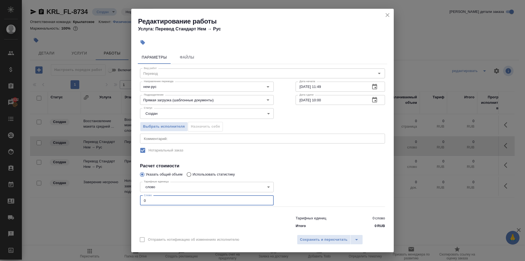
drag, startPoint x: 150, startPoint y: 199, endPoint x: 125, endPoint y: 201, distance: 24.7
click at [125, 201] on div "Редактирование работы Услуга: Перевод Стандарт Нем → Рус Параметры Файлы Вид ра…" at bounding box center [262, 130] width 525 height 261
type input "10"
click at [168, 115] on body "🙏 .cls-1 fill:#fff; AWATERA Kasymov Timur Клиенты Спецификации Заказы 5032 Чаты…" at bounding box center [262, 130] width 525 height 261
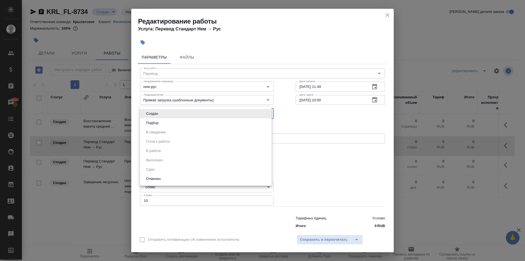
click at [167, 119] on li "Подбор" at bounding box center [206, 122] width 132 height 9
type input "recruiting"
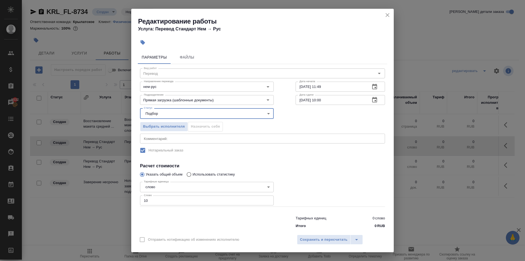
click at [348, 100] on input "25.09.2025 10:00" at bounding box center [331, 100] width 70 height 10
type input "25.09.2025 09:00"
click at [326, 241] on span "Сохранить и пересчитать" at bounding box center [324, 239] width 48 height 6
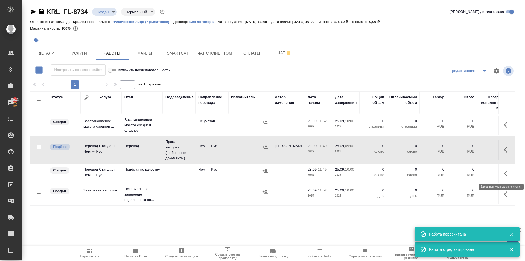
click at [508, 170] on icon "button" at bounding box center [507, 173] width 7 height 7
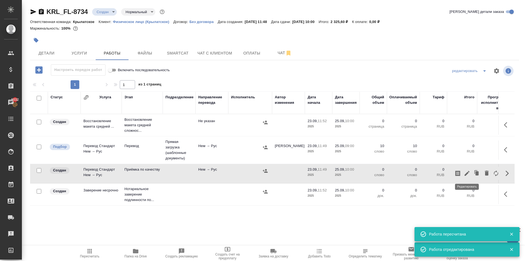
click at [463, 173] on button "button" at bounding box center [466, 173] width 9 height 13
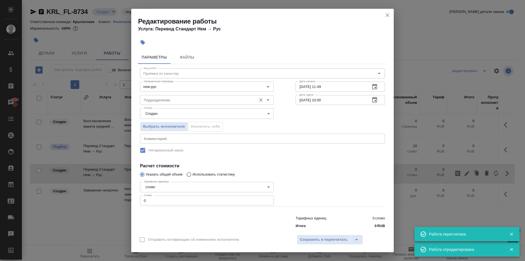
click at [158, 94] on div "Подразделение Подразделение" at bounding box center [207, 99] width 134 height 13
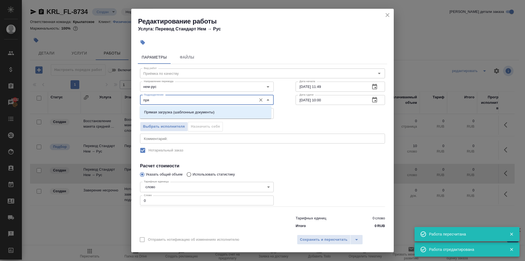
drag, startPoint x: 174, startPoint y: 110, endPoint x: 296, endPoint y: 89, distance: 123.8
click at [175, 110] on p "Прямая загрузка (шаблонные документы)" at bounding box center [179, 111] width 70 height 5
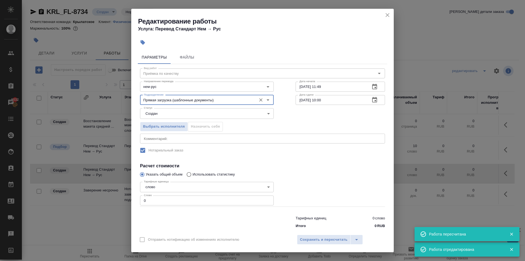
type input "Прямая загрузка (шаблонные документы)"
drag, startPoint x: 337, startPoint y: 85, endPoint x: 255, endPoint y: 90, distance: 82.1
click at [255, 90] on div "Направление перевода нем-рус Направление перевода Дата начала 23.09.2025 11:49 …" at bounding box center [262, 85] width 267 height 35
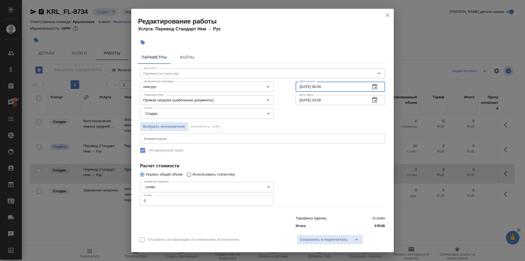
type input "25.09.2025 09:00"
click at [147, 110] on body "🙏 .cls-1 fill:#fff; AWATERA Kasymov Timur Клиенты Спецификации Заказы 5032 Чаты…" at bounding box center [262, 130] width 525 height 261
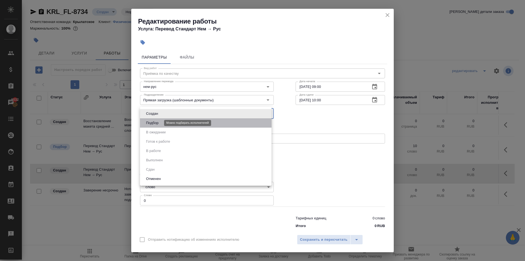
click at [152, 121] on button "Подбор" at bounding box center [152, 123] width 16 height 6
type input "recruiting"
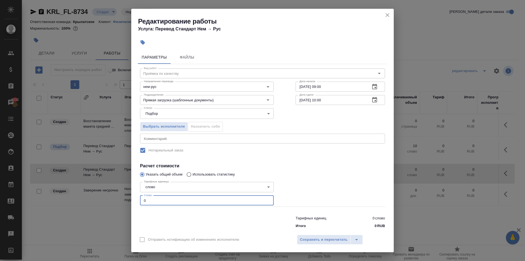
drag, startPoint x: 161, startPoint y: 198, endPoint x: 141, endPoint y: 199, distance: 20.3
click at [141, 199] on input "0" at bounding box center [207, 200] width 134 height 10
type input "10"
click at [323, 243] on button "Сохранить и пересчитать" at bounding box center [324, 239] width 54 height 10
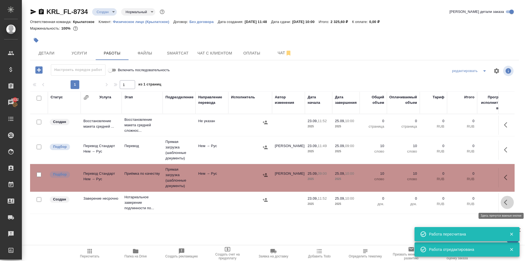
click at [504, 202] on icon "button" at bounding box center [507, 202] width 7 height 7
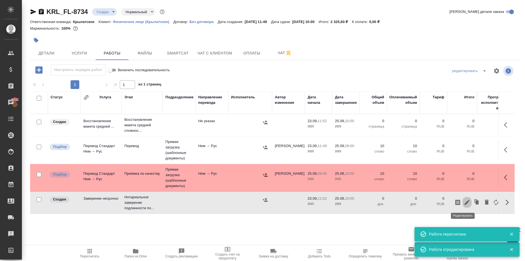
click at [464, 201] on icon "button" at bounding box center [467, 202] width 7 height 7
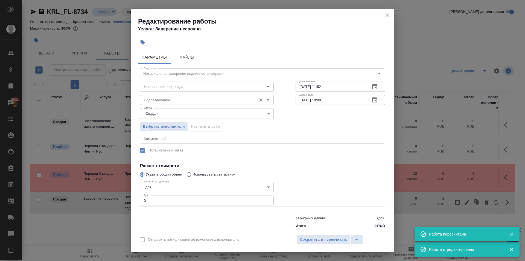
click at [170, 97] on div "Подразделение" at bounding box center [207, 100] width 134 height 10
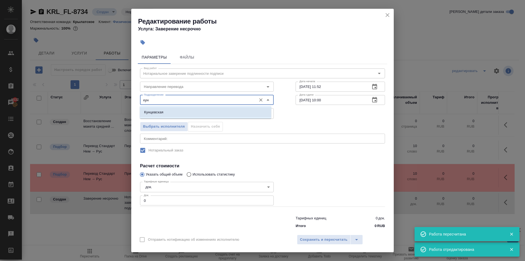
click at [177, 109] on li "Кунцевская" at bounding box center [206, 112] width 132 height 10
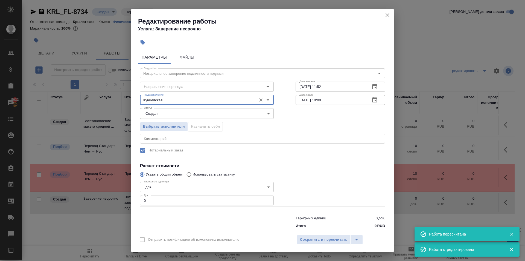
type input "Кунцевская"
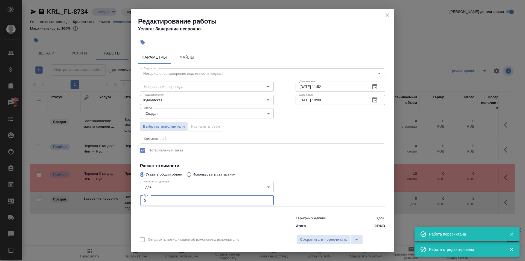
drag, startPoint x: 176, startPoint y: 199, endPoint x: 109, endPoint y: 193, distance: 67.0
click at [109, 193] on div "Редактирование работы Услуга: Заверение несрочно Параметры Файлы Вид работ Нота…" at bounding box center [262, 130] width 525 height 261
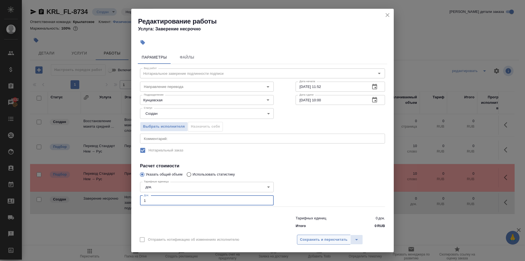
type input "1"
click at [343, 244] on button "Сохранить и пересчитать" at bounding box center [324, 239] width 54 height 10
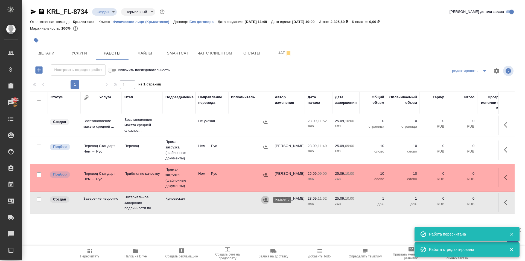
click at [266, 201] on icon "button" at bounding box center [265, 200] width 5 height 4
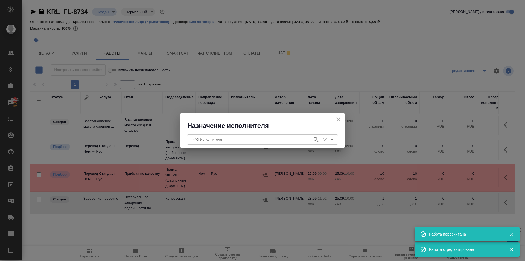
click at [220, 135] on div "ФИО Исполнителя" at bounding box center [262, 139] width 151 height 10
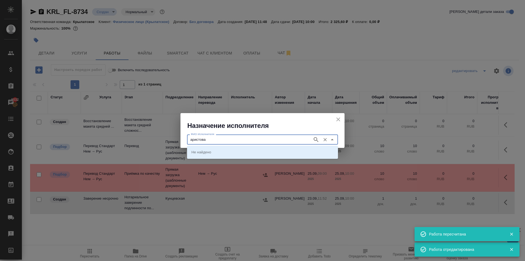
type input "аристова"
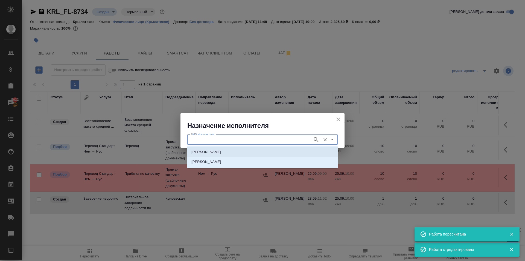
click at [240, 147] on li "НОТАРИУС Аристова Анна Дмитриевна" at bounding box center [262, 152] width 151 height 10
type input "НОТАРИУС Аристова Анна Дмитриевна"
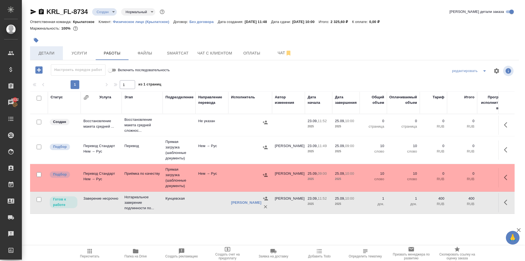
drag, startPoint x: 43, startPoint y: 61, endPoint x: 44, endPoint y: 57, distance: 4.5
click at [43, 60] on div "KRL_FL-8734 Создан new Нормальный normal Кратко детали заказа Ответственная ком…" at bounding box center [274, 114] width 495 height 228
click at [44, 57] on button "Детали" at bounding box center [46, 53] width 33 height 14
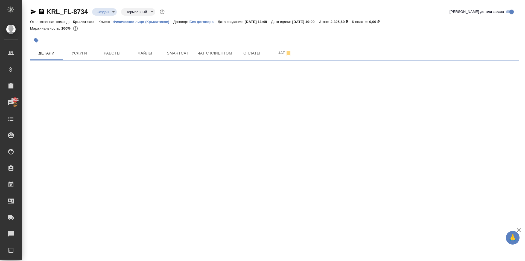
select select "RU"
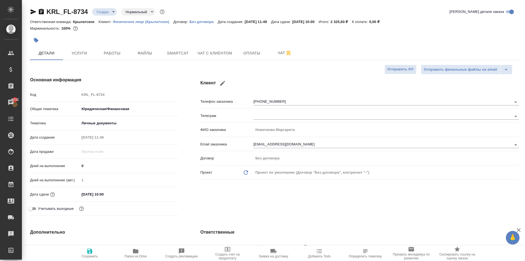
type textarea "x"
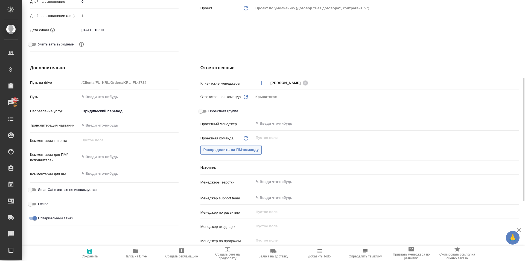
click at [260, 148] on div "Распределить на ПМ-команду" at bounding box center [359, 150] width 319 height 10
click at [256, 148] on span "Распределить на ПМ-команду" at bounding box center [231, 150] width 56 height 6
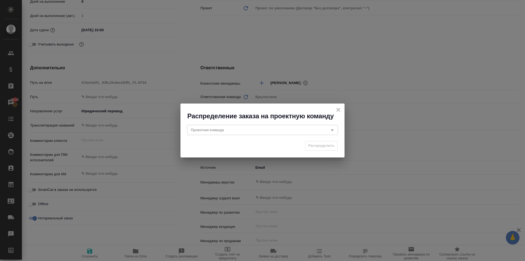
click at [339, 109] on icon "close" at bounding box center [338, 109] width 7 height 7
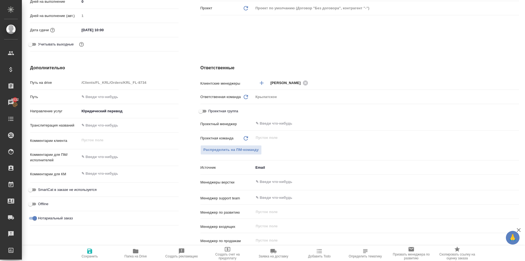
type textarea "x"
click at [138, 153] on textarea at bounding box center [129, 156] width 98 height 9
type textarea "x"
type textarea "Н"
type textarea "x"
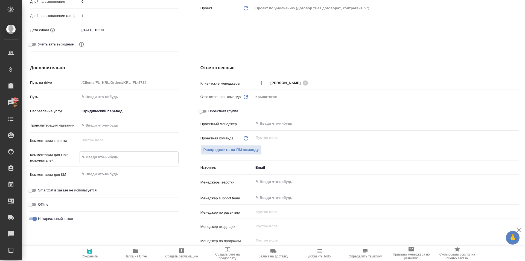
type textarea "x"
type textarea "НО"
type textarea "x"
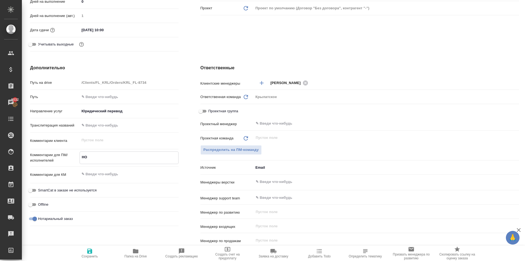
type textarea "x"
type textarea "НОТ"
type textarea "x"
type textarea "НОТ"
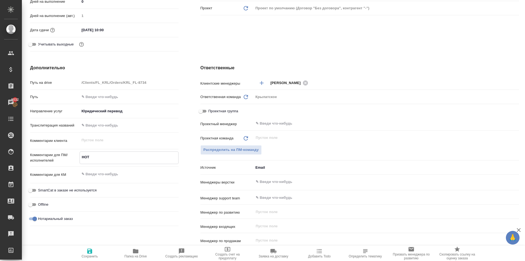
type textarea "x"
drag, startPoint x: 86, startPoint y: 253, endPoint x: 108, endPoint y: 247, distance: 23.1
click at [86, 254] on span "Сохранить" at bounding box center [89, 252] width 39 height 10
type textarea "x"
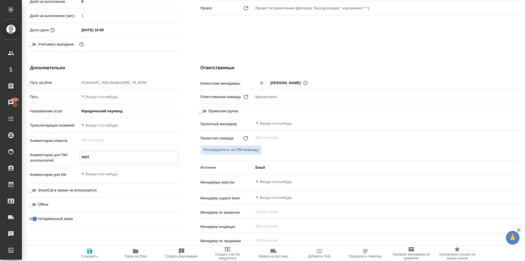
type textarea "x"
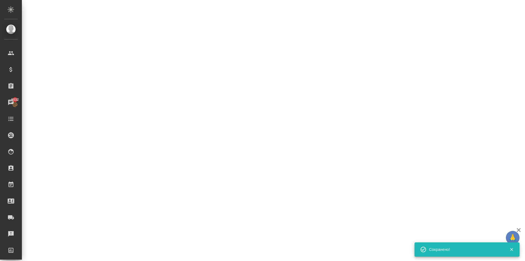
select select "RU"
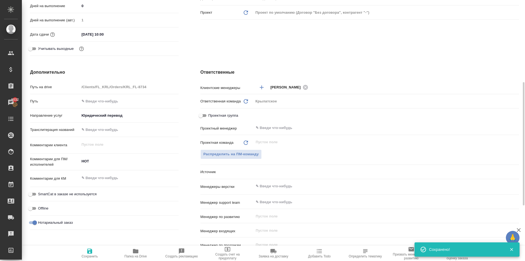
scroll to position [164, 0]
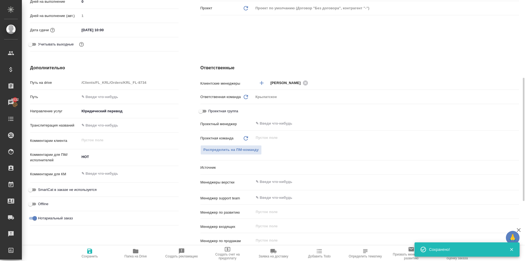
type textarea "x"
click at [224, 154] on div "Проектная команда Обновить ​ Распределить на ПМ-команду" at bounding box center [359, 148] width 319 height 30
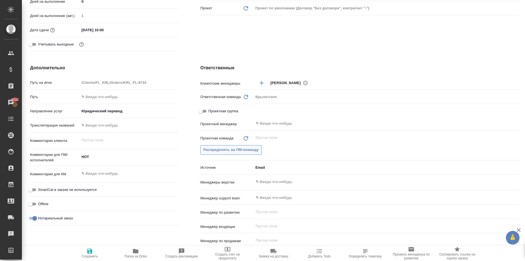
click at [223, 153] on button "Распределить на ПМ-команду" at bounding box center [231, 150] width 62 height 10
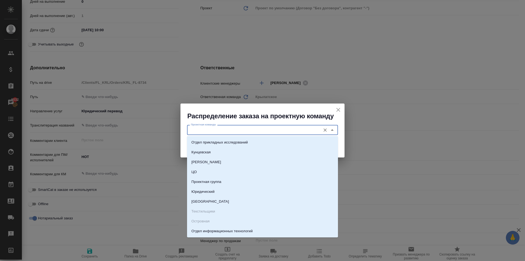
click at [202, 131] on input "Проектная команда" at bounding box center [253, 129] width 129 height 7
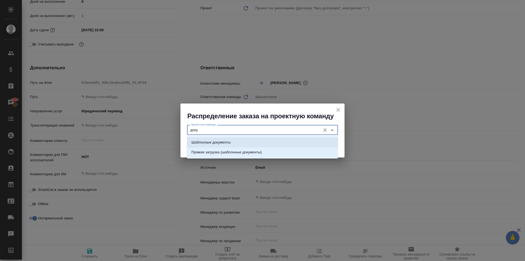
click at [223, 141] on p "Шаблонные документы" at bounding box center [210, 141] width 39 height 5
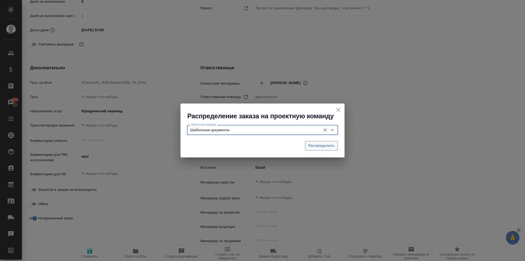
type input "Шаблонные документы"
drag, startPoint x: 328, startPoint y: 145, endPoint x: 323, endPoint y: 151, distance: 7.6
click at [327, 145] on span "Распределить" at bounding box center [321, 145] width 27 height 6
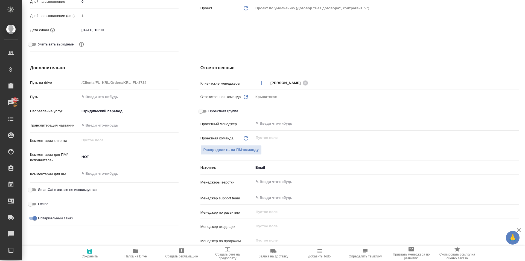
type textarea "x"
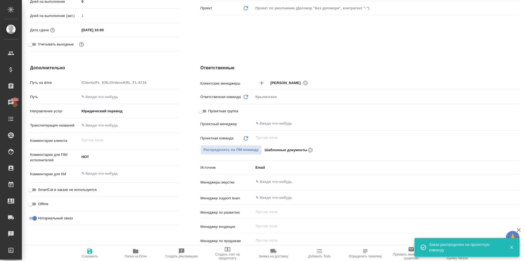
click at [93, 245] on div "Отправить финальные файлы на email Отправить КП Основная информация Код KRL_FL-…" at bounding box center [274, 139] width 489 height 478
click at [92, 249] on icon "button" at bounding box center [89, 250] width 7 height 7
type textarea "x"
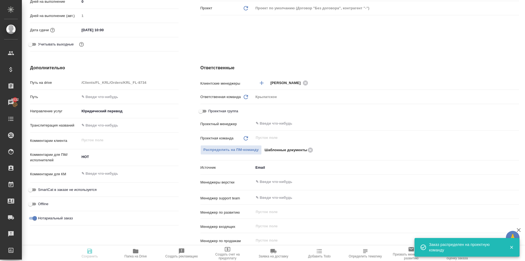
type textarea "x"
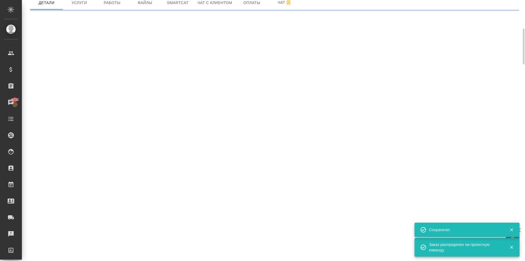
scroll to position [0, 0]
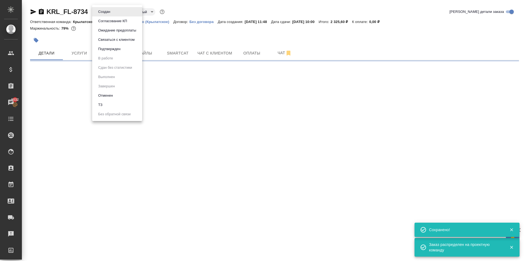
click at [113, 11] on body "🙏 .cls-1 fill:#fff; AWATERA Kasymov Timur Клиенты Спецификации Заказы 5032 Чаты…" at bounding box center [262, 130] width 525 height 261
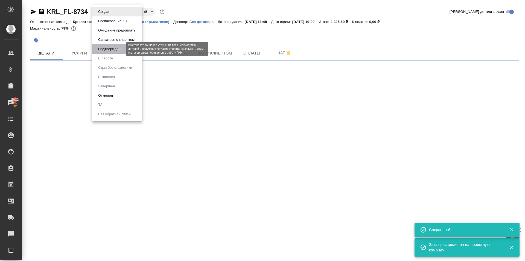
click at [115, 49] on button "Подтвержден" at bounding box center [110, 49] width 26 height 6
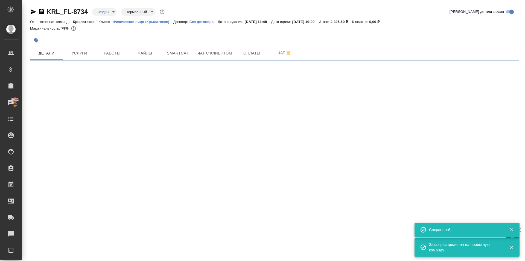
select select "RU"
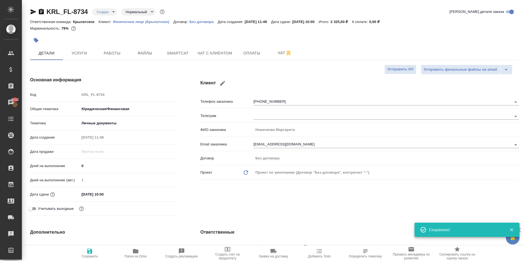
type textarea "x"
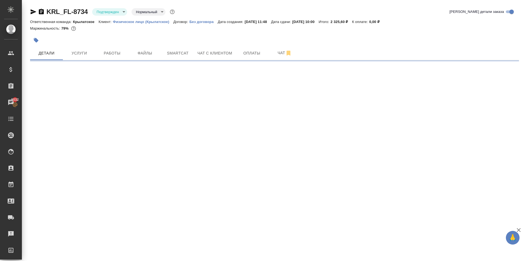
select select "RU"
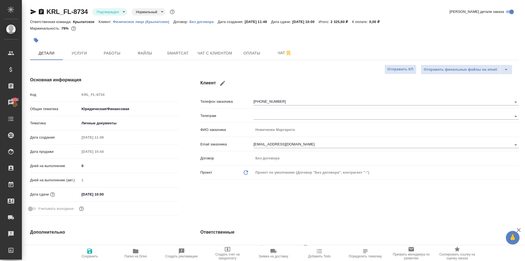
type textarea "x"
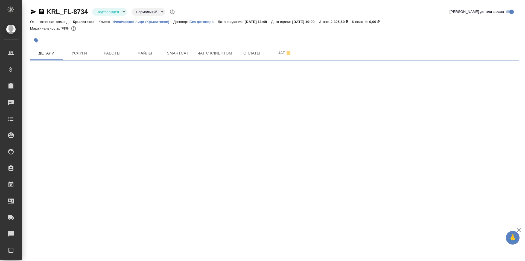
select select "RU"
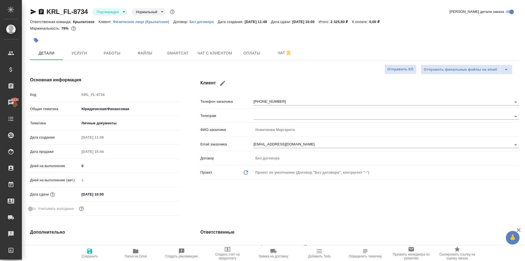
type textarea "x"
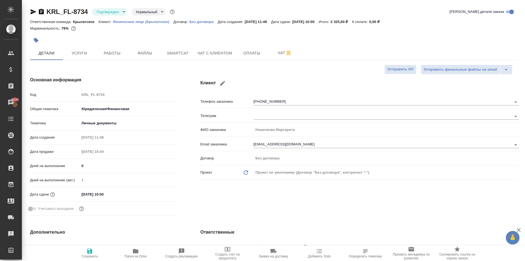
type textarea "x"
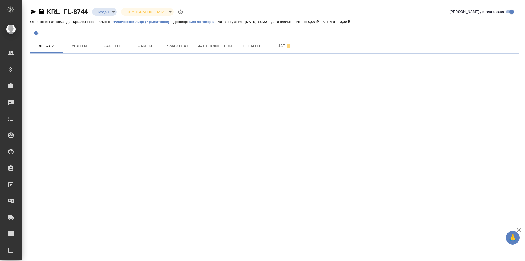
select select "RU"
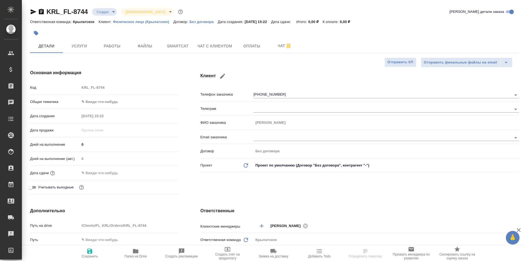
type textarea "x"
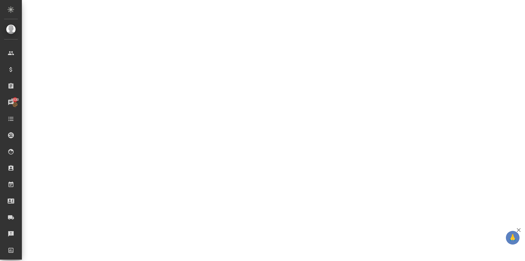
select select "RU"
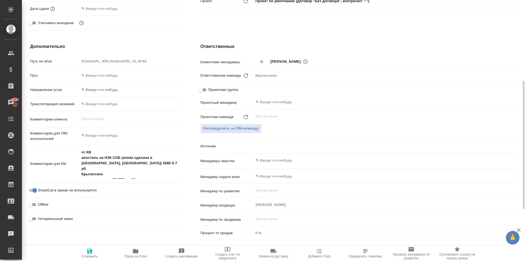
type textarea "x"
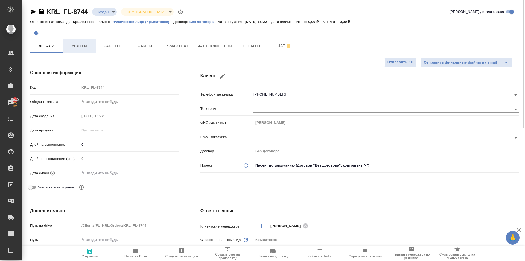
click at [83, 53] on div "KRL_FL-8744 Создан new Святая троица holyTrinity Кратко детали заказа Ответстве…" at bounding box center [274, 264] width 495 height 529
click at [83, 52] on button "Услуги" at bounding box center [79, 46] width 33 height 14
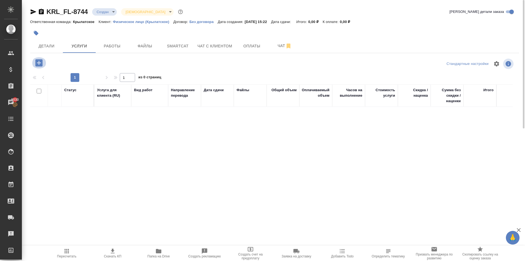
click at [39, 63] on icon "button" at bounding box center [39, 63] width 10 height 10
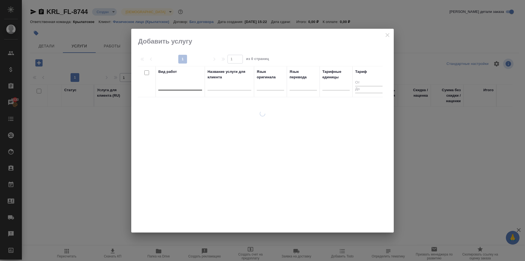
click at [166, 85] on div at bounding box center [180, 85] width 44 height 8
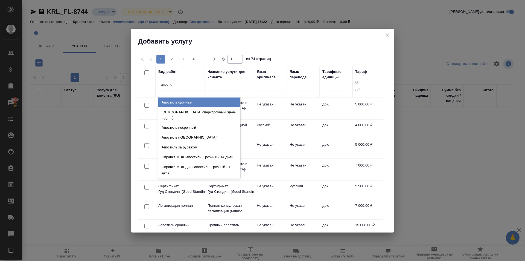
type input "апостиль"
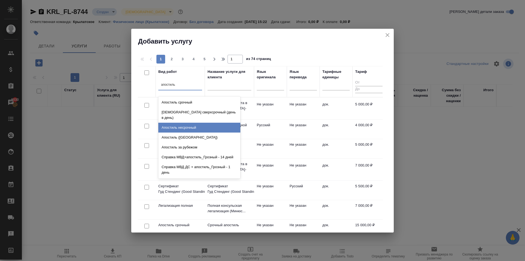
click at [198, 122] on div "Апостиль несрочный" at bounding box center [199, 127] width 82 height 10
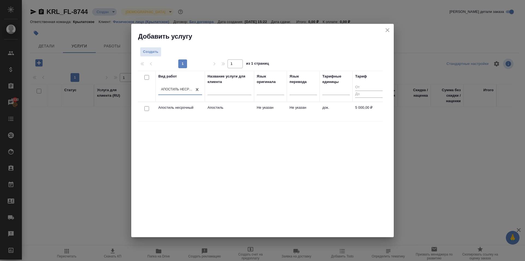
click at [300, 109] on td "Не указан" at bounding box center [303, 111] width 33 height 19
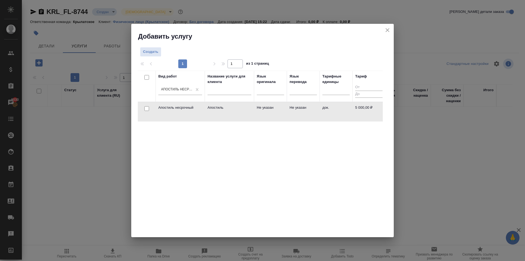
click at [300, 109] on td "Не указан" at bounding box center [303, 111] width 33 height 19
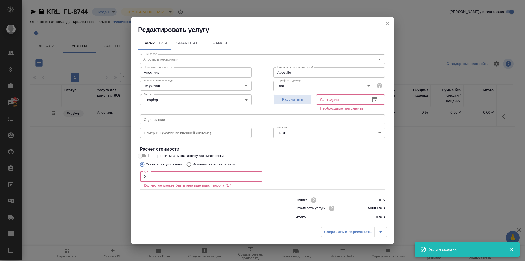
drag, startPoint x: 214, startPoint y: 178, endPoint x: 71, endPoint y: 173, distance: 142.8
click at [71, 173] on div "Редактировать услугу Параметры SmartCat Файлы Вид работ Апостиль несрочный Вид …" at bounding box center [262, 130] width 525 height 261
type input "Apostille"
type input "1"
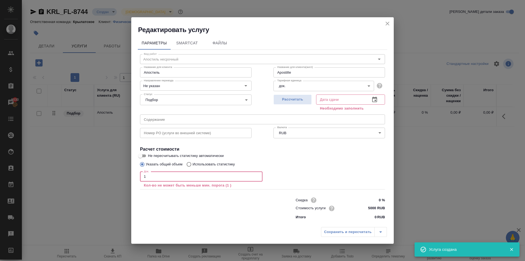
type input "Apostille"
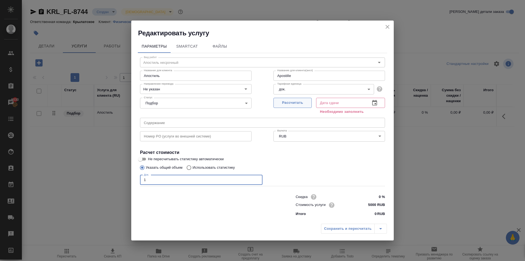
type input "1"
click at [292, 100] on span "Рассчитать" at bounding box center [292, 103] width 32 height 6
type input "Apostille"
type input "[DATE] 13:01"
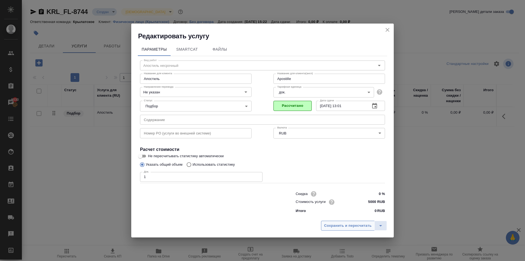
click at [337, 225] on span "Сохранить и пересчитать" at bounding box center [348, 225] width 48 height 6
type input "Apostille"
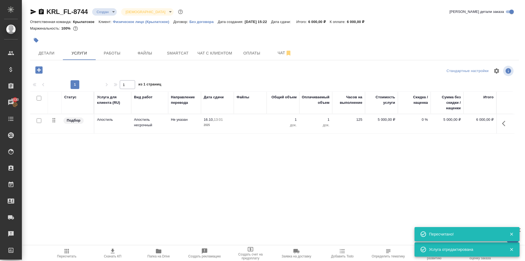
click at [58, 245] on div ".cls-1 fill:#fff; AWATERA [PERSON_NAME] Клиенты Спецификации Заказы 5030 Чаты T…" at bounding box center [262, 130] width 525 height 261
click at [62, 249] on span "Пересчитать" at bounding box center [66, 252] width 39 height 10
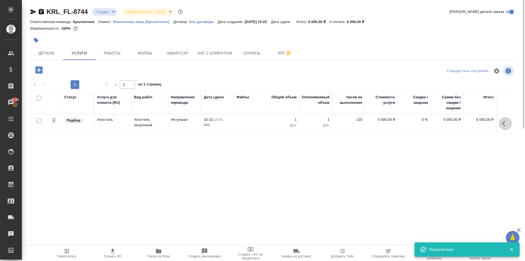
click at [507, 123] on icon "button" at bounding box center [505, 123] width 7 height 7
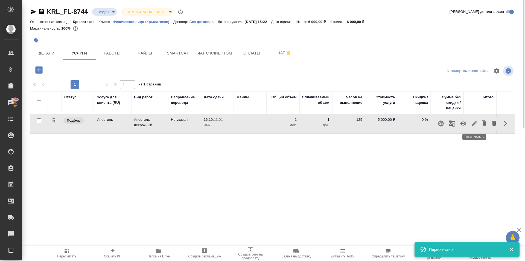
click at [474, 124] on icon "button" at bounding box center [474, 123] width 5 height 5
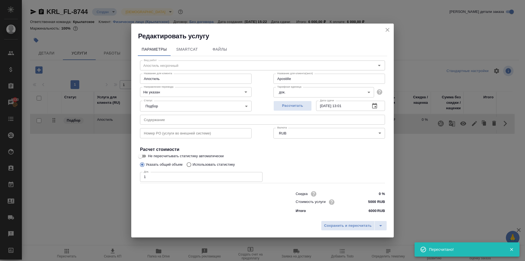
click at [371, 201] on input "5000 RUB" at bounding box center [374, 202] width 21 height 8
click at [371, 201] on input "5000 RUB" at bounding box center [375, 202] width 20 height 8
type input "Apostille"
type input "4 RUB"
type input "Apostille"
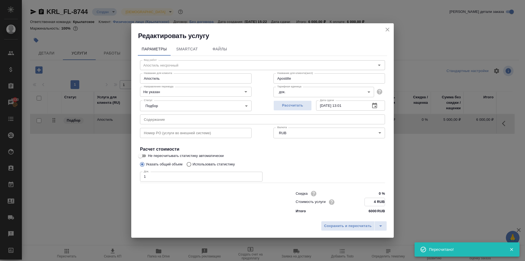
type input "46 RUB"
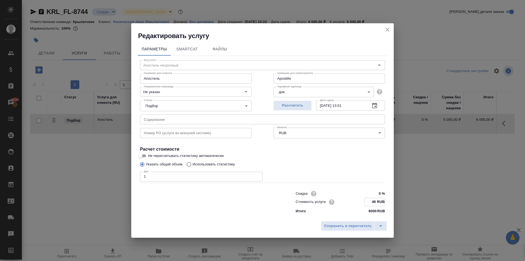
type input "Apostille"
type input "467 RUB"
type input "Apostille"
type input "4670 RUB"
type input "Apostille"
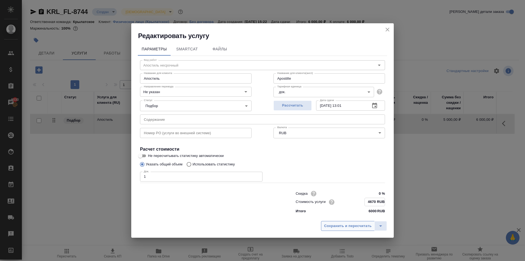
type input "4670 RUB"
click at [361, 223] on span "Сохранить и пересчитать" at bounding box center [348, 226] width 48 height 6
type input "Apostille"
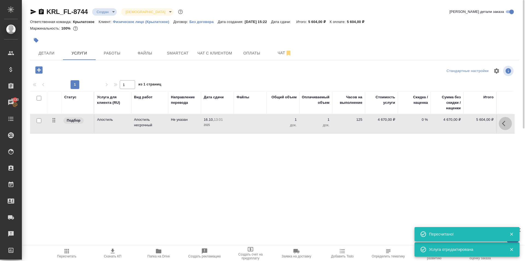
click at [506, 123] on icon "button" at bounding box center [505, 123] width 7 height 7
click at [475, 126] on icon "button" at bounding box center [474, 123] width 7 height 7
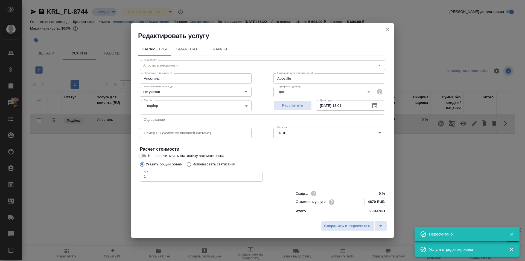
click at [377, 202] on input "4670 RUB" at bounding box center [375, 202] width 20 height 8
type input "Apostille"
type input "467 RUB"
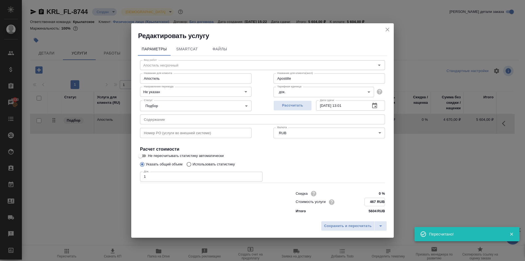
type input "Apostille"
type input "46 RUB"
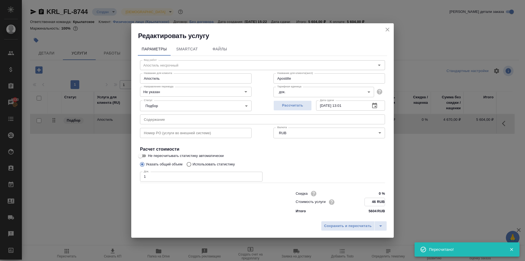
type input "Apostille"
type input "466 RUB"
type input "Apostille"
type input "4660 RUB"
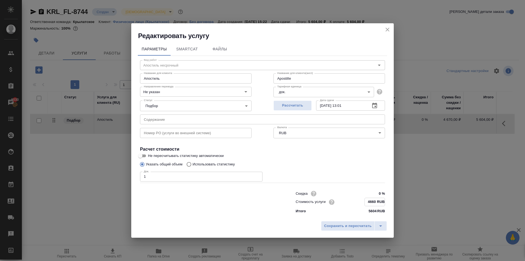
type input "Apostille"
type input "4660 RUB"
click at [360, 225] on span "Сохранить и пересчитать" at bounding box center [348, 226] width 48 height 6
type input "Apostille"
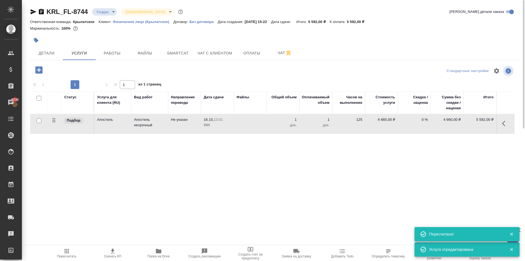
click at [69, 252] on icon "button" at bounding box center [67, 251] width 4 height 4
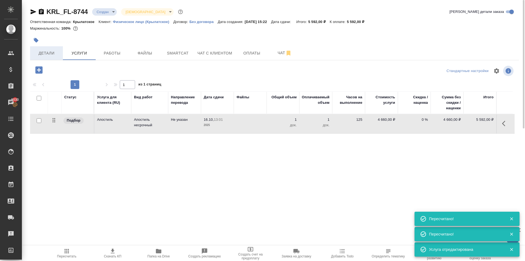
click at [40, 50] on span "Детали" at bounding box center [46, 53] width 26 height 7
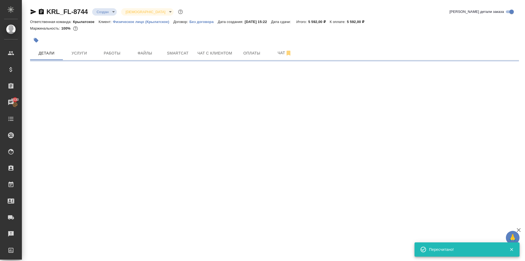
select select "RU"
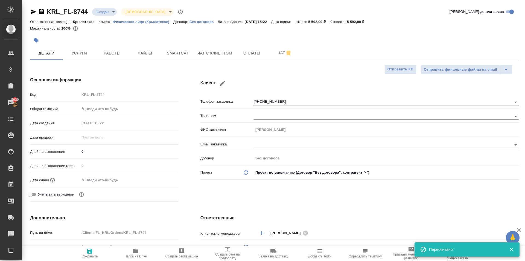
type textarea "x"
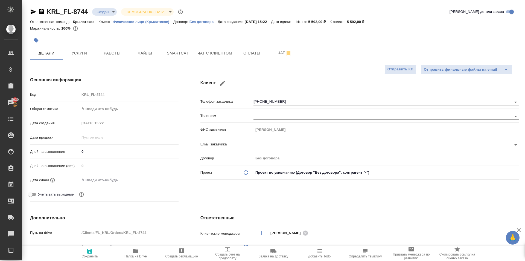
scroll to position [191, 0]
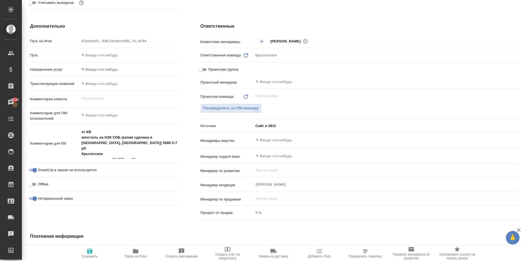
type textarea "x"
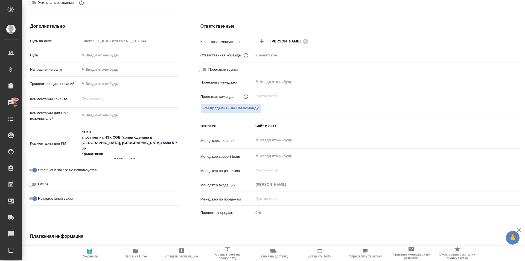
type textarea "x"
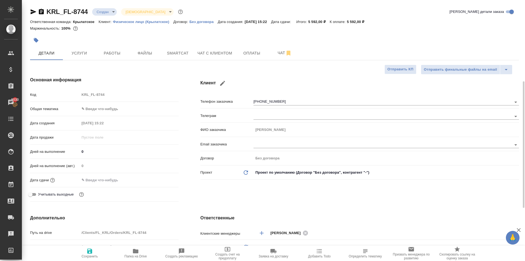
scroll to position [109, 0]
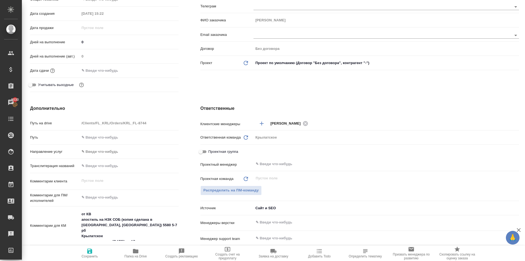
click at [103, 154] on body "🙏 .cls-1 fill:#fff; AWATERA [PERSON_NAME] Клиенты Спецификации Заказы 5030 Чаты…" at bounding box center [262, 130] width 525 height 261
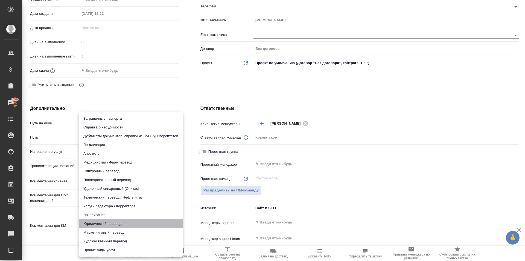
drag, startPoint x: 133, startPoint y: 223, endPoint x: 137, endPoint y: 220, distance: 5.1
click at [137, 220] on li "Юридический перевод" at bounding box center [131, 223] width 104 height 9
type input "legalTranslation"
type textarea "x"
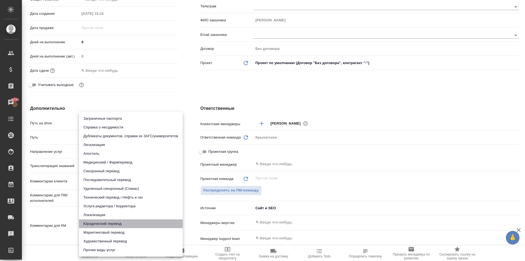
type textarea "x"
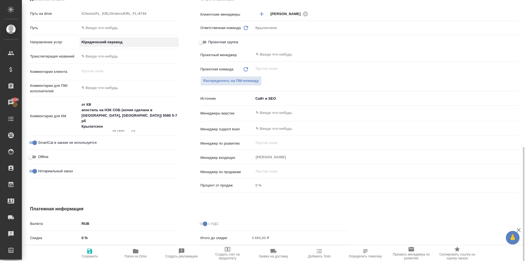
scroll to position [284, 0]
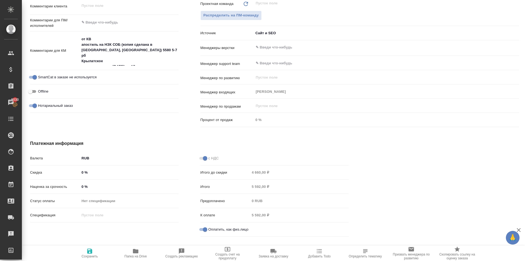
click at [89, 243] on div "Валюта RUB RUB Скидка 0 % Наценка за срочность 0 % Статус оплаты Нет спецификац…" at bounding box center [104, 195] width 170 height 107
click at [94, 248] on span "Сохранить" at bounding box center [89, 252] width 39 height 10
type textarea "x"
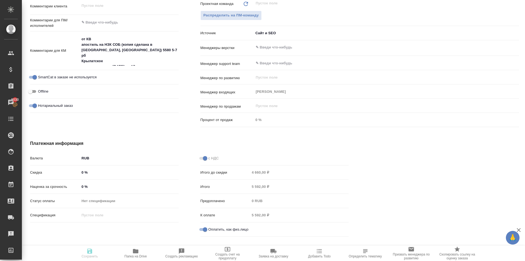
type textarea "x"
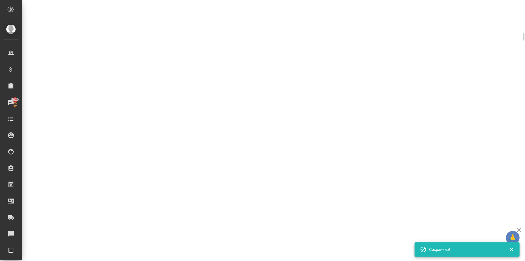
scroll to position [280, 0]
select select "RU"
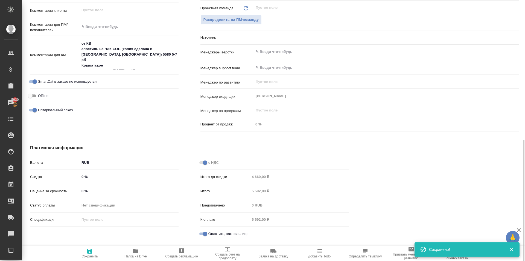
scroll to position [284, 0]
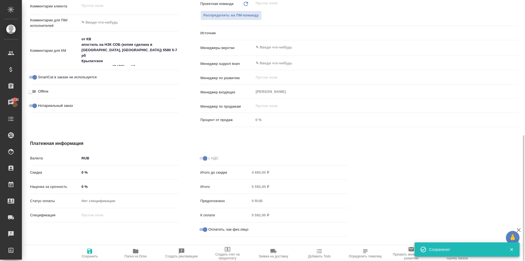
type textarea "x"
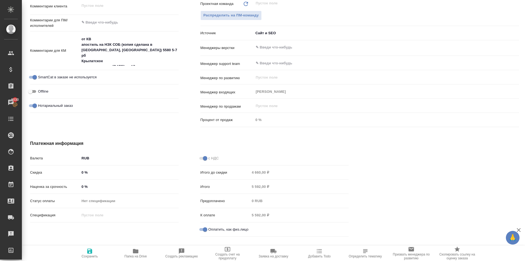
type textarea "x"
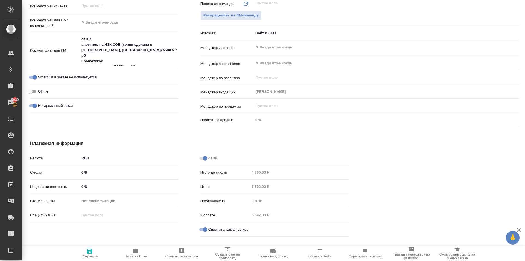
type textarea "x"
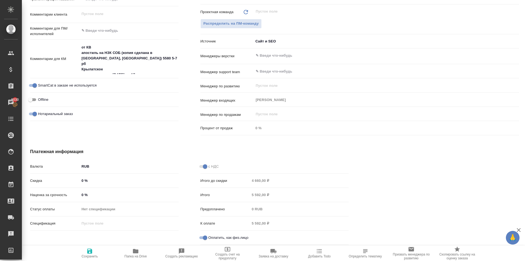
scroll to position [280, 0]
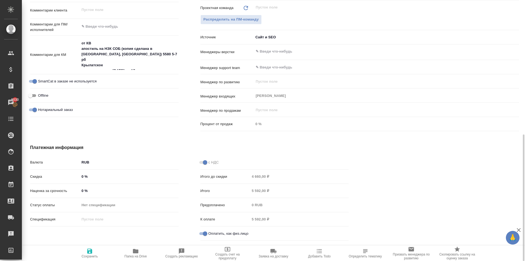
type textarea "x"
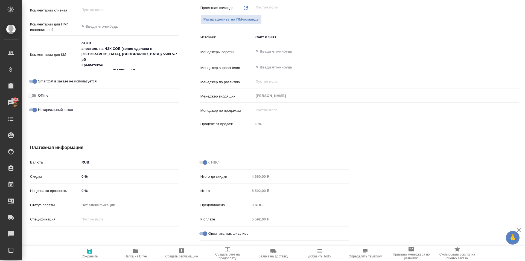
type textarea "x"
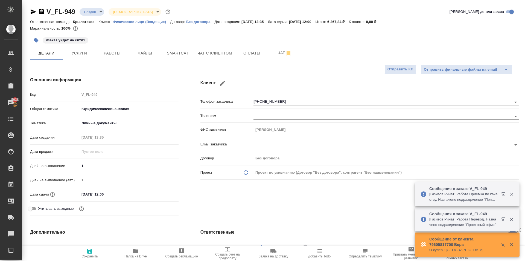
select select "RU"
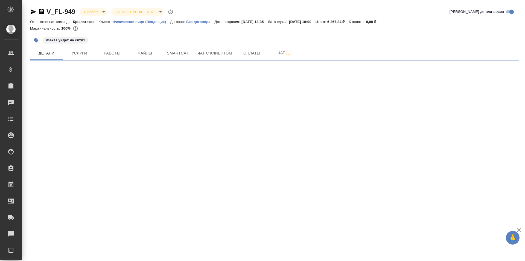
select select "RU"
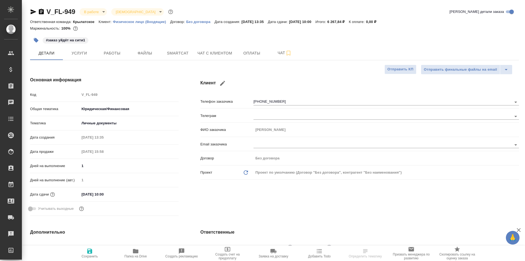
type textarea "x"
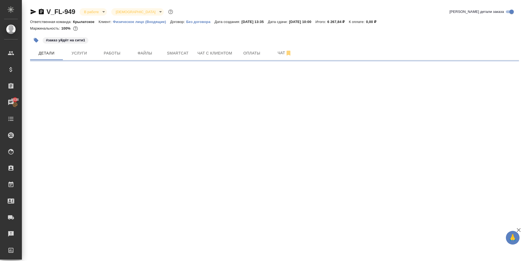
select select "RU"
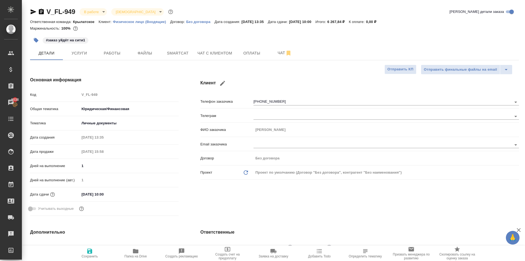
type textarea "x"
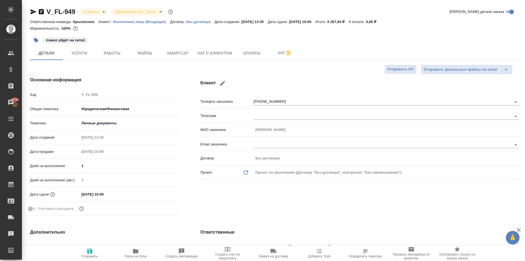
type textarea "x"
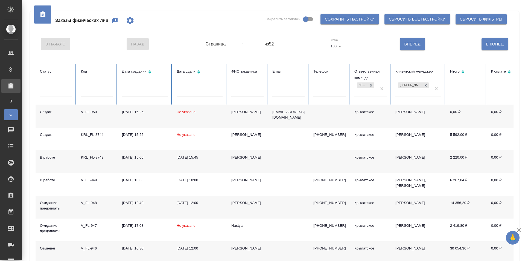
drag, startPoint x: 275, startPoint y: 84, endPoint x: 289, endPoint y: 59, distance: 28.6
drag, startPoint x: 276, startPoint y: 57, endPoint x: 239, endPoint y: 58, distance: 37.5
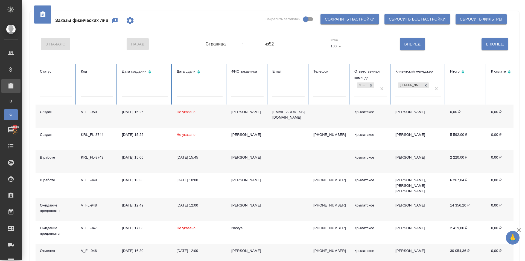
click at [182, 36] on div "В Начало Назад Страница 1 из 52 Строк 100 100 Вперед В [GEOGRAPHIC_DATA]" at bounding box center [275, 44] width 478 height 23
click at [107, 22] on div "Заказы физических лиц" at bounding box center [89, 20] width 99 height 13
click at [112, 19] on button "button" at bounding box center [114, 20] width 13 height 13
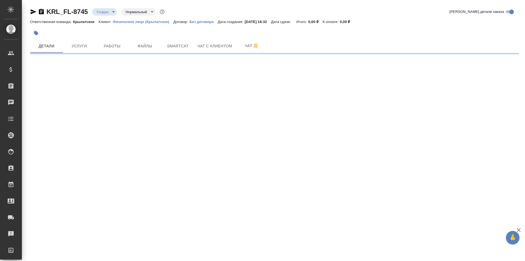
select select "RU"
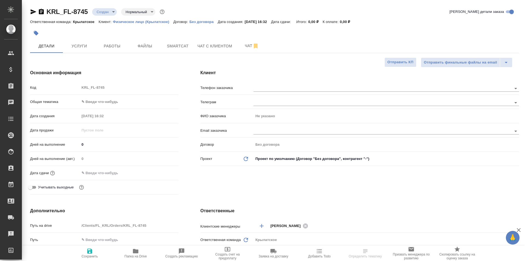
type textarea "x"
click at [129, 105] on body "🙏 .cls-1 fill:#fff; AWATERA [PERSON_NAME] Спецификации Заказы Чаты Todo Проекты…" at bounding box center [262, 130] width 525 height 261
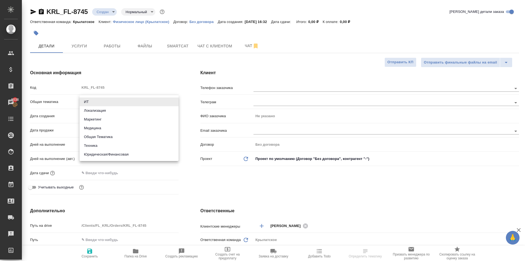
drag, startPoint x: 123, startPoint y: 152, endPoint x: 117, endPoint y: 144, distance: 10.1
click at [123, 152] on li "Юридическая/Финансовая" at bounding box center [129, 154] width 99 height 9
type input "yr-fn"
type textarea "x"
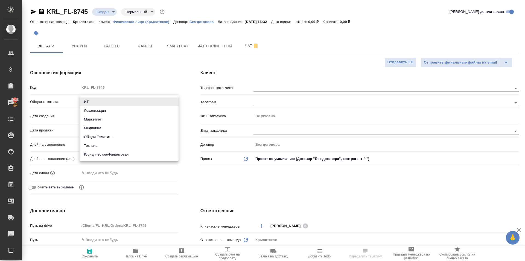
type textarea "x"
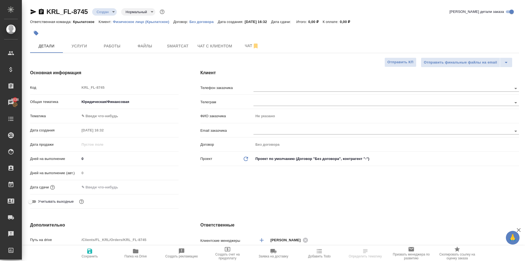
click at [105, 114] on body "🙏 .cls-1 fill:#fff; AWATERA [PERSON_NAME] Клиенты Спецификации Заказы 5038 Чаты…" at bounding box center [262, 130] width 525 height 261
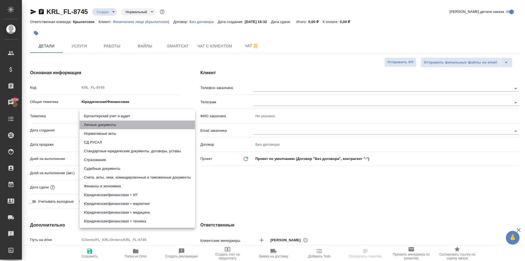
click at [99, 127] on li "Личные документы" at bounding box center [137, 124] width 115 height 9
type textarea "x"
type input "5a8b8b956a9677013d343cfe"
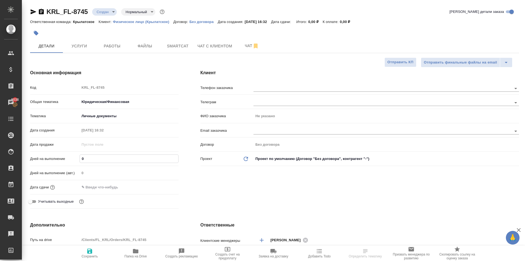
drag, startPoint x: 90, startPoint y: 162, endPoint x: 75, endPoint y: 158, distance: 16.1
click at [75, 158] on div "Дней на выполнение 0" at bounding box center [104, 159] width 148 height 10
type input "1"
type textarea "x"
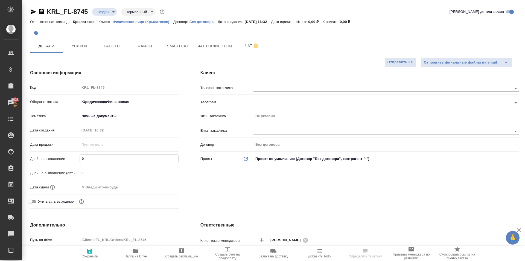
type textarea "x"
type input "1"
click at [95, 186] on input "text" at bounding box center [104, 187] width 48 height 8
click at [164, 186] on icon "button" at bounding box center [162, 186] width 7 height 7
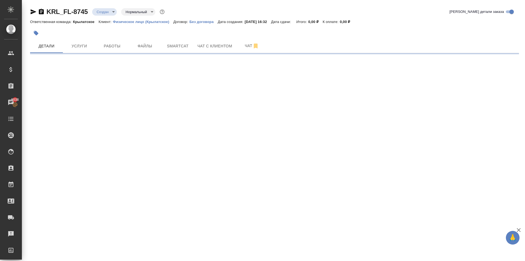
select select "RU"
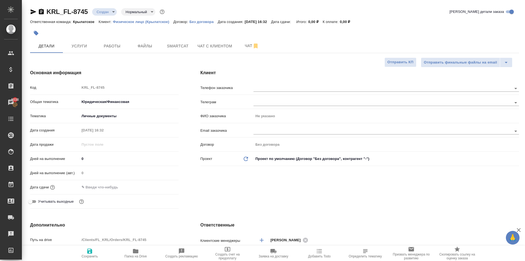
type textarea "x"
drag, startPoint x: 91, startPoint y: 165, endPoint x: 76, endPoint y: 161, distance: 15.4
click at [76, 161] on div "Дней на выполнение 0" at bounding box center [104, 161] width 148 height 14
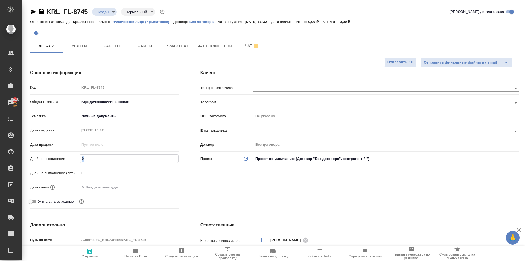
click at [89, 159] on input "0" at bounding box center [129, 158] width 98 height 8
type input "1"
type textarea "x"
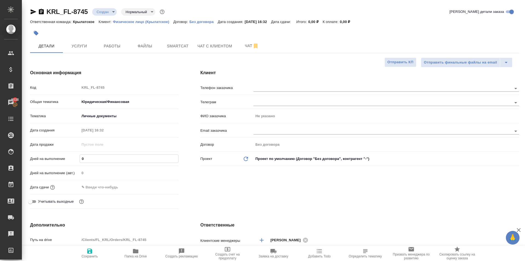
type textarea "x"
type input "1"
click at [98, 189] on input "text" at bounding box center [104, 187] width 48 height 8
click at [164, 187] on icon "button" at bounding box center [162, 186] width 7 height 7
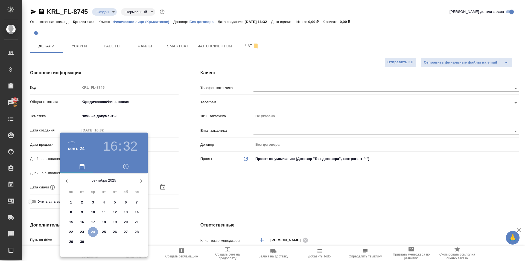
click at [95, 232] on span "24" at bounding box center [93, 231] width 10 height 5
type input "[DATE] 16:32"
type textarea "x"
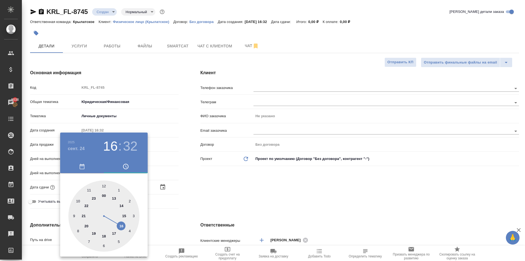
drag, startPoint x: 113, startPoint y: 234, endPoint x: 104, endPoint y: 185, distance: 49.0
click at [114, 233] on div at bounding box center [103, 215] width 71 height 71
type input "[DATE] 17:32"
type textarea "x"
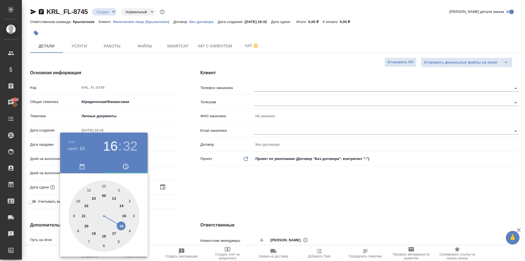
type textarea "x"
click at [104, 185] on div at bounding box center [103, 215] width 71 height 71
type input "[DATE] 17:00"
type textarea "x"
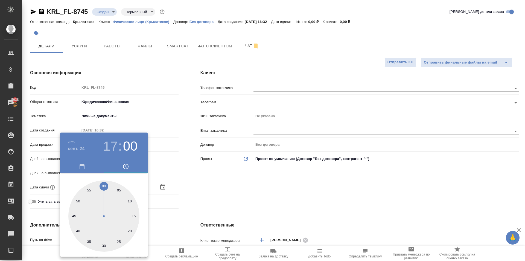
type textarea "x"
click at [235, 202] on div at bounding box center [262, 130] width 525 height 261
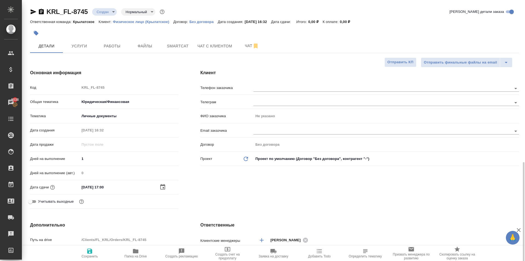
scroll to position [137, 0]
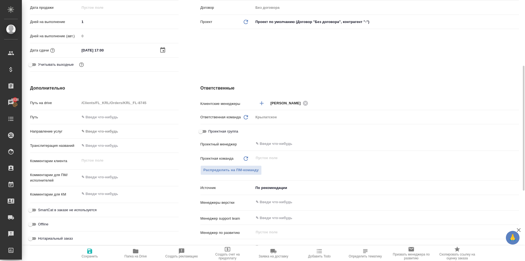
click at [99, 131] on body "🙏 .cls-1 fill:#fff; AWATERA [PERSON_NAME] Клиенты Спецификации Заказы 5038 Чаты…" at bounding box center [262, 130] width 525 height 261
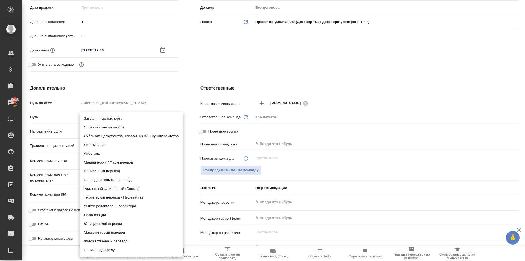
click at [102, 222] on li "Юридический перевод" at bounding box center [132, 223] width 104 height 9
type input "legalTranslation"
type textarea "x"
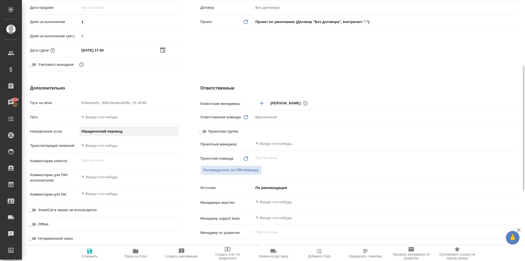
scroll to position [273, 0]
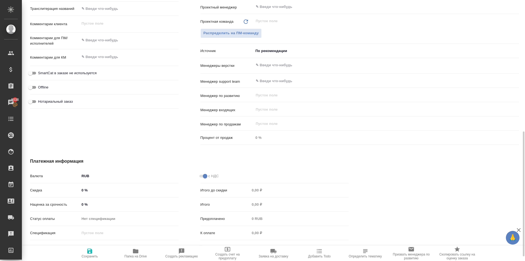
click at [87, 77] on div "SmartCat в заказе не используется" at bounding box center [104, 73] width 148 height 10
click at [89, 75] on span "SmartCat в заказе не используется" at bounding box center [67, 72] width 59 height 5
click at [40, 75] on input "SmartCat в заказе не используется" at bounding box center [31, 73] width 20 height 7
checkbox input "true"
type textarea "x"
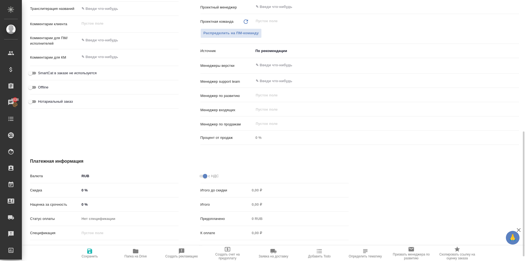
type textarea "x"
click at [66, 100] on span "Нотариальный заказ" at bounding box center [55, 101] width 35 height 5
click at [40, 100] on input "Нотариальный заказ" at bounding box center [31, 101] width 20 height 7
checkbox input "true"
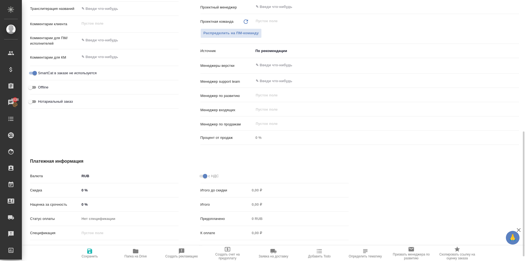
type textarea "x"
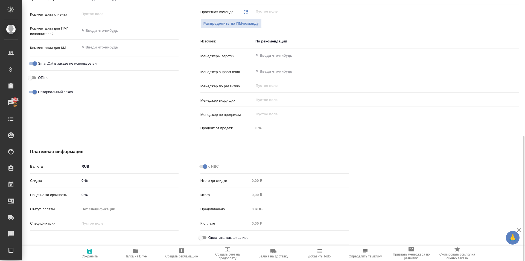
click at [212, 235] on span "Оплатить, как физ.лицо" at bounding box center [228, 237] width 40 height 5
click at [211, 235] on input "Оплатить, как физ.лицо" at bounding box center [201, 237] width 20 height 7
checkbox input "true"
type textarea "x"
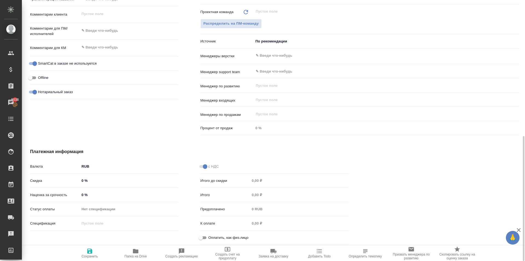
type textarea "x"
drag, startPoint x: 80, startPoint y: 247, endPoint x: 109, endPoint y: 246, distance: 28.5
click at [82, 247] on button "Сохранить" at bounding box center [90, 252] width 46 height 15
type textarea "x"
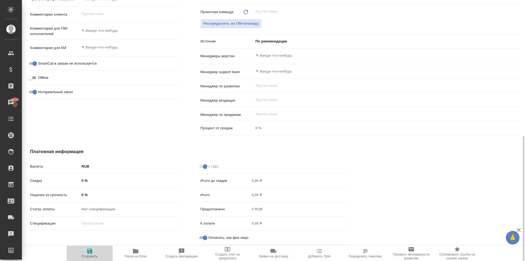
type textarea "x"
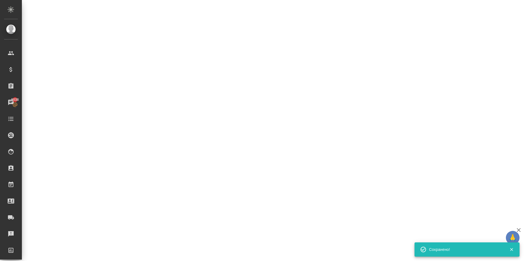
select select "RU"
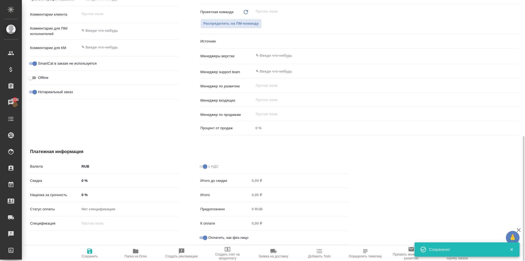
type textarea "x"
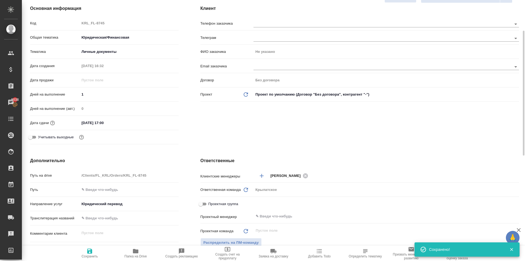
scroll to position [0, 0]
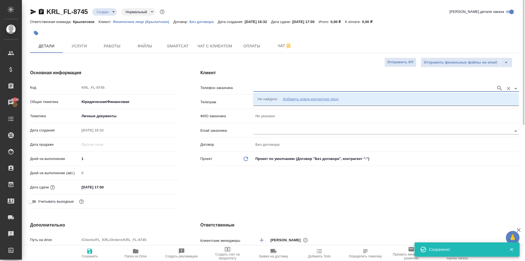
drag, startPoint x: 271, startPoint y: 85, endPoint x: 277, endPoint y: 93, distance: 9.9
click at [273, 86] on input "text" at bounding box center [373, 88] width 240 height 7
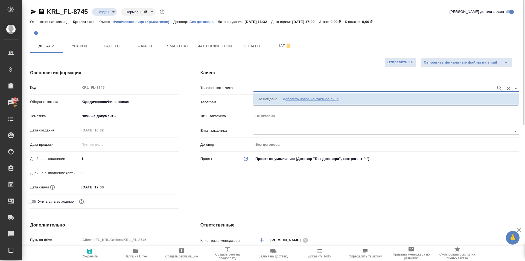
click at [290, 98] on div "Добавить новое контактное лицо" at bounding box center [311, 98] width 56 height 5
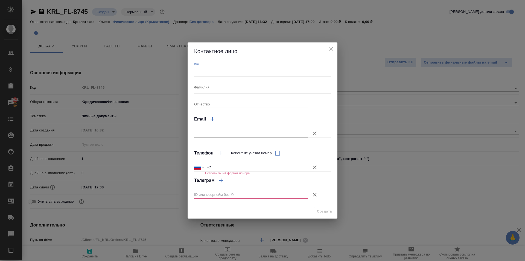
click at [244, 70] on input "Имя" at bounding box center [251, 70] width 114 height 8
type textarea "x"
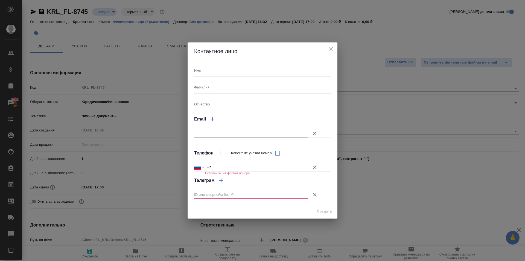
type textarea "x"
click at [296, 210] on div "Создать" at bounding box center [263, 211] width 150 height 14
click at [211, 68] on input "Имя" at bounding box center [251, 70] width 114 height 8
type input "Махамад"
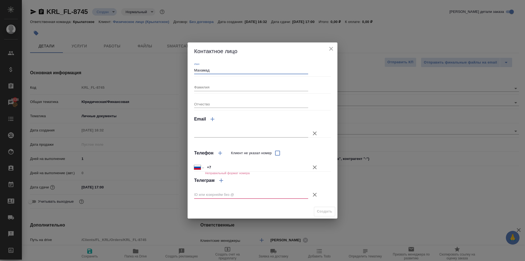
click at [316, 167] on icon "button" at bounding box center [314, 167] width 7 height 7
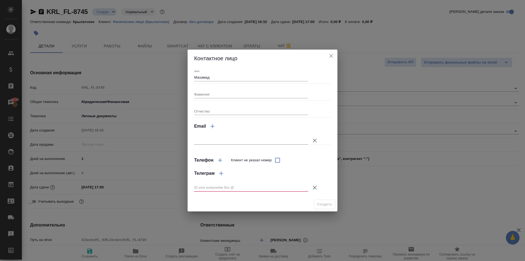
click at [314, 186] on icon "button" at bounding box center [314, 187] width 7 height 7
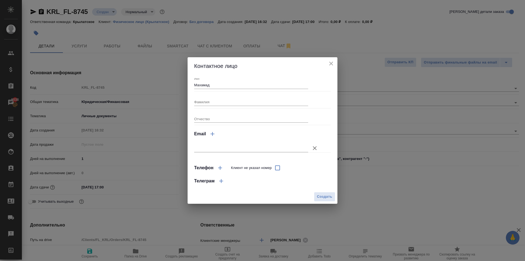
click at [322, 200] on span "Создать" at bounding box center [324, 196] width 15 height 6
type input "Махамад"
type textarea "x"
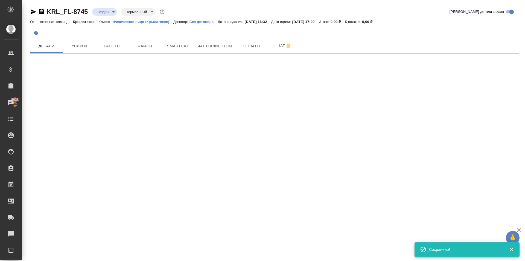
type input "holyTrinity"
select select "RU"
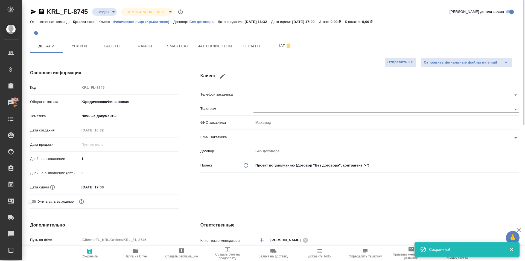
type textarea "x"
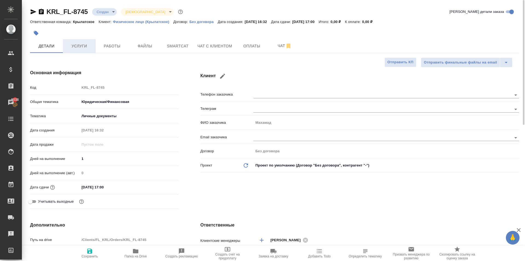
click at [88, 46] on span "Услуги" at bounding box center [79, 46] width 26 height 7
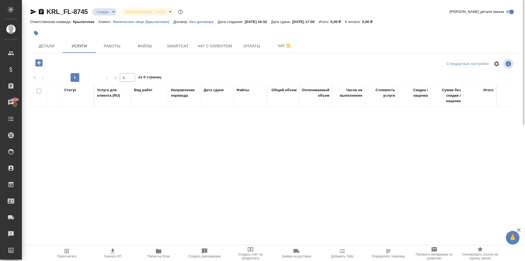
click at [41, 63] on icon "button" at bounding box center [38, 62] width 7 height 7
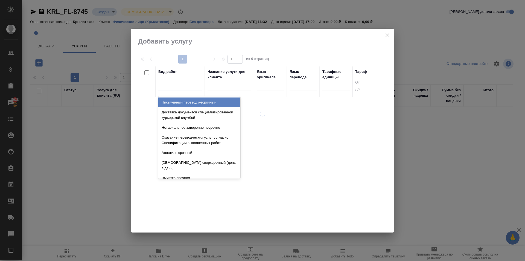
click at [173, 87] on div at bounding box center [180, 85] width 44 height 8
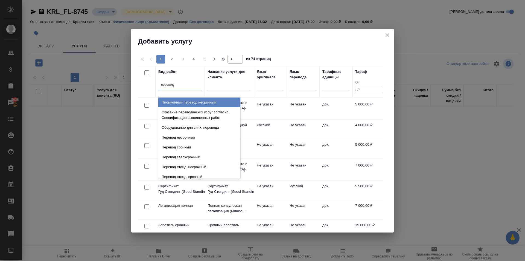
type input "перевод ст"
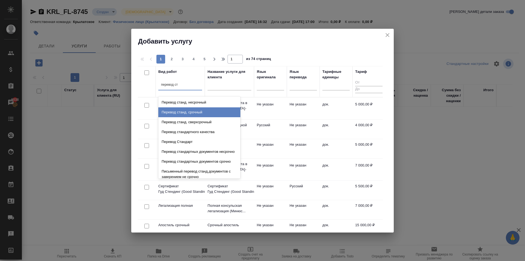
drag, startPoint x: 220, startPoint y: 113, endPoint x: 260, endPoint y: 97, distance: 42.9
click at [223, 112] on div "Перевод станд. срочный" at bounding box center [199, 112] width 82 height 10
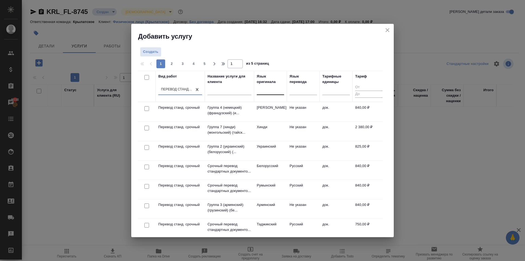
click at [265, 88] on div at bounding box center [270, 89] width 27 height 8
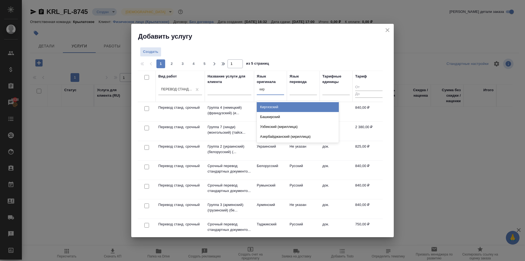
type input "кирг"
click at [283, 106] on div "Киргизский" at bounding box center [298, 107] width 82 height 10
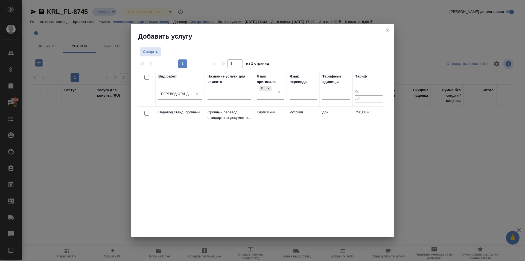
click at [281, 114] on td "Киргизский" at bounding box center [270, 116] width 33 height 19
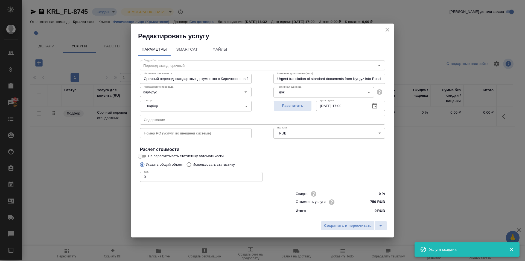
drag, startPoint x: 171, startPoint y: 177, endPoint x: 129, endPoint y: 176, distance: 41.9
click at [129, 176] on div "Редактировать услугу Параметры SmartCat Файлы Вид работ Перевод станд. срочный …" at bounding box center [262, 130] width 525 height 261
type input "1"
click at [365, 225] on span "Сохранить и пересчитать" at bounding box center [348, 225] width 48 height 6
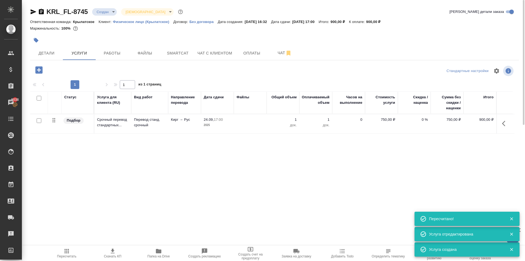
click at [39, 67] on icon "button" at bounding box center [38, 69] width 7 height 7
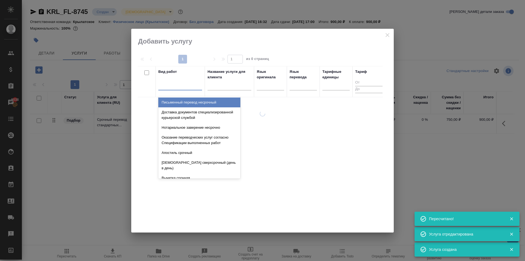
click at [184, 86] on div at bounding box center [180, 85] width 44 height 8
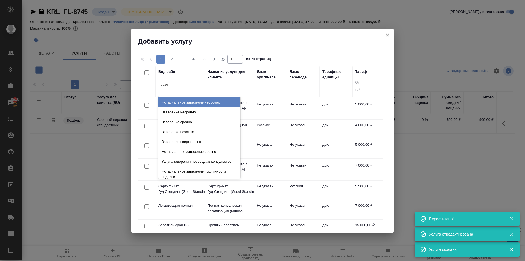
type input "завер"
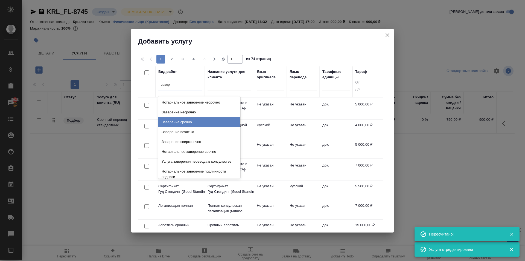
click at [205, 118] on div "Заверение срочно" at bounding box center [199, 122] width 82 height 10
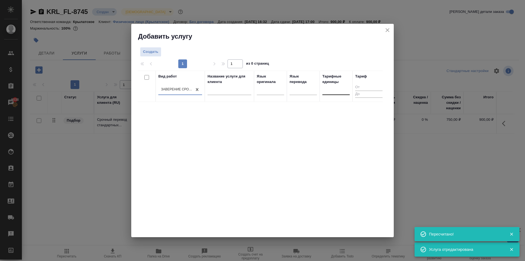
click at [335, 92] on div at bounding box center [335, 89] width 27 height 8
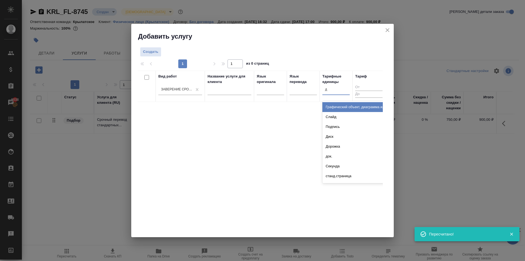
type input "до"
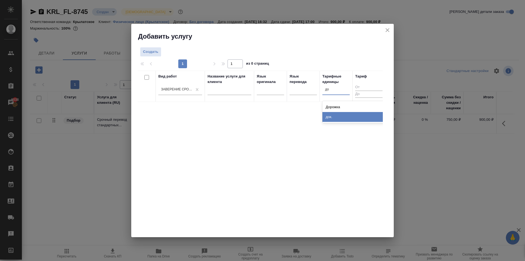
click at [328, 117] on div "док." at bounding box center [363, 117] width 82 height 10
click at [157, 55] on span "Создать" at bounding box center [150, 52] width 15 height 6
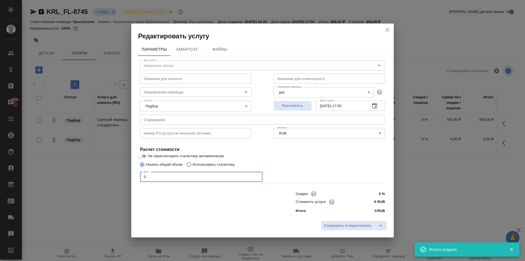
drag, startPoint x: 168, startPoint y: 178, endPoint x: 122, endPoint y: 171, distance: 46.4
click at [122, 171] on div "Редактировать услугу Параметры SmartCat Файлы Вид работ Заверение срочно Вид ра…" at bounding box center [262, 130] width 525 height 261
type input "1"
click at [373, 203] on input "0 RUB" at bounding box center [374, 202] width 21 height 8
type input "1100 RUB"
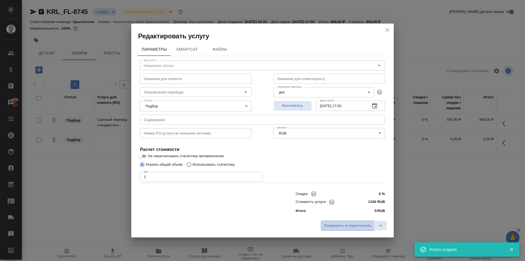
click at [355, 226] on span "Сохранить и пересчитать" at bounding box center [348, 225] width 48 height 6
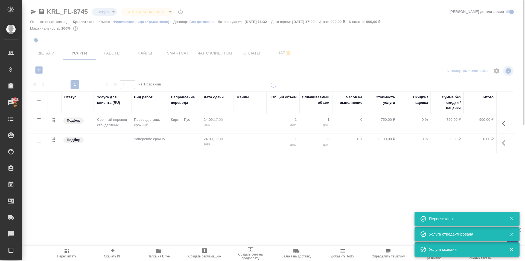
type input "urgent"
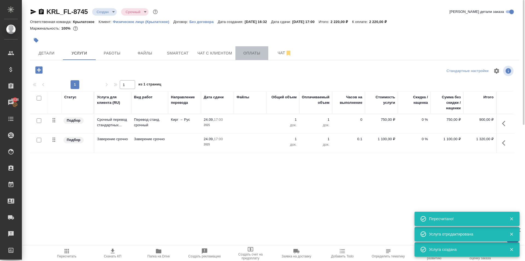
click at [252, 52] on span "Оплаты" at bounding box center [252, 53] width 26 height 7
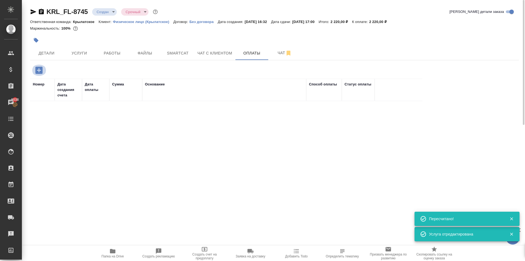
click at [41, 73] on icon "button" at bounding box center [38, 69] width 7 height 7
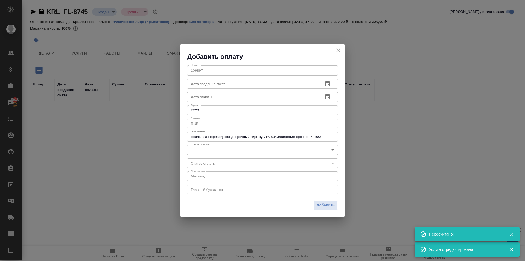
drag, startPoint x: 242, startPoint y: 158, endPoint x: 232, endPoint y: 150, distance: 12.1
click at [241, 158] on div "​" at bounding box center [262, 163] width 151 height 10
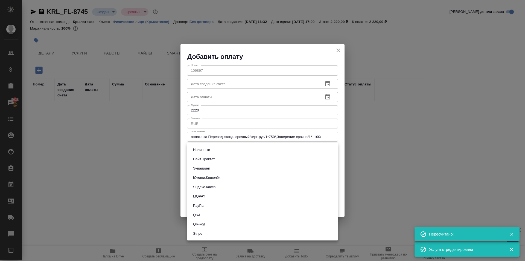
click at [227, 147] on body "🙏 .cls-1 fill:#fff; AWATERA Kasymov Timur Клиенты Спецификации Заказы 5038 Чаты…" at bounding box center [262, 130] width 525 height 261
click at [204, 168] on button "Эквайринг" at bounding box center [201, 168] width 21 height 6
type input "acquiring"
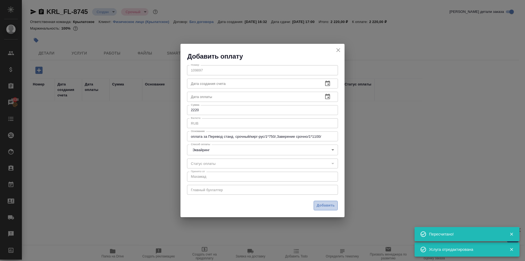
click at [330, 205] on span "Добавить" at bounding box center [326, 205] width 18 height 6
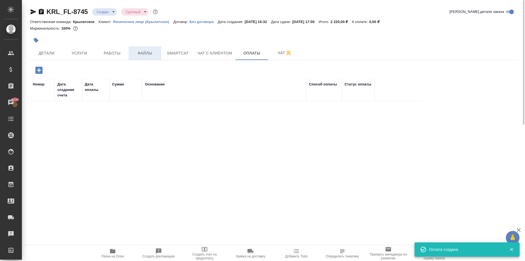
click at [147, 52] on span "Файлы" at bounding box center [145, 53] width 26 height 7
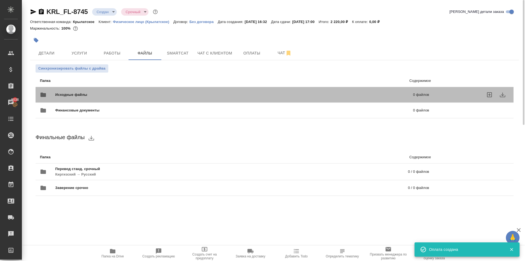
click at [77, 90] on div "Исходные файлы 0 файлов" at bounding box center [234, 94] width 389 height 13
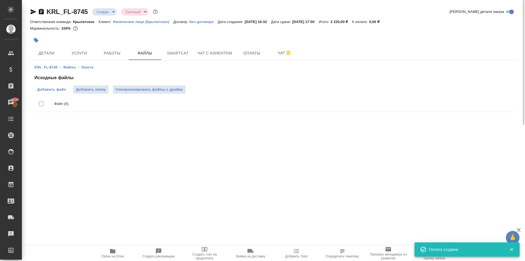
click at [63, 91] on span "Добавить файл" at bounding box center [51, 89] width 29 height 5
click at [0, 0] on input "Добавить файл" at bounding box center [0, 0] width 0 height 0
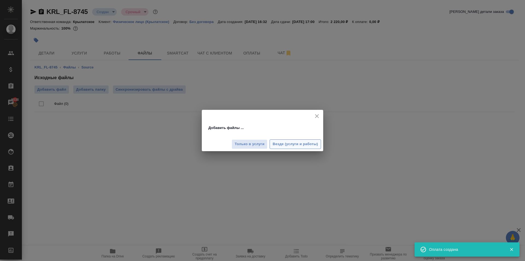
click at [301, 145] on span "Везде (услуги и работы)" at bounding box center [295, 144] width 45 height 6
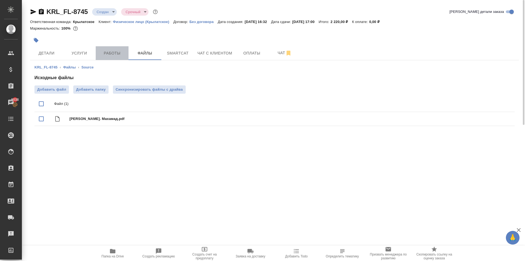
click at [109, 52] on span "Работы" at bounding box center [112, 53] width 26 height 7
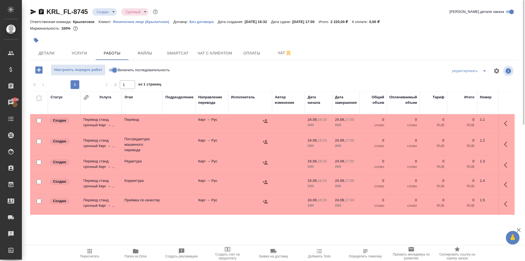
click at [112, 68] on input "Включить последовательность" at bounding box center [115, 70] width 20 height 7
checkbox input "true"
click at [39, 97] on input "checkbox" at bounding box center [39, 98] width 5 height 5
checkbox input "true"
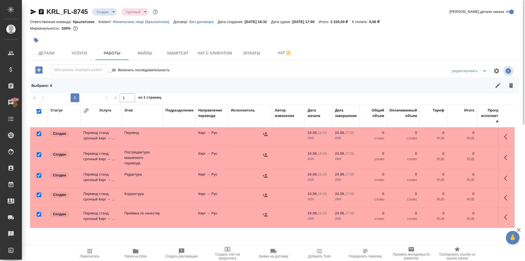
checkbox input "true"
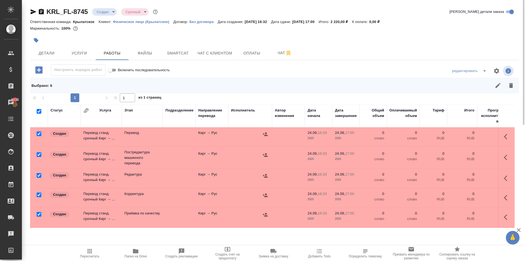
checkbox input "true"
click at [37, 132] on input "checkbox" at bounding box center [39, 133] width 5 height 5
checkbox input "false"
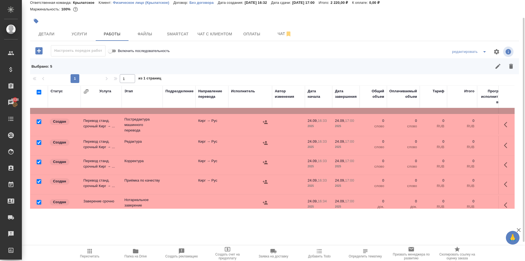
scroll to position [26, 0]
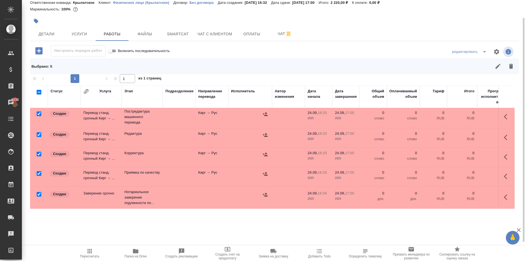
drag, startPoint x: 39, startPoint y: 191, endPoint x: 42, endPoint y: 187, distance: 5.6
click at [39, 192] on input "checkbox" at bounding box center [39, 194] width 5 height 5
checkbox input "false"
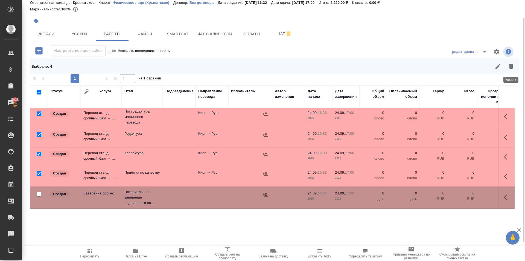
click at [515, 65] on button "button" at bounding box center [510, 66] width 13 height 13
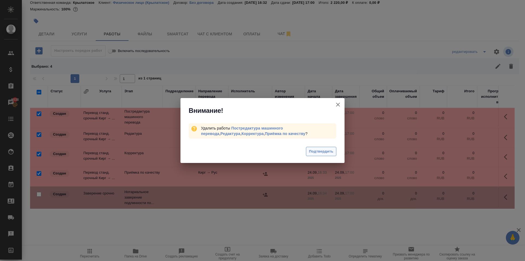
drag, startPoint x: 339, startPoint y: 151, endPoint x: 329, endPoint y: 148, distance: 11.1
click at [337, 151] on div "Подтвердить" at bounding box center [262, 152] width 164 height 22
click at [329, 148] on button "Подтвердить" at bounding box center [321, 152] width 30 height 10
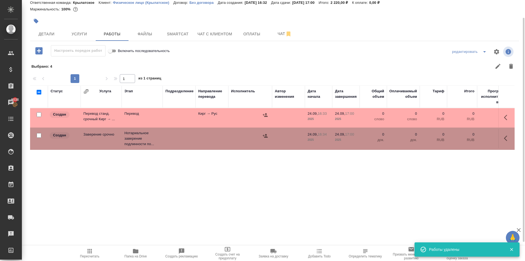
scroll to position [0, 0]
click at [505, 120] on icon "button" at bounding box center [507, 117] width 7 height 7
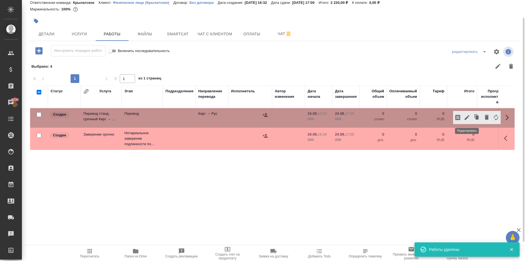
click at [467, 121] on button "button" at bounding box center [466, 117] width 9 height 13
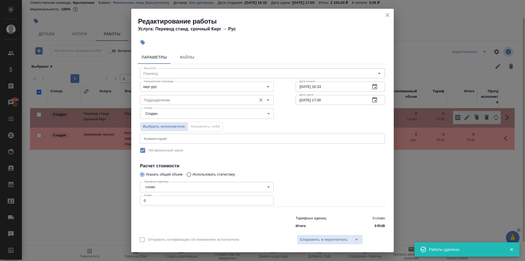
click at [186, 102] on input "Подразделение" at bounding box center [198, 100] width 112 height 7
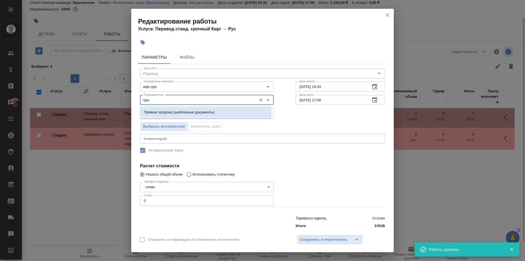
drag, startPoint x: 193, startPoint y: 113, endPoint x: 199, endPoint y: 114, distance: 5.6
click at [194, 113] on p "Прямая загрузка (шаблонные документы)" at bounding box center [179, 111] width 70 height 5
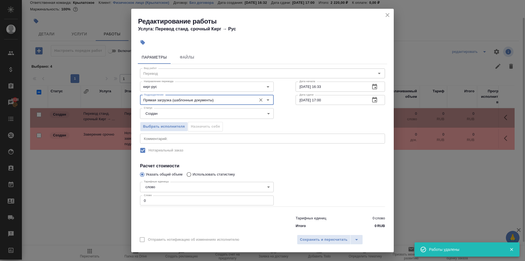
type input "Прямая загрузка (шаблонные документы)"
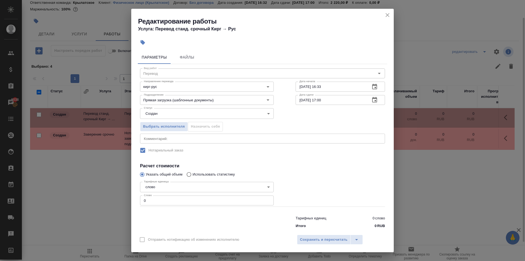
drag, startPoint x: 176, startPoint y: 192, endPoint x: 173, endPoint y: 192, distance: 3.0
click at [173, 192] on div "Тарифные единицы слово 5a8b1489cc6b4906c91bfd90 Тарифные единицы Слово 0 Слово" at bounding box center [207, 192] width 134 height 27
drag, startPoint x: 165, startPoint y: 200, endPoint x: 132, endPoint y: 193, distance: 33.9
click at [132, 193] on div "Параметры Файлы Вид работ Перевод Вид работ Направление перевода кирг-рус Напра…" at bounding box center [262, 139] width 262 height 182
type input "1"
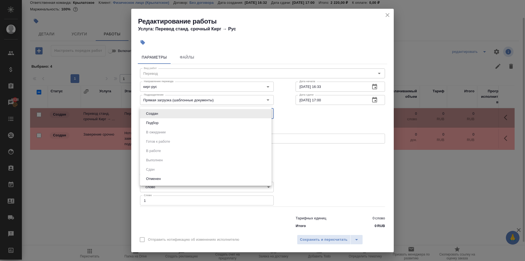
drag, startPoint x: 153, startPoint y: 112, endPoint x: 351, endPoint y: 210, distance: 221.2
click at [350, 211] on body "🙏 .cls-1 fill:#fff; AWATERA Kasymov Timur Клиенты Спецификации Заказы 5038 Чаты…" at bounding box center [262, 130] width 525 height 261
click at [347, 205] on div at bounding box center [262, 130] width 525 height 261
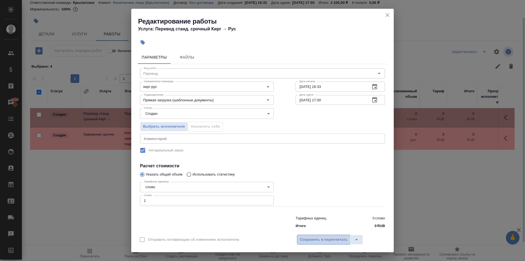
click at [331, 237] on span "Сохранить и пересчитать" at bounding box center [324, 239] width 48 height 6
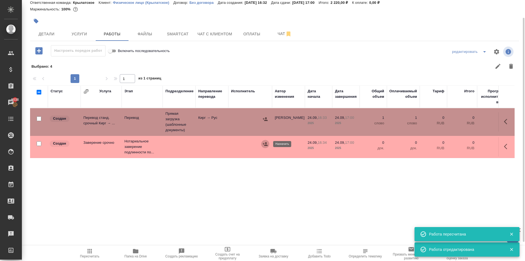
click at [266, 143] on icon "button" at bounding box center [265, 144] width 5 height 4
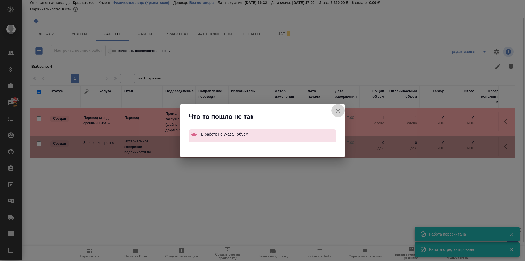
click at [338, 111] on icon "button" at bounding box center [338, 110] width 7 height 7
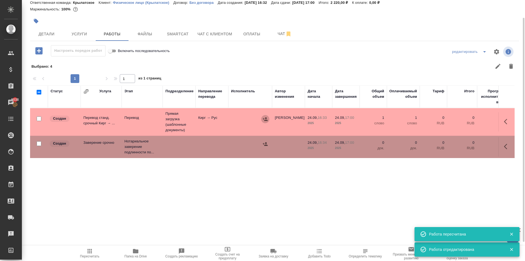
click at [264, 119] on icon "button" at bounding box center [265, 119] width 5 height 4
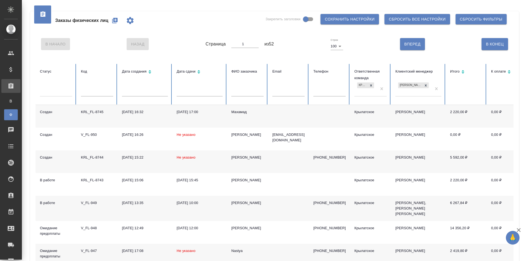
click at [240, 113] on div "Махамад" at bounding box center [247, 111] width 32 height 5
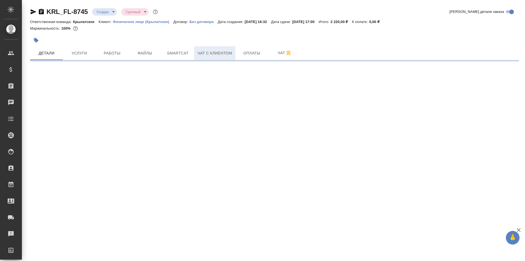
select select "RU"
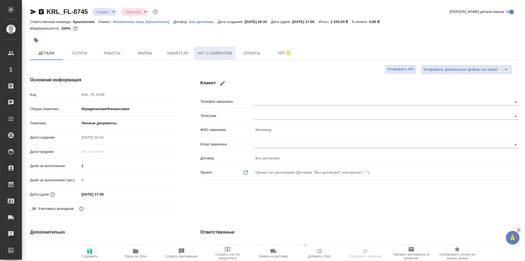
type textarea "x"
click at [109, 50] on span "Работы" at bounding box center [112, 53] width 26 height 7
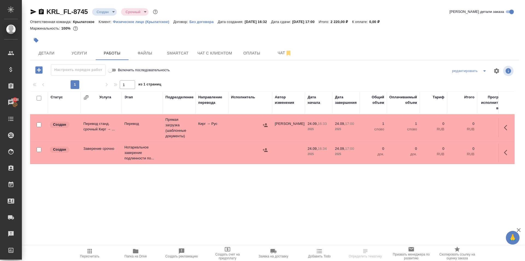
click at [506, 127] on icon "button" at bounding box center [507, 127] width 7 height 7
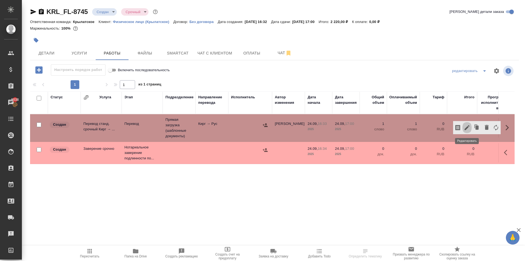
click at [466, 127] on icon "button" at bounding box center [467, 127] width 7 height 7
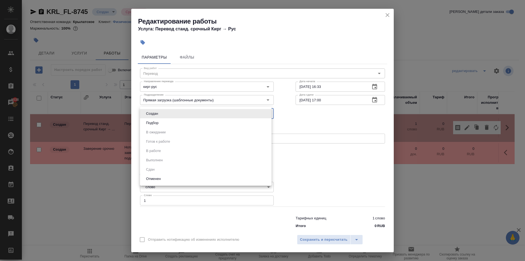
click at [162, 116] on body "🙏 .cls-1 fill:#fff; AWATERA [PERSON_NAME] Спецификации Заказы 5038 Чаты Todo Пр…" at bounding box center [262, 130] width 525 height 261
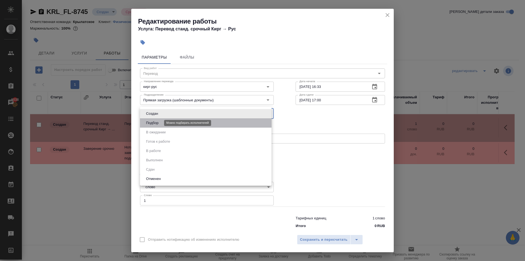
click at [154, 122] on button "Подбор" at bounding box center [152, 123] width 16 height 6
type input "recruiting"
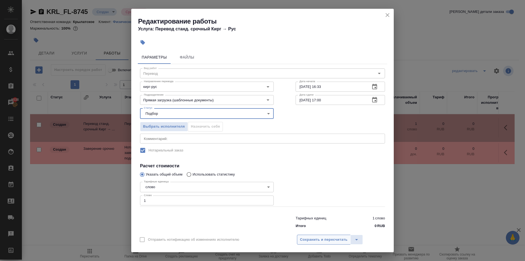
drag, startPoint x: 314, startPoint y: 233, endPoint x: 313, endPoint y: 237, distance: 3.5
click at [314, 234] on div "Отправить нотификацию об изменениях исполнителю Сохранить и пересчитать" at bounding box center [262, 241] width 262 height 21
drag, startPoint x: 310, startPoint y: 239, endPoint x: 297, endPoint y: 238, distance: 12.6
click at [308, 239] on span "Сохранить и пересчитать" at bounding box center [324, 239] width 48 height 6
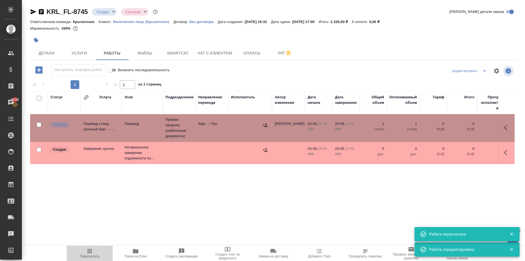
click at [82, 256] on span "Пересчитать" at bounding box center [89, 256] width 19 height 4
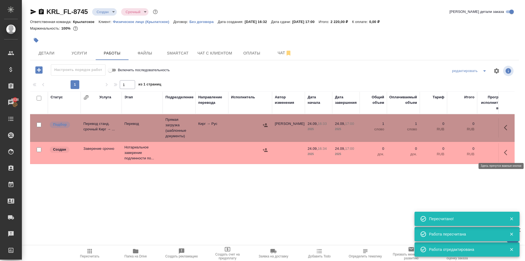
click at [502, 150] on button "button" at bounding box center [507, 152] width 13 height 13
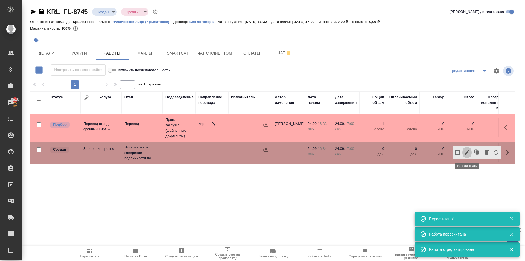
click at [467, 152] on icon "button" at bounding box center [467, 152] width 7 height 7
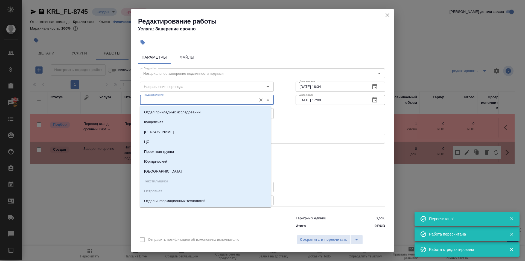
click at [166, 99] on input "Подразделение" at bounding box center [198, 100] width 112 height 7
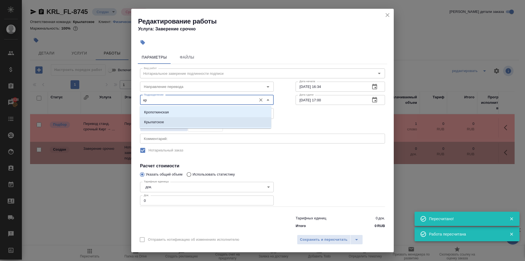
click at [166, 119] on li "Крылатское" at bounding box center [206, 122] width 132 height 10
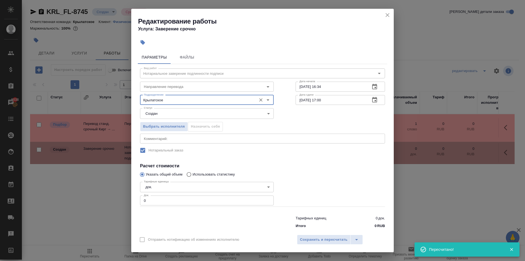
type input "Крылатское"
drag, startPoint x: 153, startPoint y: 200, endPoint x: 134, endPoint y: 196, distance: 20.2
click at [134, 196] on div "Параметры Файлы Вид работ Нотариальное заверение подлинности подписи Вид работ …" at bounding box center [262, 139] width 262 height 182
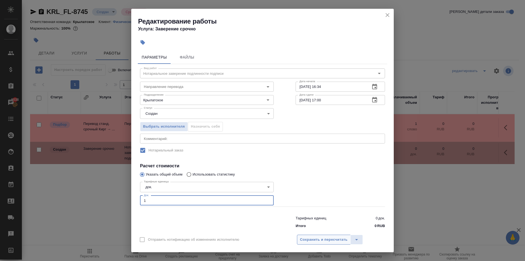
type input "1"
drag, startPoint x: 312, startPoint y: 240, endPoint x: 307, endPoint y: 239, distance: 5.2
click at [311, 239] on span "Сохранить и пересчитать" at bounding box center [324, 239] width 48 height 6
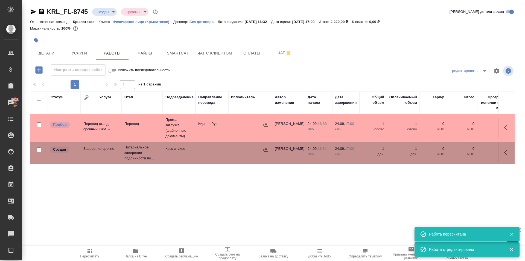
click at [83, 258] on span "Пересчитать" at bounding box center [89, 256] width 19 height 4
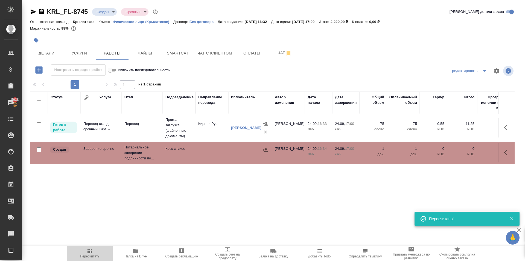
click at [84, 252] on span "Пересчитать" at bounding box center [89, 252] width 39 height 10
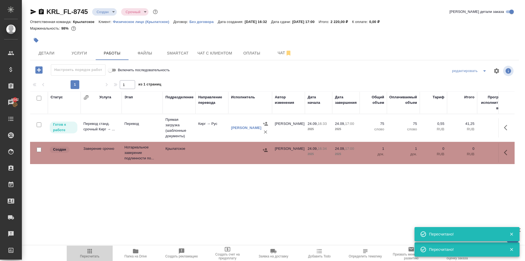
click at [91, 255] on span "Пересчитать" at bounding box center [89, 256] width 19 height 4
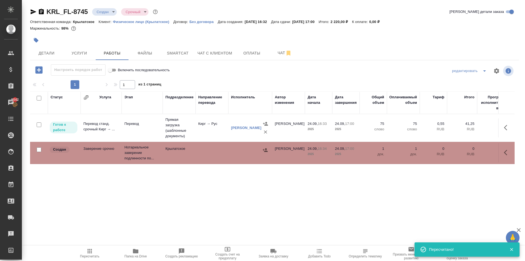
click at [503, 148] on button "button" at bounding box center [507, 152] width 13 height 13
click at [468, 150] on icon "button" at bounding box center [467, 152] width 7 height 7
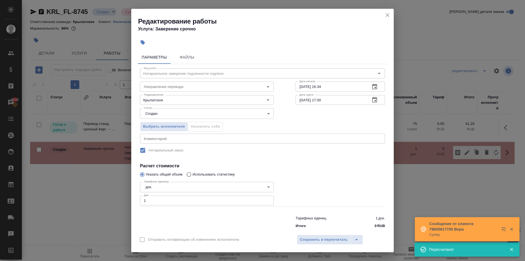
click at [387, 13] on icon "close" at bounding box center [387, 15] width 7 height 7
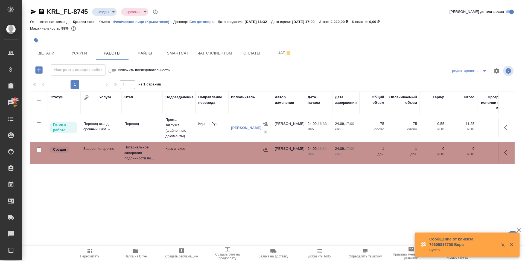
click at [269, 148] on button "button" at bounding box center [265, 150] width 8 height 8
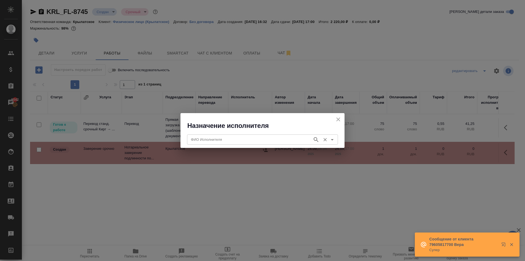
click at [202, 139] on input "ФИО Исполнителя" at bounding box center [249, 139] width 121 height 7
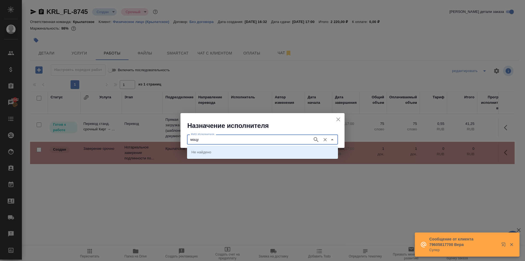
type input "мацу"
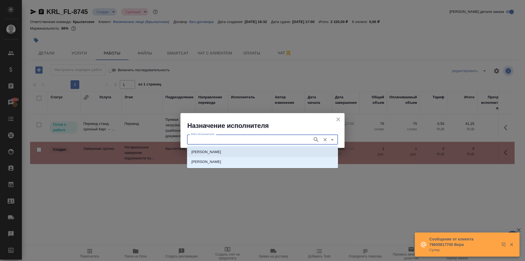
click at [211, 148] on li "НОТАРИУС Мацуленко Юлия Юрьевна" at bounding box center [262, 152] width 151 height 10
type input "НОТАРИУС Мацуленко Юлия Юрьевна"
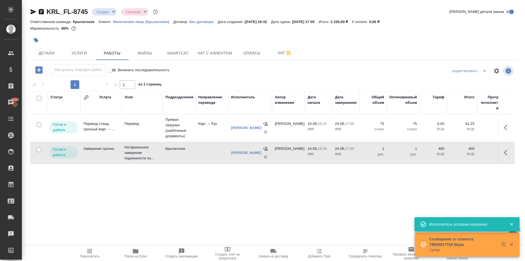
click at [84, 252] on span "Пересчитать" at bounding box center [89, 252] width 39 height 10
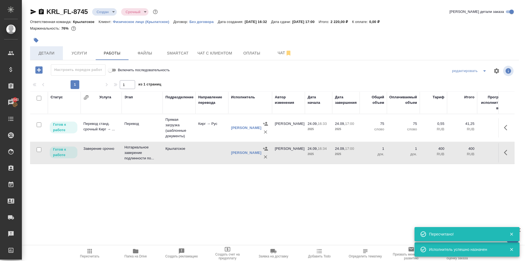
drag, startPoint x: 70, startPoint y: 55, endPoint x: 51, endPoint y: 50, distance: 19.8
click at [64, 53] on button "Услуги" at bounding box center [79, 53] width 33 height 14
click at [51, 50] on button "Детали" at bounding box center [46, 53] width 33 height 14
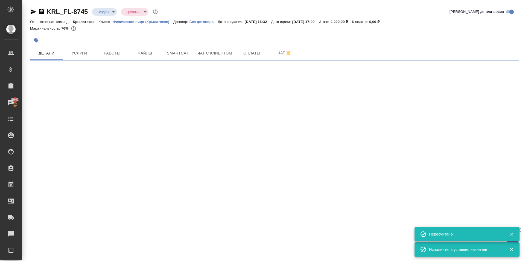
select select "RU"
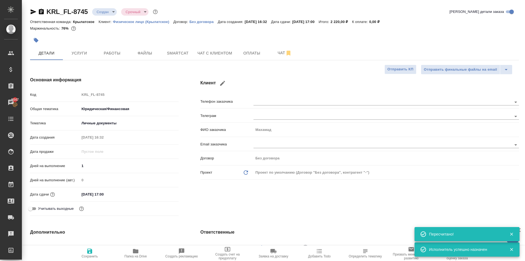
type textarea "x"
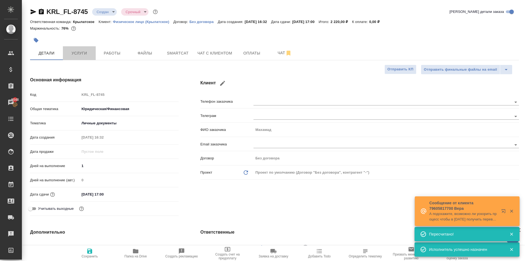
drag, startPoint x: 86, startPoint y: 56, endPoint x: 90, endPoint y: 62, distance: 7.7
click at [86, 56] on span "Услуги" at bounding box center [79, 53] width 26 height 7
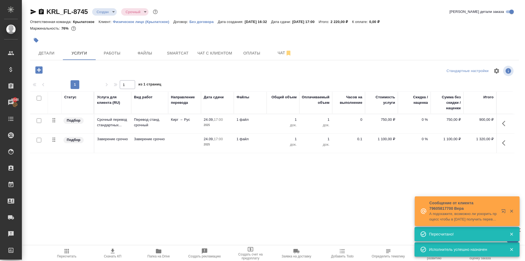
click at [66, 256] on span "Пересчитать" at bounding box center [66, 256] width 19 height 4
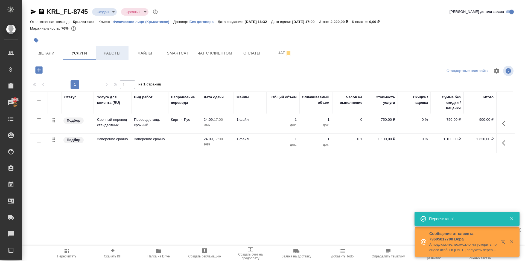
drag, startPoint x: 105, startPoint y: 34, endPoint x: 106, endPoint y: 48, distance: 14.0
click at [106, 46] on div "KRL_FL-8745 Создан new Срочный urgent Кратко детали заказа Ответственная команд…" at bounding box center [274, 26] width 489 height 39
click at [106, 48] on button "Работы" at bounding box center [112, 53] width 33 height 14
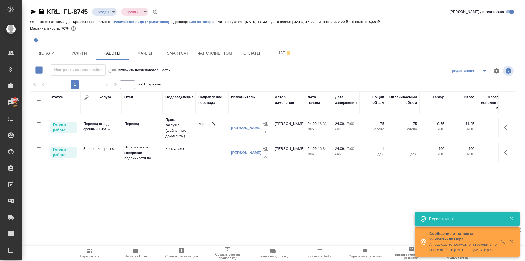
click at [81, 255] on span "Пересчитать" at bounding box center [89, 256] width 19 height 4
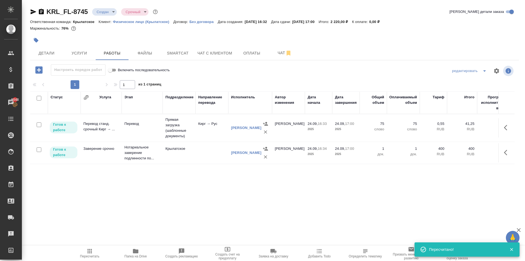
click at [206, 127] on td "Кирг → Рус" at bounding box center [211, 127] width 33 height 19
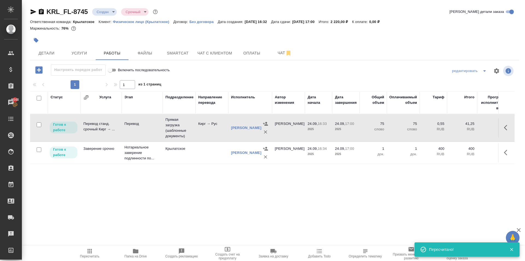
click at [206, 127] on td "Кирг → Рус" at bounding box center [211, 127] width 33 height 19
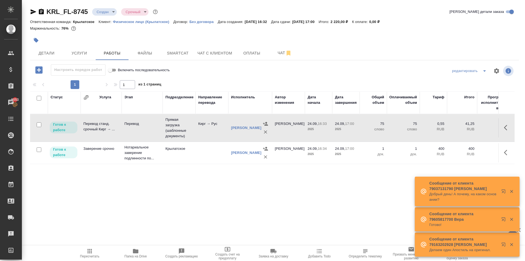
click at [77, 256] on span "Пересчитать" at bounding box center [89, 252] width 39 height 10
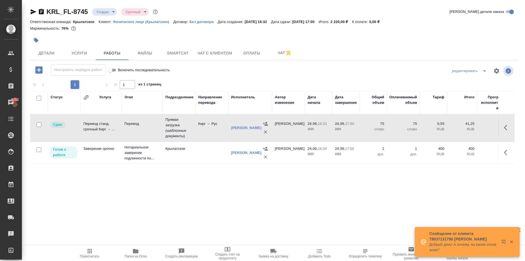
click at [503, 238] on button "button" at bounding box center [504, 242] width 13 height 13
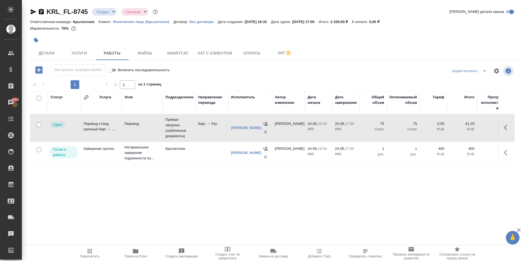
click at [509, 153] on icon "button" at bounding box center [507, 152] width 7 height 7
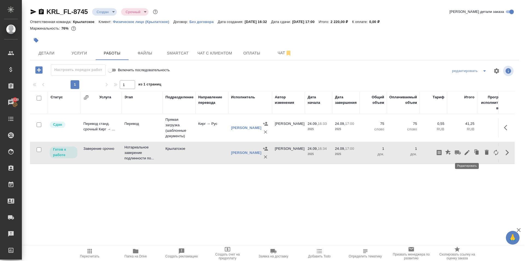
click at [467, 151] on icon "button" at bounding box center [467, 152] width 5 height 5
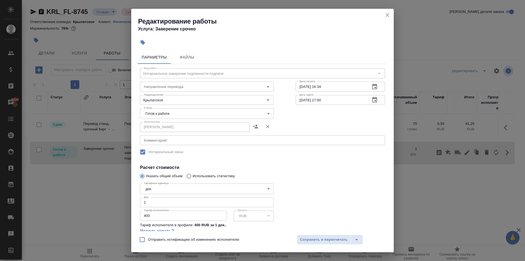
click at [189, 110] on body "🙏 .cls-1 fill:#fff; AWATERA Kasymov Timur Клиенты Спецификации Заказы 5039 Чаты…" at bounding box center [262, 130] width 525 height 261
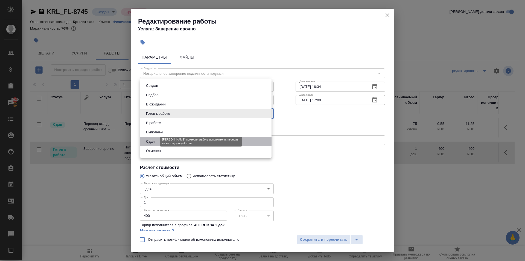
click at [156, 142] on button "Сдан" at bounding box center [150, 141] width 12 height 6
type input "closed"
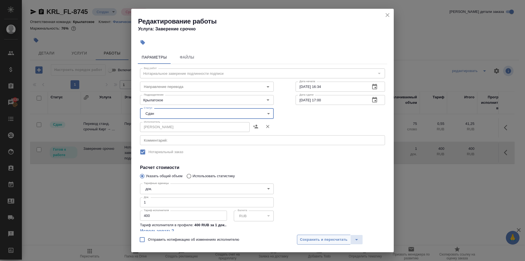
click at [342, 241] on span "Сохранить и пересчитать" at bounding box center [324, 239] width 48 height 6
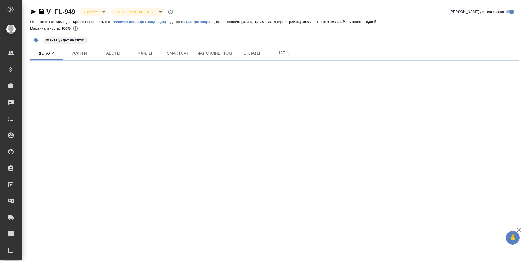
select select "RU"
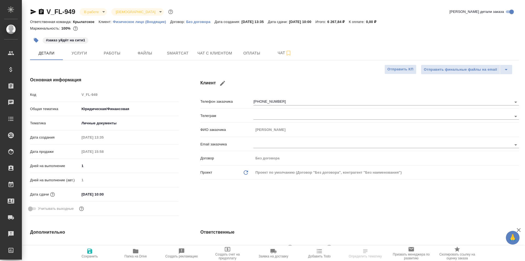
type textarea "x"
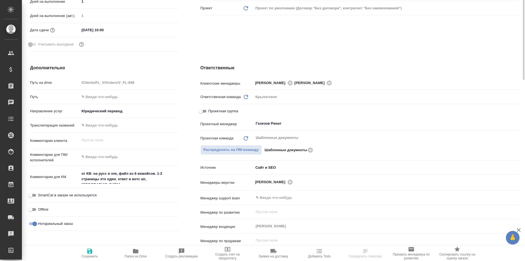
scroll to position [191, 0]
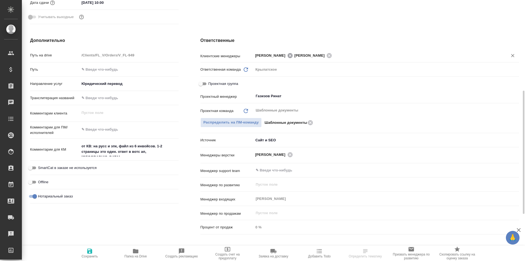
click at [287, 56] on icon at bounding box center [289, 55] width 5 height 5
type textarea "x"
click at [330, 56] on input "text" at bounding box center [404, 55] width 189 height 7
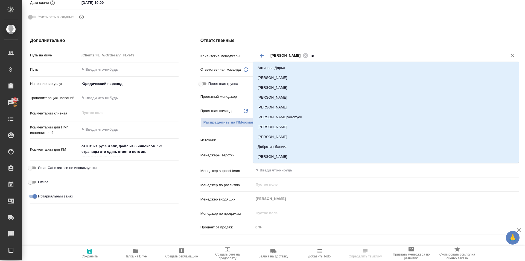
type input "тим"
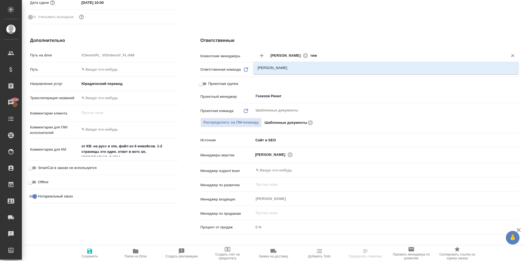
click at [323, 64] on li "[PERSON_NAME]" at bounding box center [385, 68] width 265 height 10
type textarea "x"
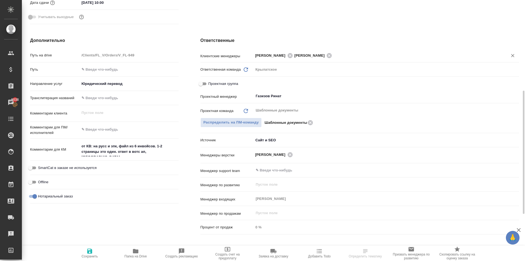
drag, startPoint x: 93, startPoint y: 251, endPoint x: 103, endPoint y: 246, distance: 11.9
click at [93, 251] on span "Сохранить" at bounding box center [89, 252] width 39 height 10
type textarea "x"
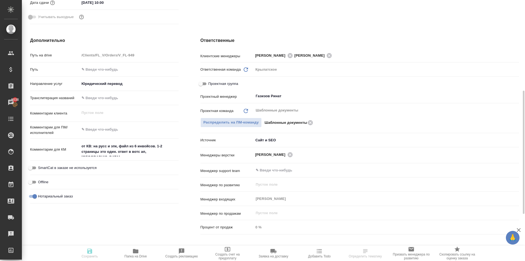
type textarea "x"
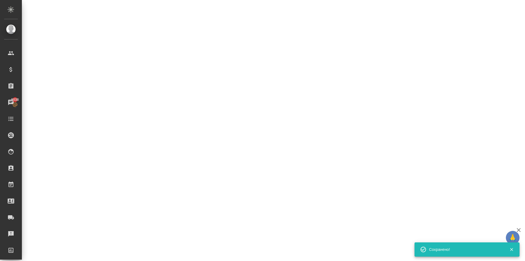
select select "RU"
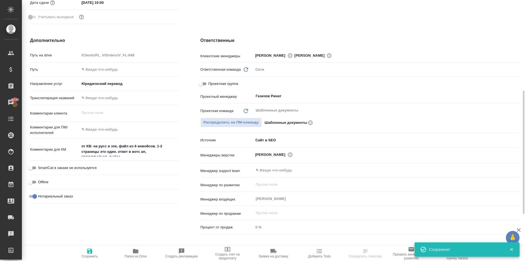
type textarea "x"
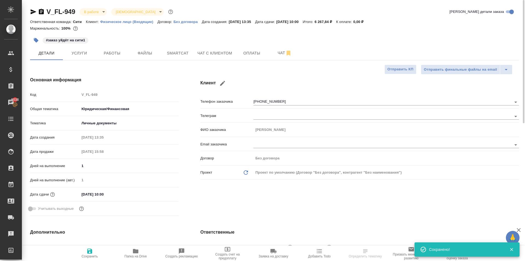
click at [83, 250] on span "Сохранить" at bounding box center [89, 252] width 39 height 10
type textarea "x"
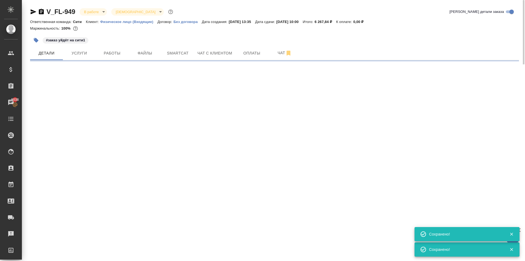
select select "RU"
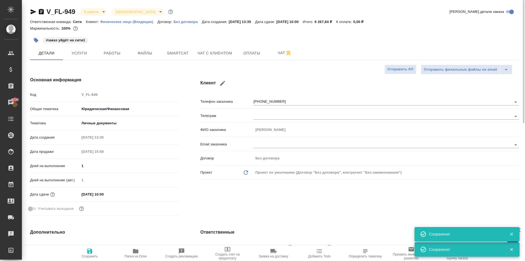
type textarea "x"
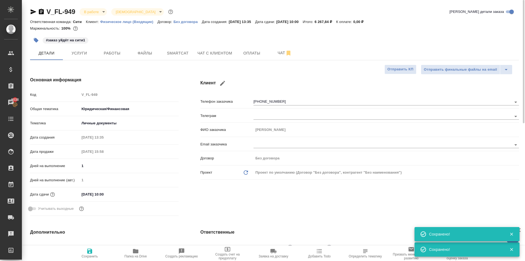
type textarea "x"
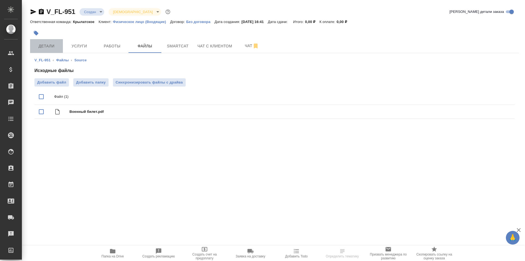
click at [48, 46] on span "Детали" at bounding box center [46, 46] width 26 height 7
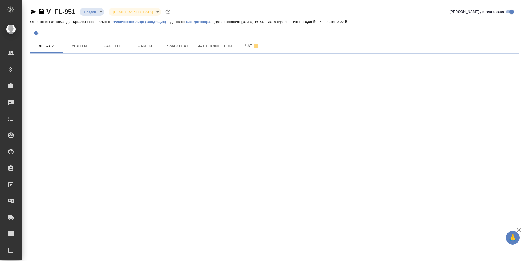
select select "RU"
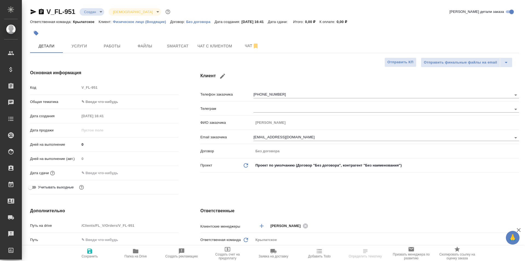
type textarea "x"
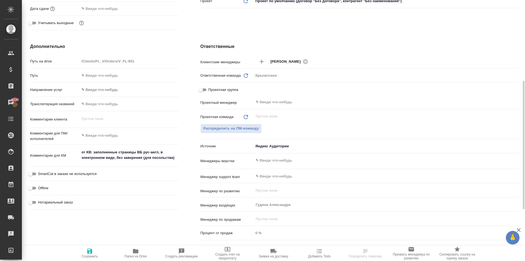
click at [181, 154] on div "Дополнительно Путь на drive /Clients/FL_V/Orders/V_FL-951 Путь Направление услу…" at bounding box center [104, 142] width 170 height 221
click at [173, 156] on textarea "от КВ: заполненные страницы ВБ рус-англ, в электронном виде, без заверения (для…" at bounding box center [129, 155] width 98 height 15
click at [175, 157] on textarea "от КВ: заполненные страницы ВБ рус-англ, в электронном виде, без заверения (для…" at bounding box center [129, 155] width 98 height 15
type textarea "x"
click at [180, 162] on div "Дополнительно Путь на drive /Clients/FL_V/Orders/V_FL-951 Путь Направление услу…" at bounding box center [104, 142] width 170 height 221
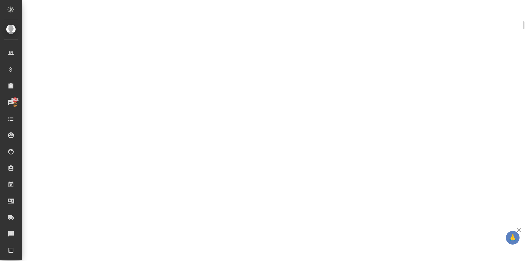
select select "RU"
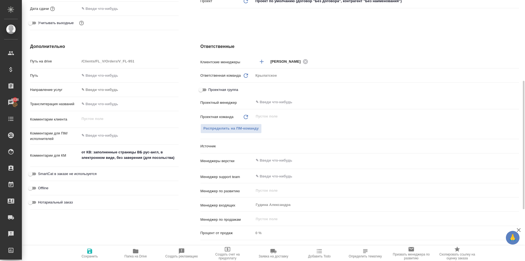
type textarea "x"
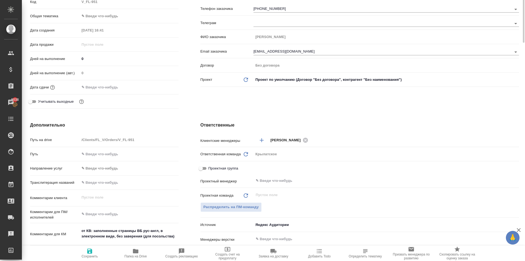
scroll to position [0, 0]
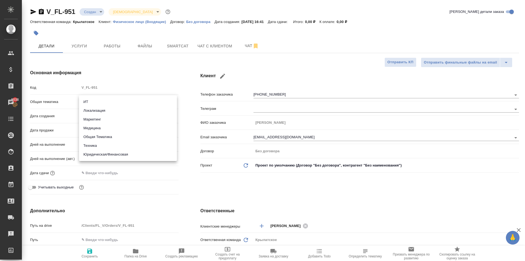
click at [126, 100] on body "🙏 .cls-1 fill:#fff; AWATERA Kasymov Timur Клиенты Спецификации Заказы 5038 Чаты…" at bounding box center [262, 130] width 525 height 261
click at [129, 154] on li "Юридическая/Финансовая" at bounding box center [128, 154] width 98 height 9
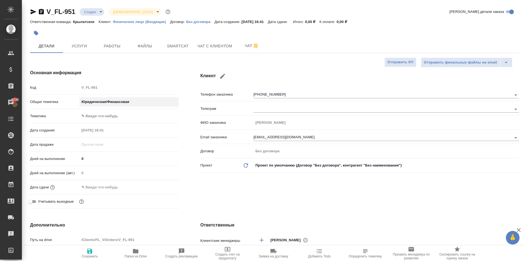
type input "yr-fn"
type textarea "x"
click at [112, 121] on div "Тематика ✎ Введи что-нибудь" at bounding box center [104, 118] width 148 height 14
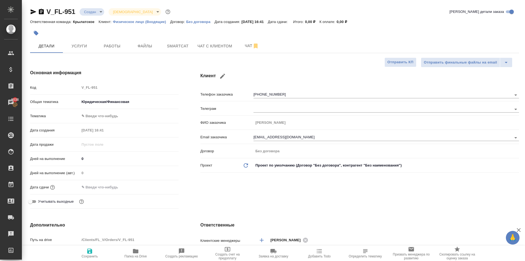
click at [111, 117] on body "🙏 .cls-1 fill:#fff; AWATERA Kasymov Timur Клиенты Спецификации Заказы 5038 Чаты…" at bounding box center [262, 130] width 525 height 261
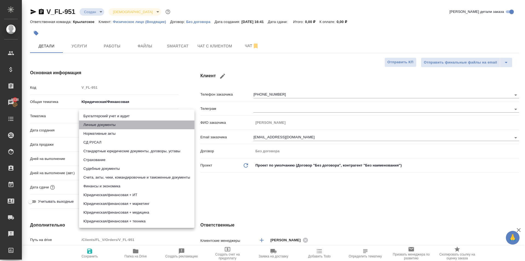
click at [106, 125] on li "Личные документы" at bounding box center [136, 124] width 115 height 9
type textarea "x"
type input "5a8b8b956a9677013d343cfe"
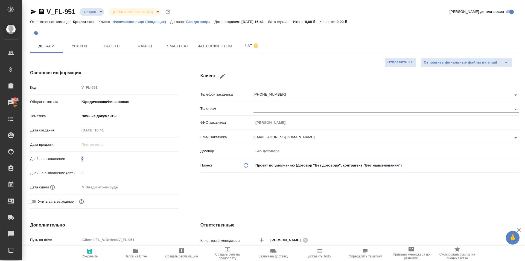
drag, startPoint x: 97, startPoint y: 165, endPoint x: 95, endPoint y: 158, distance: 7.1
click at [95, 158] on div "Дней на выполнение 0" at bounding box center [104, 161] width 148 height 14
drag, startPoint x: 95, startPoint y: 157, endPoint x: 80, endPoint y: 157, distance: 15.3
click at [80, 157] on input "0" at bounding box center [129, 158] width 98 height 8
type input "1"
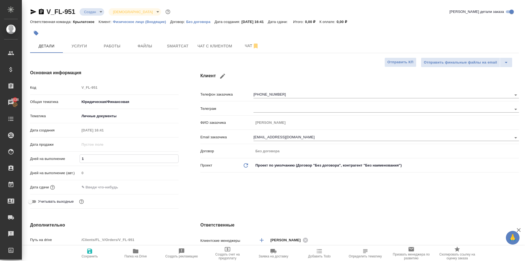
type textarea "x"
type input "1"
click at [84, 191] on div "Дата сдачи" at bounding box center [104, 187] width 148 height 10
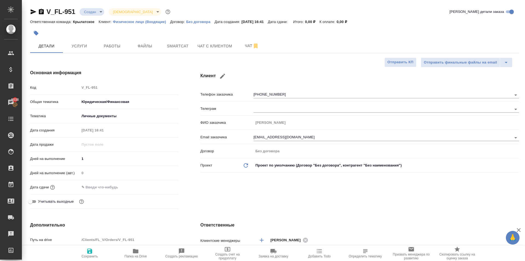
click at [87, 188] on input "text" at bounding box center [104, 187] width 48 height 8
click at [163, 187] on div at bounding box center [168, 186] width 19 height 7
click at [162, 187] on icon "button" at bounding box center [162, 186] width 5 height 5
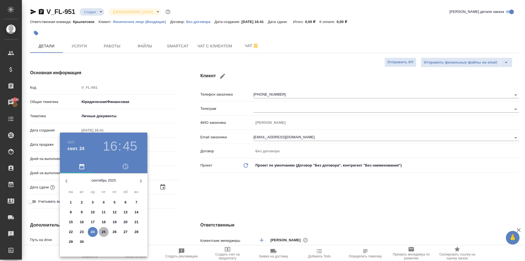
click at [107, 231] on span "25" at bounding box center [104, 231] width 10 height 5
type input "25.09.2025 16:45"
type textarea "x"
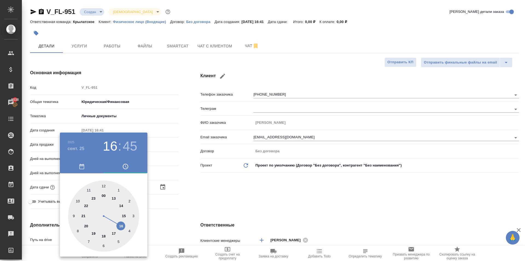
type input "25.09.2025 12:45"
type textarea "x"
click at [105, 186] on div at bounding box center [103, 215] width 71 height 71
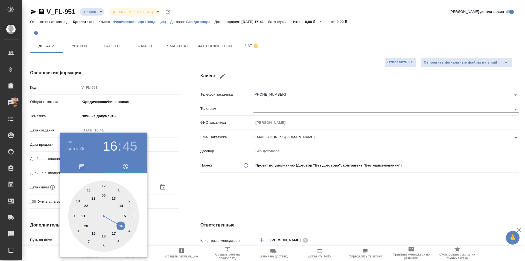
type textarea "x"
click at [105, 186] on div at bounding box center [103, 215] width 71 height 71
type input "25.09.2025 12:00"
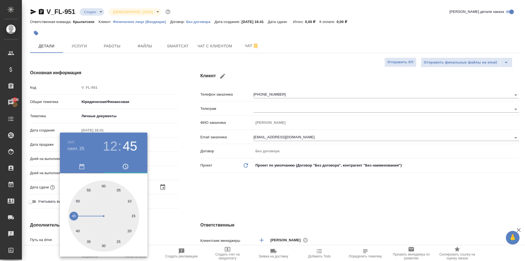
type textarea "x"
click at [105, 186] on div at bounding box center [103, 215] width 71 height 71
type textarea "x"
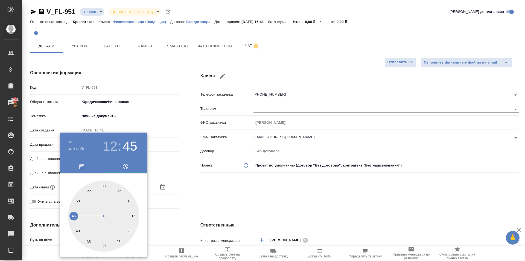
type textarea "x"
drag, startPoint x: 232, startPoint y: 212, endPoint x: 156, endPoint y: 218, distance: 76.0
click at [231, 214] on div at bounding box center [262, 130] width 525 height 261
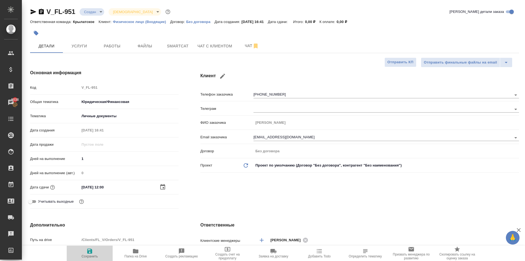
drag, startPoint x: 92, startPoint y: 250, endPoint x: 124, endPoint y: 241, distance: 33.3
click at [94, 251] on span "Сохранить" at bounding box center [89, 252] width 39 height 10
type textarea "x"
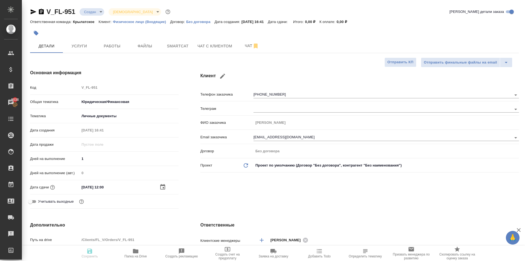
type textarea "x"
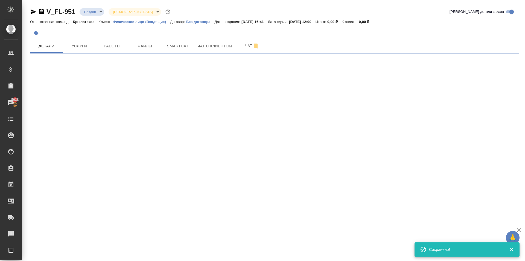
select select "RU"
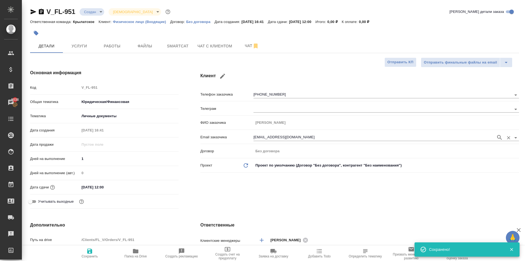
type textarea "x"
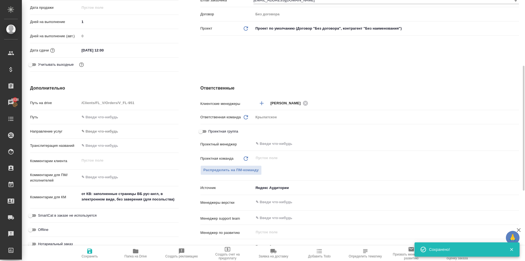
scroll to position [191, 0]
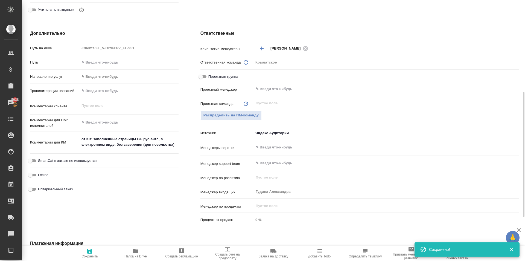
click at [107, 67] on div "Путь" at bounding box center [104, 62] width 148 height 10
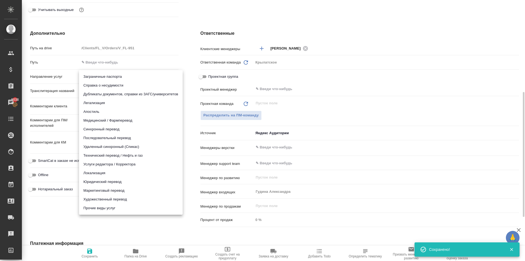
click at [109, 75] on body "🙏 .cls-1 fill:#fff; AWATERA Kasymov Timur Клиенты Спецификации Заказы 5038 Чаты…" at bounding box center [262, 130] width 525 height 261
click at [118, 182] on li "Юридический перевод" at bounding box center [131, 181] width 104 height 9
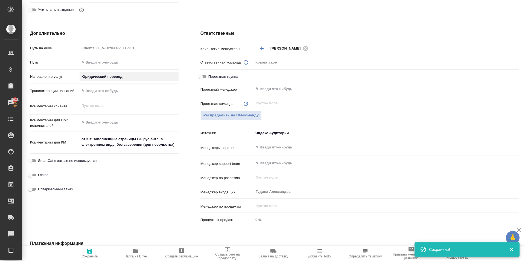
type input "legalTranslation"
type textarea "x"
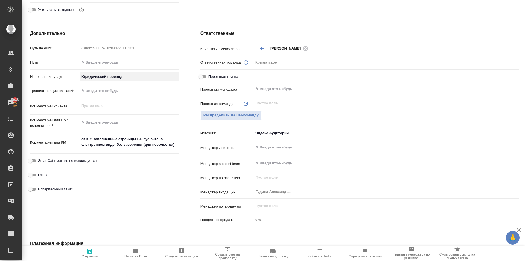
scroll to position [291, 0]
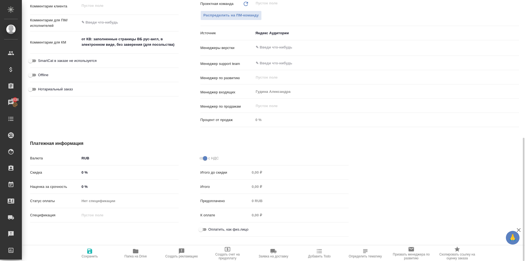
click at [203, 229] on input "Оплатить, как физ.лицо" at bounding box center [201, 229] width 20 height 7
checkbox input "true"
type textarea "x"
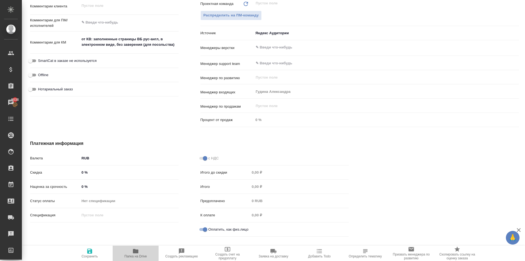
click at [114, 246] on button "Папка на Drive" at bounding box center [136, 252] width 46 height 15
type textarea "x"
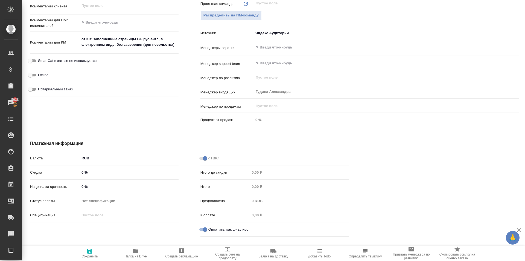
type textarea "x"
click at [84, 244] on div "Отправить финальные файлы на email Отправить КП Основная информация Код V_FL-95…" at bounding box center [274, 5] width 489 height 478
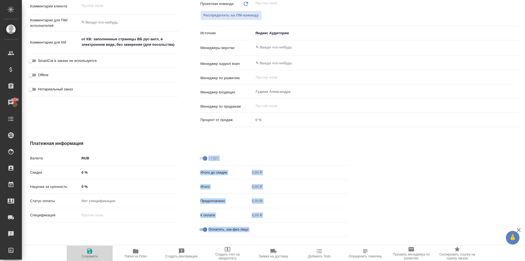
click at [85, 251] on span "Сохранить" at bounding box center [89, 252] width 39 height 10
type textarea "x"
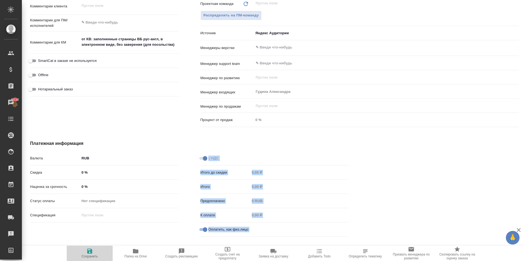
type textarea "x"
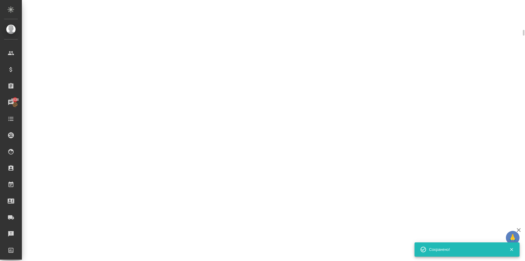
click at [125, 251] on div ".cls-1 fill:#fff; AWATERA Kasymov Timur Клиенты Спецификации Заказы 5038 Чаты T…" at bounding box center [262, 130] width 525 height 261
select select "RU"
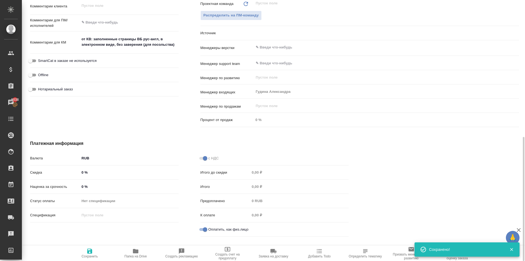
type textarea "x"
click at [126, 252] on span "Папка на Drive" at bounding box center [135, 252] width 39 height 10
type textarea "x"
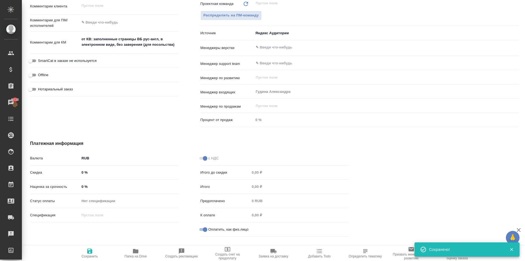
type textarea "x"
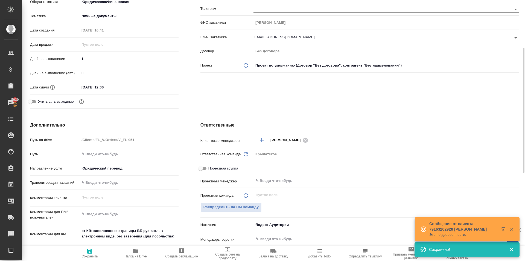
scroll to position [0, 0]
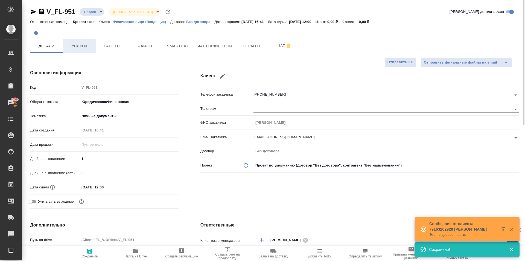
click at [91, 45] on span "Услуги" at bounding box center [79, 46] width 26 height 7
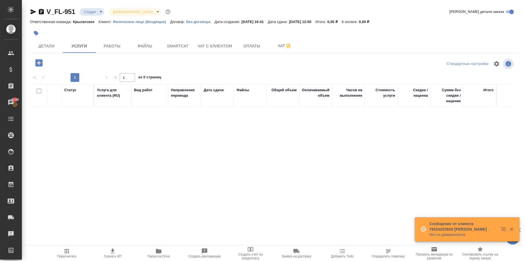
click at [42, 62] on icon "button" at bounding box center [38, 62] width 7 height 7
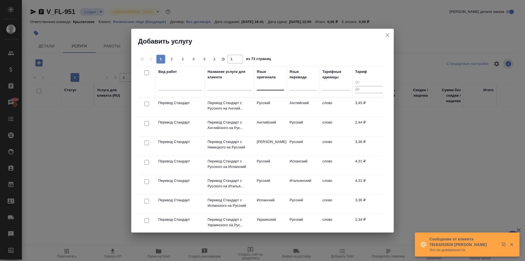
click at [273, 88] on div at bounding box center [270, 85] width 27 height 8
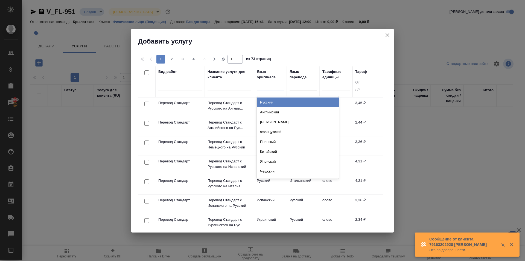
drag, startPoint x: 272, startPoint y: 102, endPoint x: 294, endPoint y: 94, distance: 23.8
click at [274, 102] on div "Русский" at bounding box center [298, 102] width 82 height 10
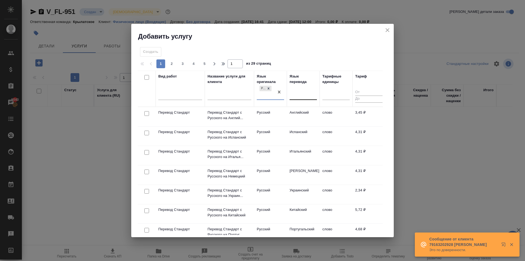
click at [299, 95] on div at bounding box center [303, 94] width 27 height 8
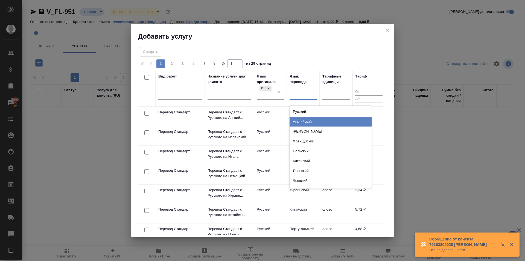
click at [299, 122] on div "Английский" at bounding box center [331, 121] width 82 height 10
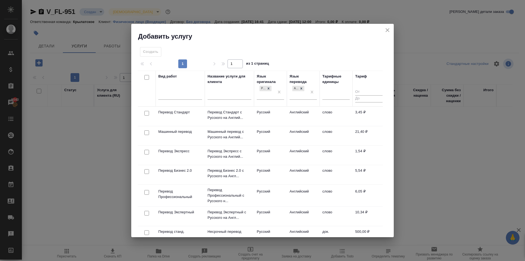
click at [282, 113] on td "Русский" at bounding box center [270, 116] width 33 height 19
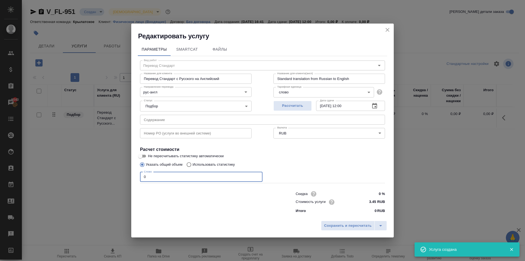
drag, startPoint x: 159, startPoint y: 176, endPoint x: 98, endPoint y: 176, distance: 61.0
click at [97, 176] on div "Редактировать услугу Параметры SmartCat Файлы Вид работ Перевод Стандарт Вид ра…" at bounding box center [262, 130] width 525 height 261
type input "530"
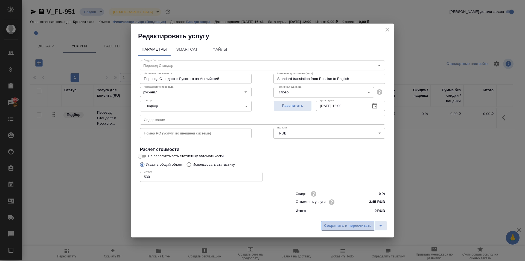
click at [335, 222] on span "Сохранить и пересчитать" at bounding box center [348, 225] width 48 height 6
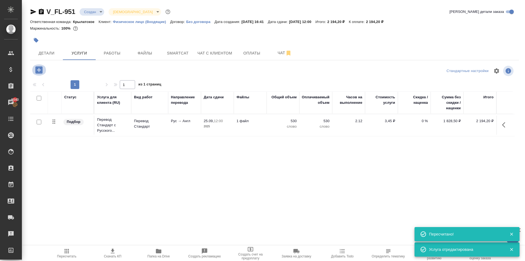
click at [33, 73] on button "button" at bounding box center [38, 69] width 15 height 11
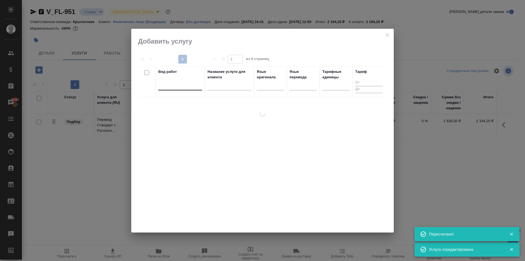
click at [173, 84] on div at bounding box center [180, 85] width 44 height 8
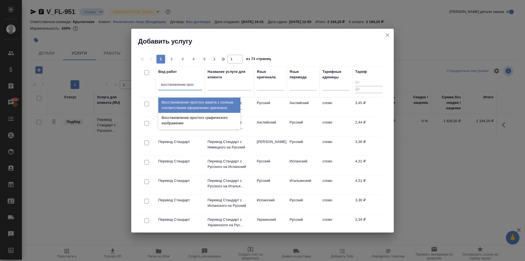
type input "восстановление просто"
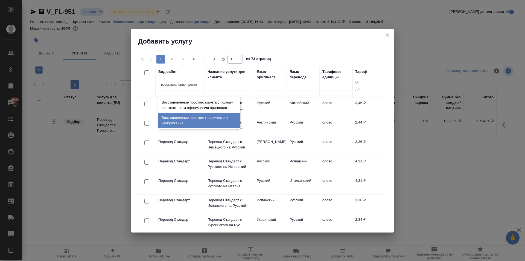
click at [223, 102] on div "Восстановление простого макета с полным соответствием оформлению оригинала" at bounding box center [199, 104] width 82 height 15
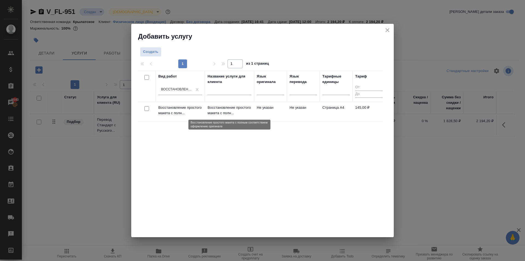
click at [232, 109] on p "Восстановление простого макета с полн..." at bounding box center [230, 110] width 44 height 11
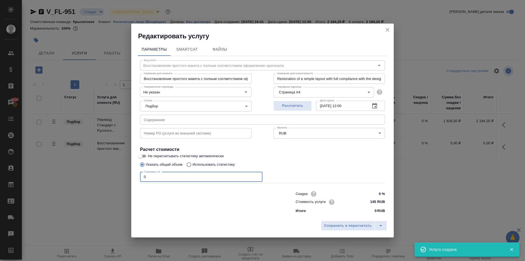
drag, startPoint x: 160, startPoint y: 179, endPoint x: 128, endPoint y: 138, distance: 51.6
click at [138, 180] on div "Вид работ Восстановление простого макета с полным соответствием оформлению ориг…" at bounding box center [262, 135] width 249 height 159
type input "5"
click at [326, 226] on span "Сохранить и пересчитать" at bounding box center [348, 225] width 48 height 6
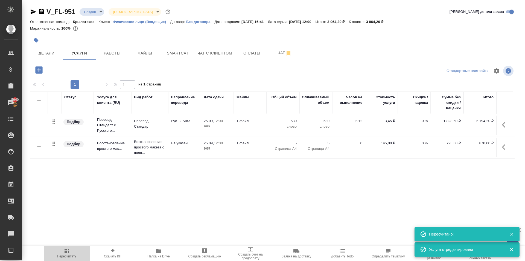
click at [68, 252] on icon "button" at bounding box center [67, 251] width 4 height 4
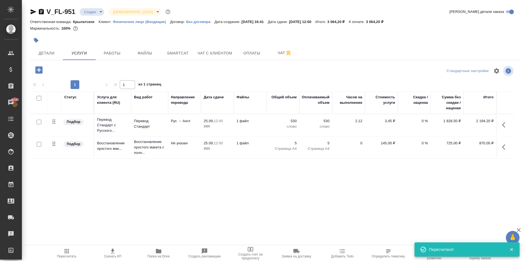
click at [258, 35] on div at bounding box center [193, 40] width 326 height 12
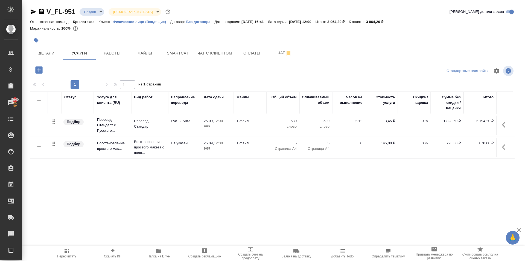
click at [499, 125] on button "button" at bounding box center [505, 124] width 13 height 13
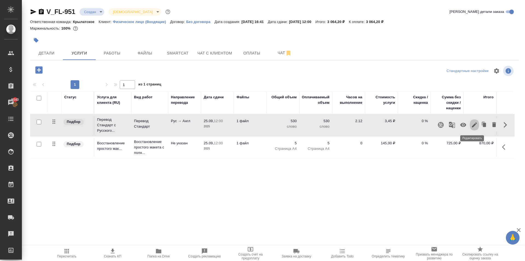
click at [473, 124] on icon "button" at bounding box center [474, 124] width 5 height 5
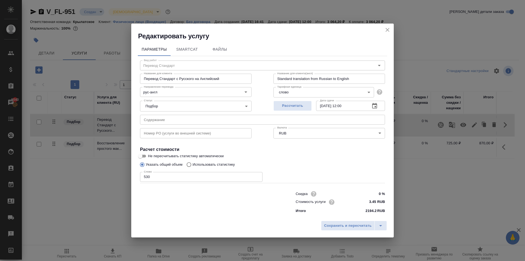
click at [165, 177] on input "530" at bounding box center [201, 177] width 122 height 10
type input "550"
click at [359, 226] on span "Сохранить и пересчитать" at bounding box center [348, 225] width 48 height 6
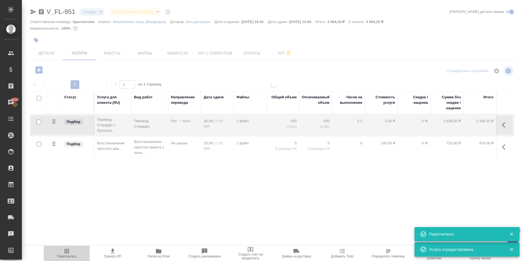
click at [65, 256] on span "Пересчитать" at bounding box center [66, 256] width 19 height 4
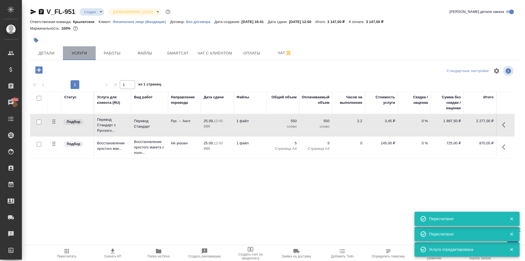
drag, startPoint x: 66, startPoint y: 52, endPoint x: 62, endPoint y: 52, distance: 4.1
click at [65, 52] on button "Услуги" at bounding box center [79, 53] width 33 height 14
click at [59, 52] on button "Детали" at bounding box center [46, 53] width 33 height 14
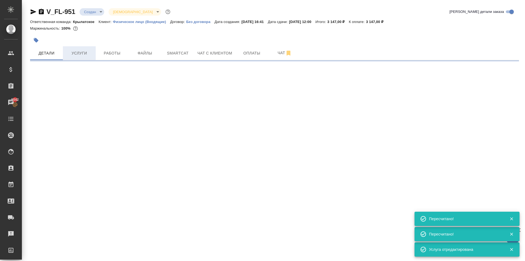
select select "RU"
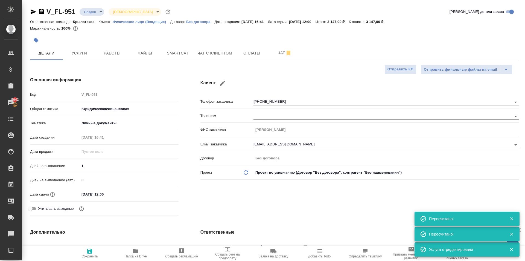
type textarea "x"
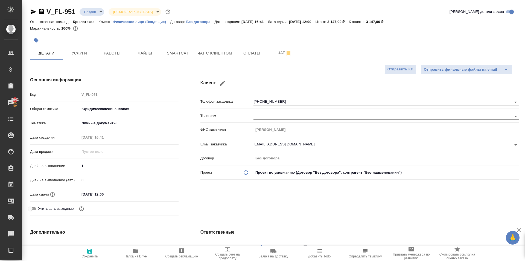
type textarea "x"
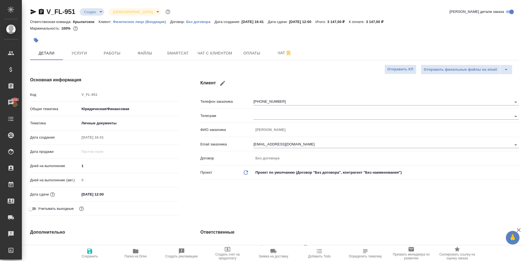
type textarea "x"
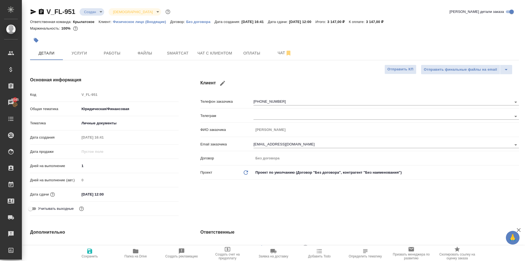
type textarea "x"
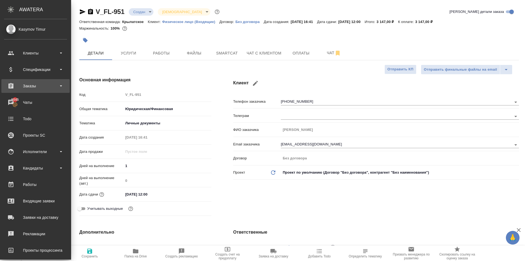
click at [40, 85] on div "Заказы" at bounding box center [35, 86] width 63 height 8
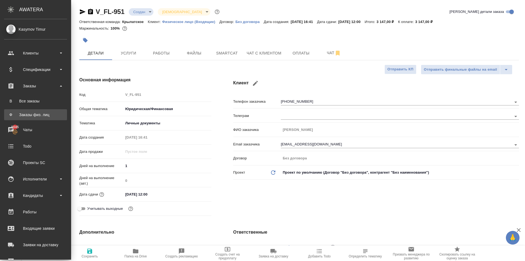
type textarea "x"
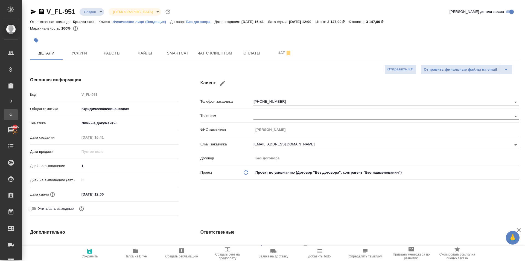
click at [8, 115] on div "Заказы физ. лиц" at bounding box center [4, 114] width 8 height 5
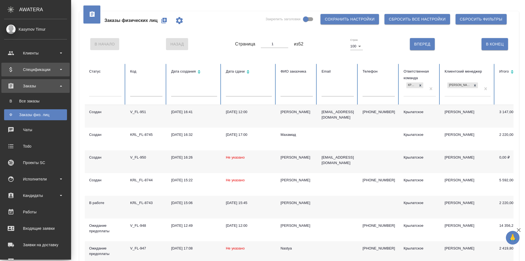
click at [34, 70] on div "Спецификации" at bounding box center [35, 69] width 63 height 8
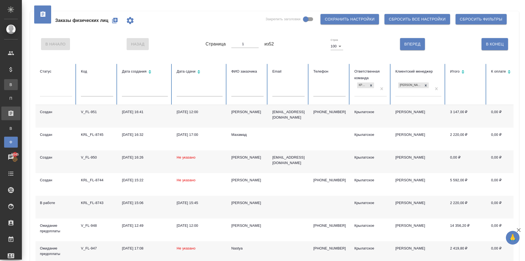
click at [32, 87] on div ".cls-1 fill:#fff; AWATERA Kasymov Timur Клиенты Спецификации В Все спецификации…" at bounding box center [262, 130] width 525 height 261
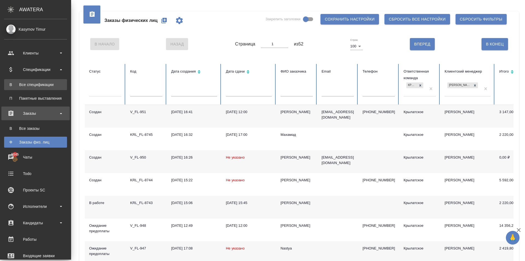
click at [8, 83] on div "Все спецификации" at bounding box center [35, 84] width 57 height 5
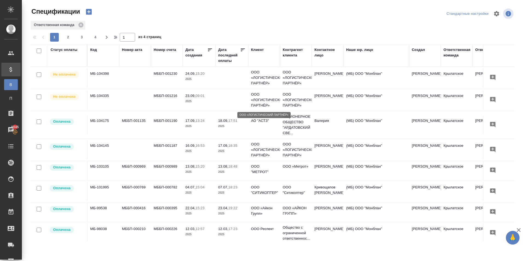
click at [267, 100] on p "ООО «ЛОГИСТИЧЕСКИЙ ПАРТНЁР»" at bounding box center [264, 100] width 26 height 16
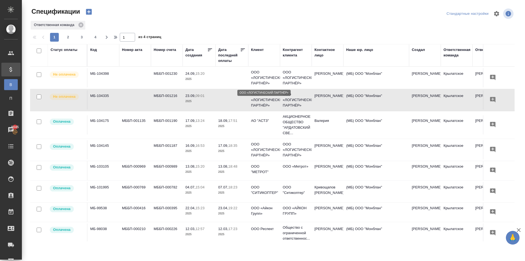
click at [252, 76] on p "ООО «ЛОГИСТИЧЕСКИЙ ПАРТНЁР»" at bounding box center [264, 77] width 26 height 16
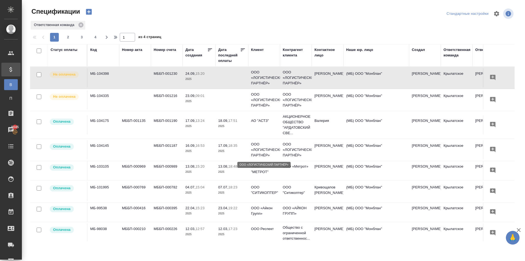
click at [259, 145] on p "ООО «ЛОГИСТИЧЕСКИЙ ПАРТНЁР»" at bounding box center [264, 149] width 26 height 16
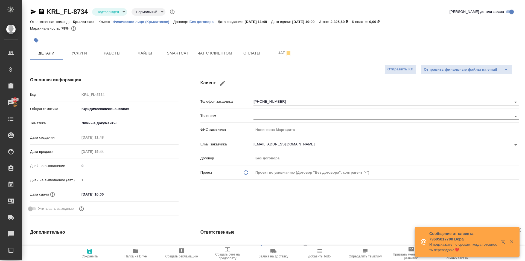
select select "RU"
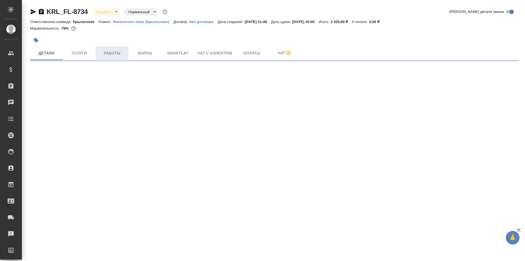
select select "RU"
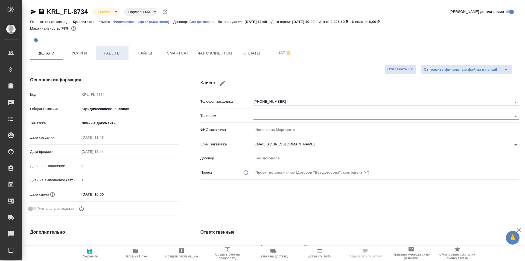
type textarea "x"
drag, startPoint x: 113, startPoint y: 53, endPoint x: 116, endPoint y: 73, distance: 20.3
click at [114, 54] on span "Работы" at bounding box center [112, 53] width 26 height 7
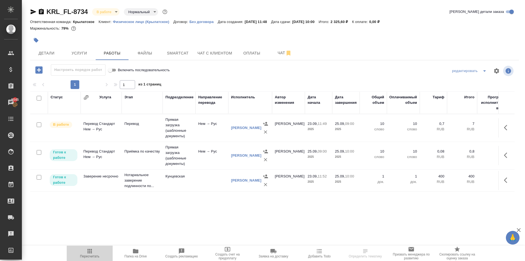
click at [91, 248] on icon "button" at bounding box center [89, 250] width 7 height 7
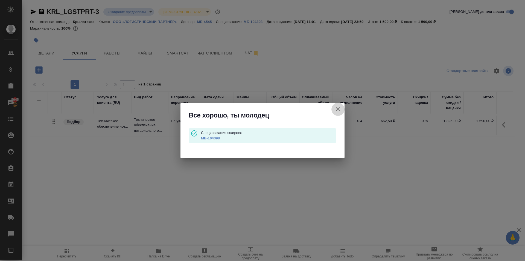
click at [335, 110] on icon "button" at bounding box center [338, 109] width 7 height 7
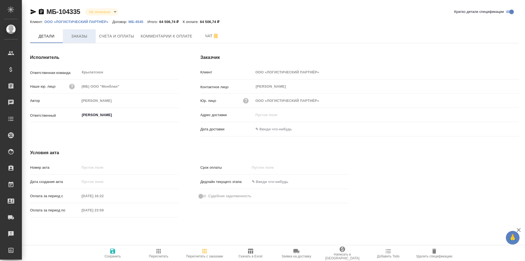
click at [92, 38] on span "Заказы" at bounding box center [79, 36] width 26 height 7
drag, startPoint x: 78, startPoint y: 25, endPoint x: 82, endPoint y: 34, distance: 10.1
click at [78, 26] on div "МБ-104398 Не оплачена notPayed Кратко детали спецификации Клиент: ООО «ЛОГИСТИЧ…" at bounding box center [274, 116] width 495 height 233
click at [82, 34] on span "Заказы" at bounding box center [79, 36] width 26 height 7
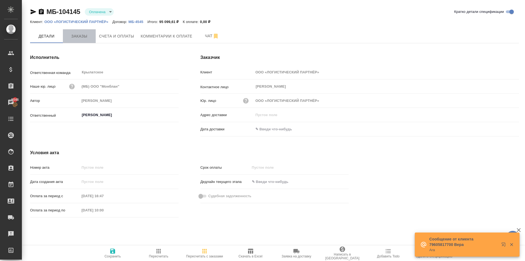
click at [86, 38] on span "Заказы" at bounding box center [79, 36] width 26 height 7
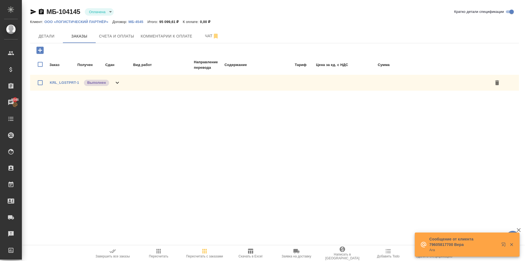
click at [115, 86] on icon at bounding box center [117, 82] width 7 height 7
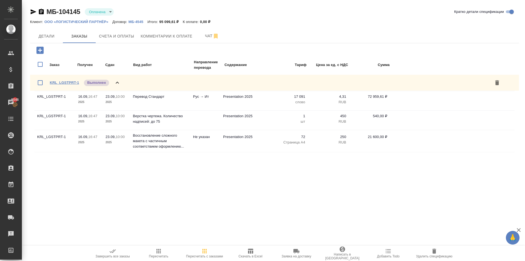
click at [70, 83] on link "KRL_LGSTPRT-1" at bounding box center [64, 82] width 29 height 4
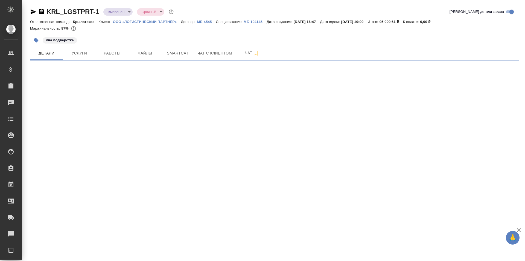
select select "RU"
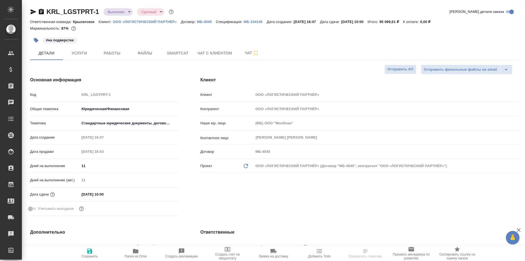
type textarea "x"
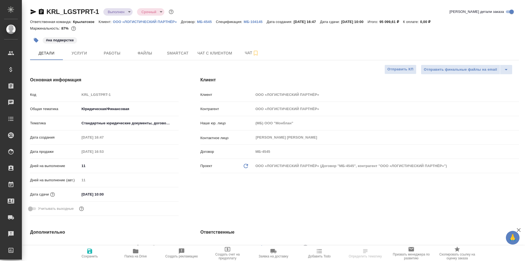
type textarea "x"
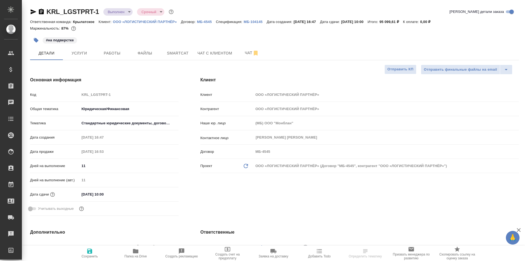
type textarea "x"
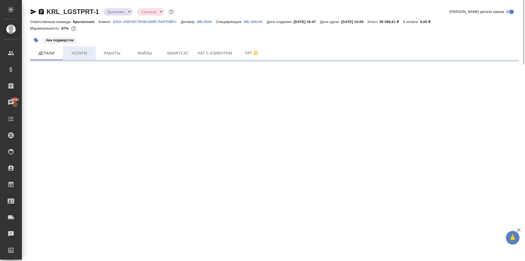
select select "RU"
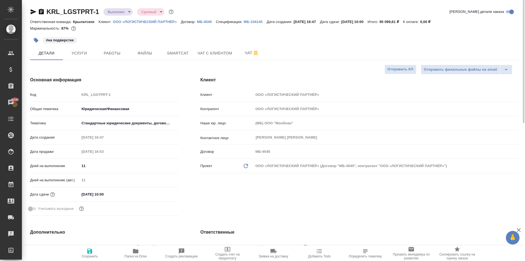
type textarea "x"
click at [90, 57] on button "Услуги" at bounding box center [79, 53] width 33 height 14
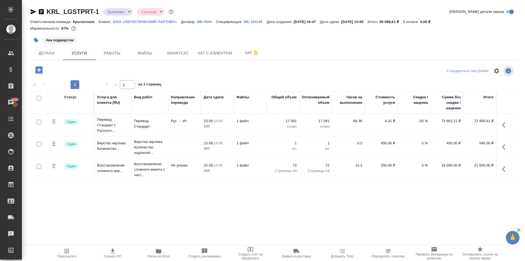
click at [77, 247] on button "Пересчитать" at bounding box center [67, 252] width 46 height 15
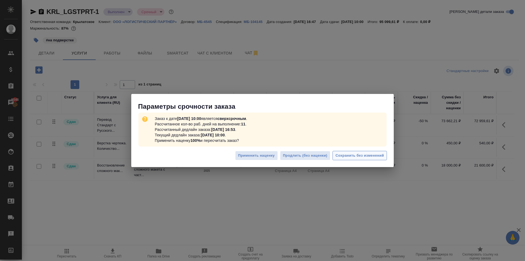
click at [368, 152] on span "Сохранить без изменений" at bounding box center [359, 155] width 48 height 6
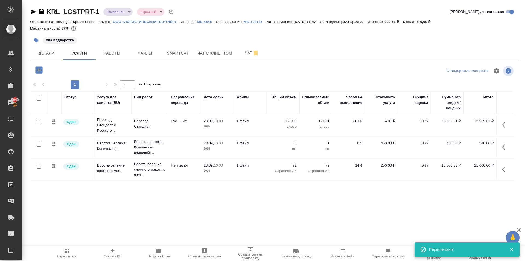
click at [120, 11] on body "🙏 .cls-1 fill:#fff; AWATERA Kasymov Timur Клиенты Спецификации Заказы 5046 Чаты…" at bounding box center [262, 130] width 525 height 261
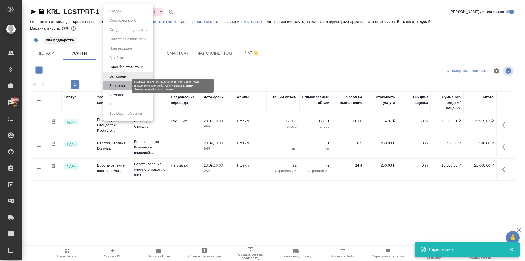
click at [123, 84] on button "Завершен" at bounding box center [118, 86] width 20 height 6
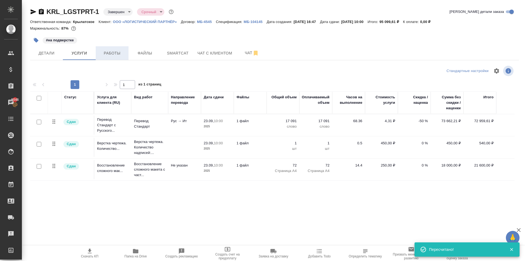
click at [111, 53] on span "Работы" at bounding box center [112, 53] width 26 height 7
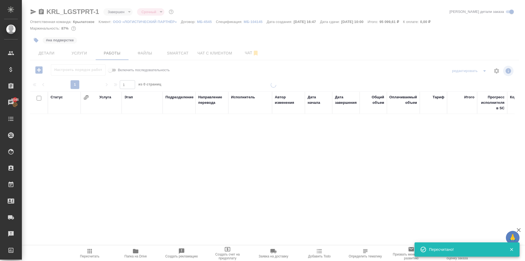
click at [95, 252] on span "Пересчитать" at bounding box center [89, 252] width 39 height 10
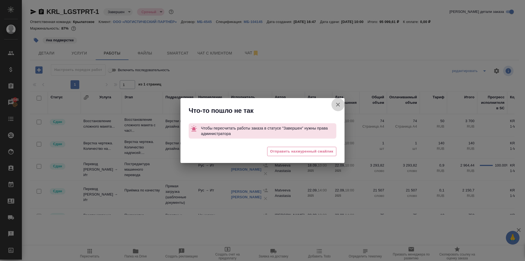
click at [338, 108] on button "Группировать работы по услугам" at bounding box center [337, 104] width 13 height 13
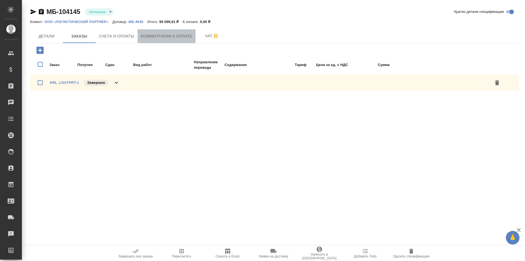
click at [183, 35] on span "Комментарии к оплате" at bounding box center [167, 36] width 52 height 7
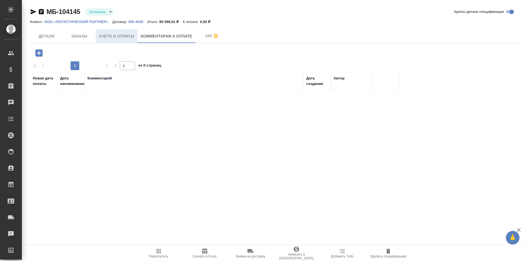
click at [124, 35] on span "Счета и оплаты" at bounding box center [116, 36] width 35 height 7
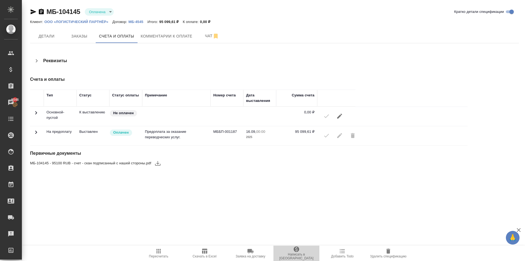
click at [297, 256] on span "Написать в Ardep" at bounding box center [296, 256] width 39 height 8
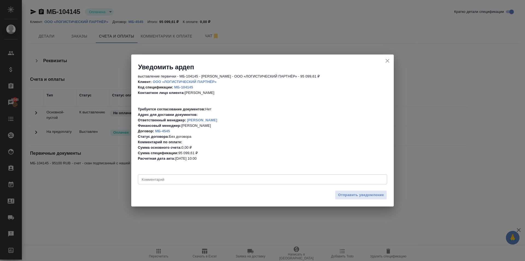
click at [164, 182] on div "x Комментарий" at bounding box center [262, 179] width 249 height 10
paste textarea "2BM-5017124645-501701001-202109070255566180069"
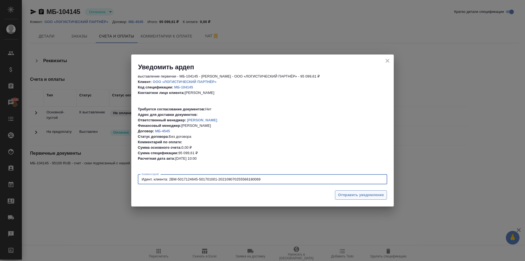
type textarea "Идент. клиента: 2BM-5017124645-501701001-202109070255566180069"
click at [349, 191] on button "Отправить уведомление" at bounding box center [361, 195] width 52 height 10
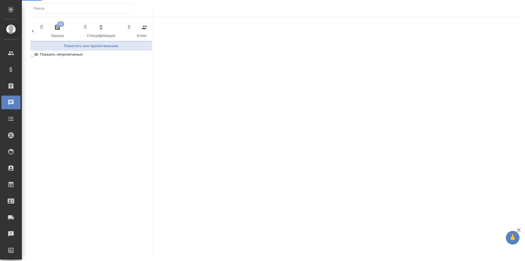
scroll to position [0, 287]
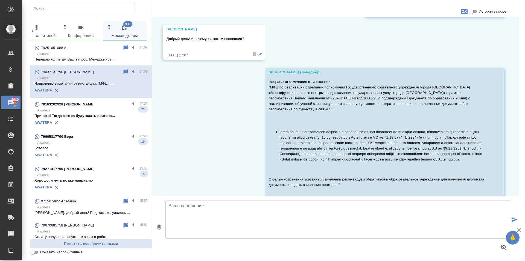
scroll to position [1780, 0]
